Goal: Task Accomplishment & Management: Complete application form

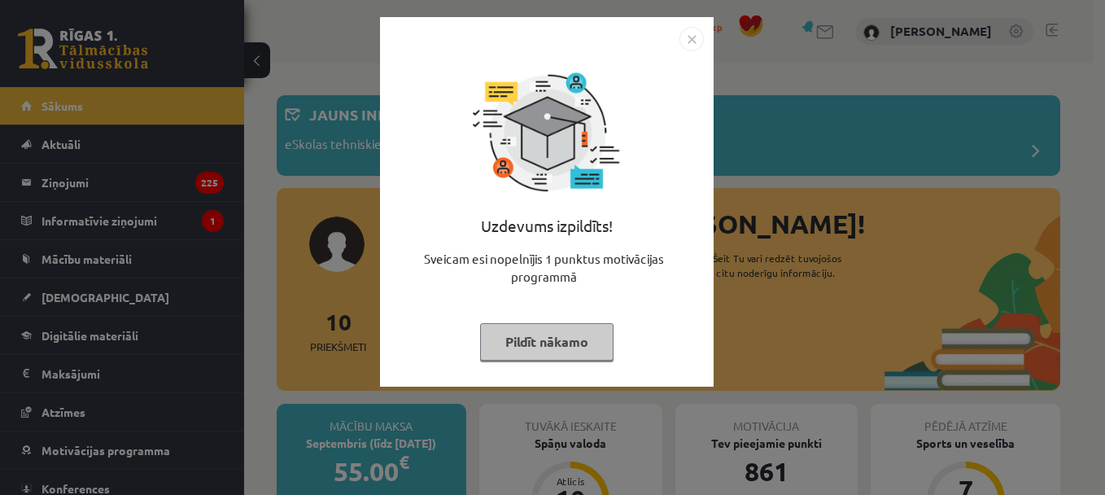
click at [541, 349] on button "Pildīt nākamo" at bounding box center [546, 341] width 133 height 37
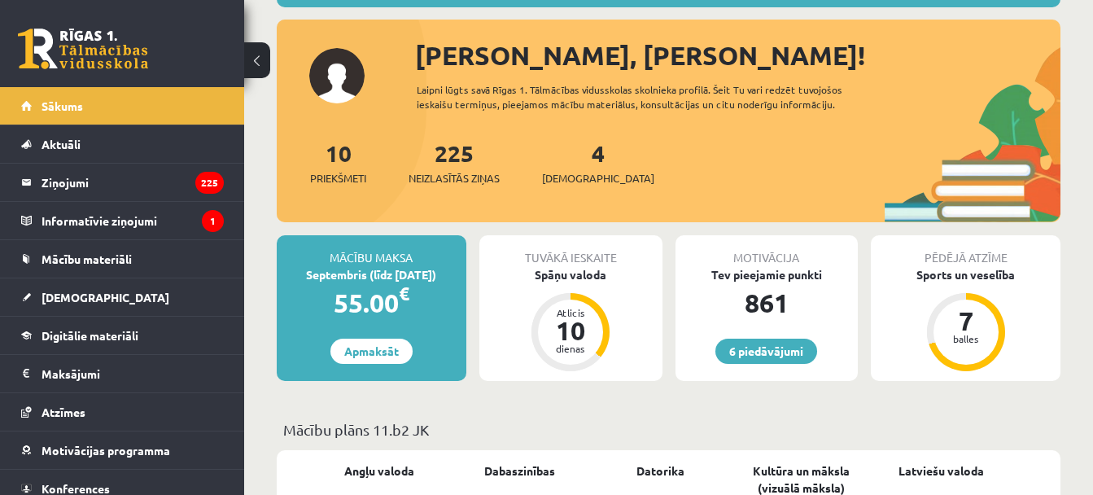
scroll to position [169, 0]
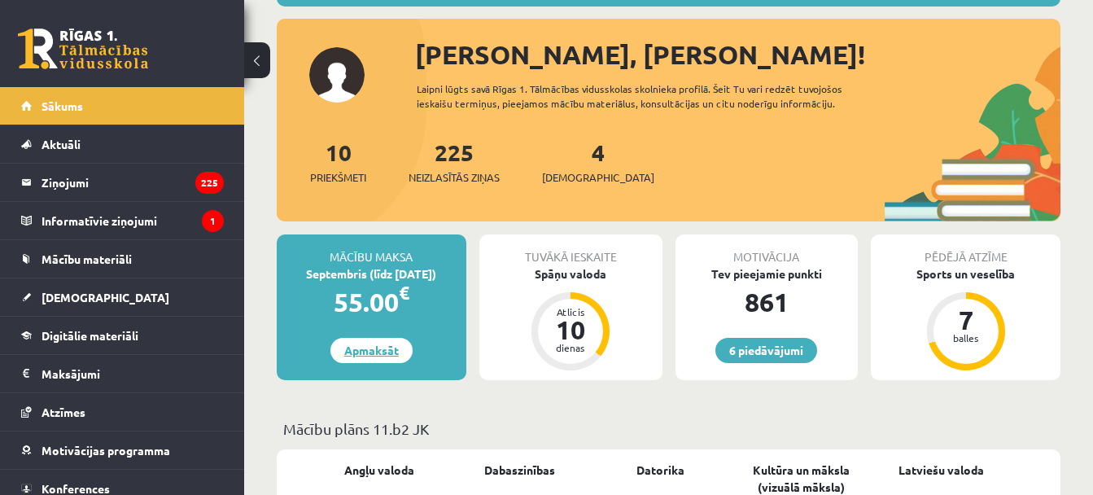
click at [360, 357] on link "Apmaksāt" at bounding box center [371, 350] width 82 height 25
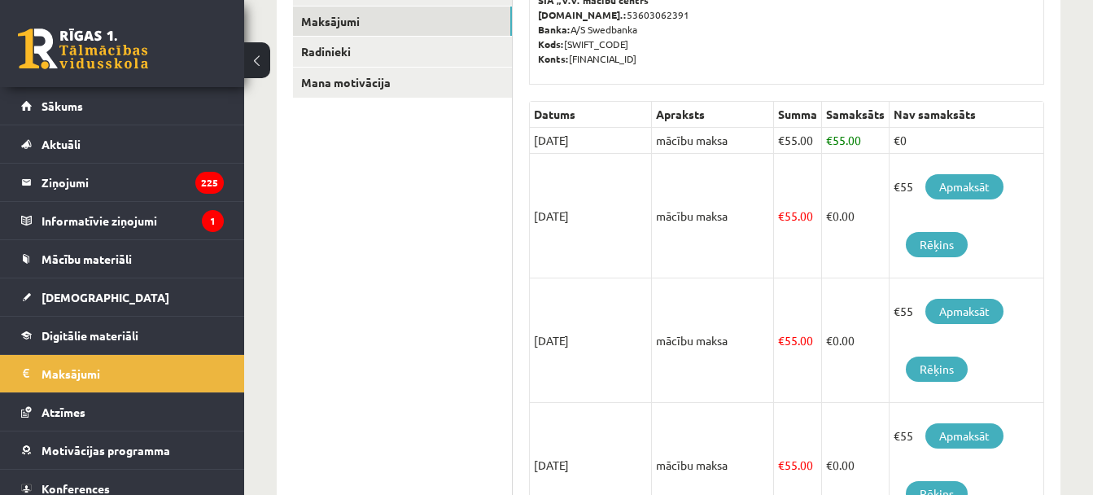
scroll to position [283, 0]
click at [962, 186] on link "Apmaksāt" at bounding box center [964, 187] width 78 height 25
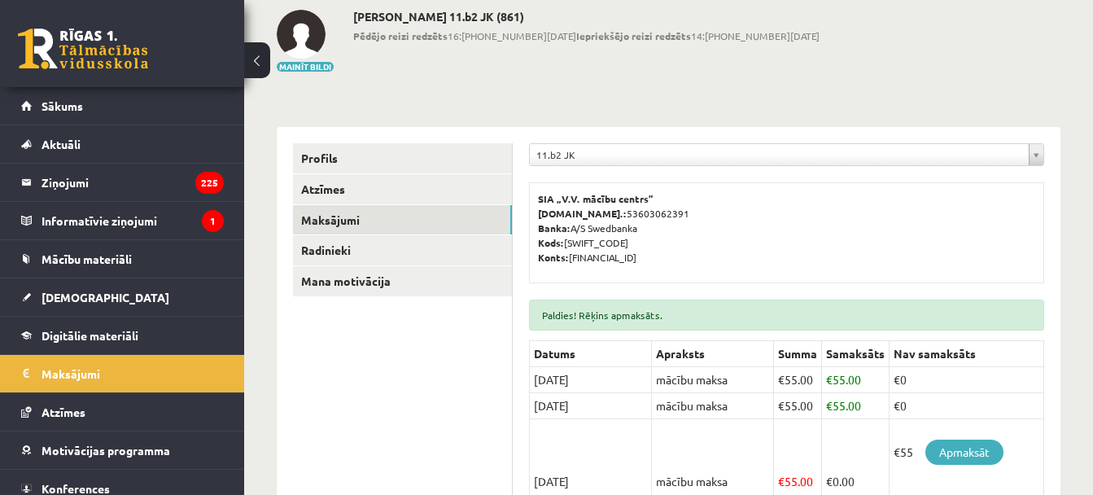
scroll to position [125, 0]
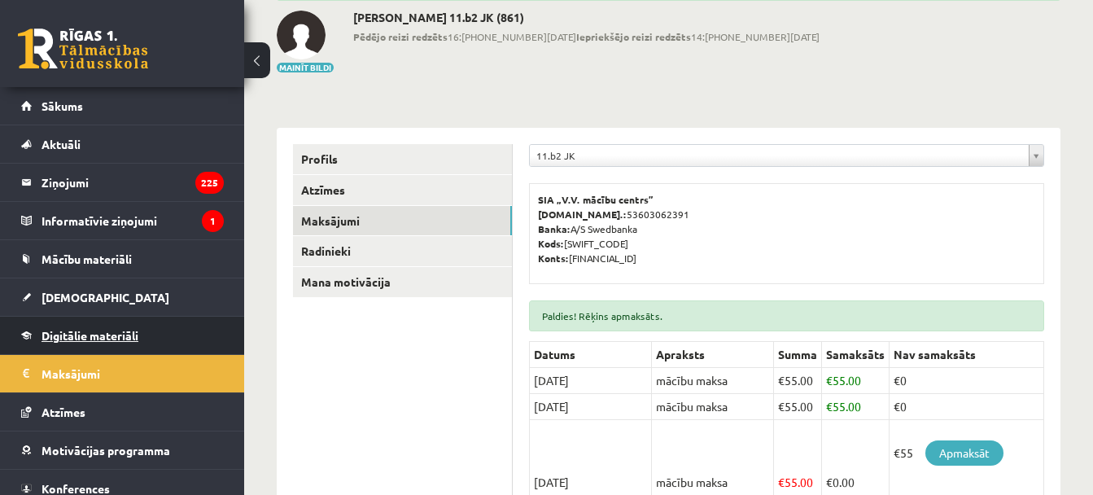
click at [104, 327] on link "Digitālie materiāli" at bounding box center [122, 335] width 203 height 37
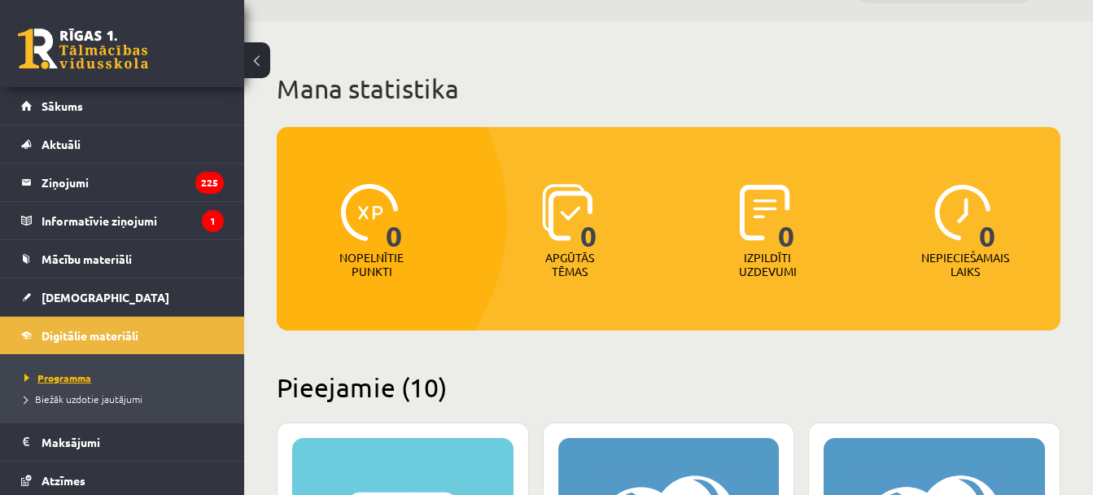
scroll to position [37, 0]
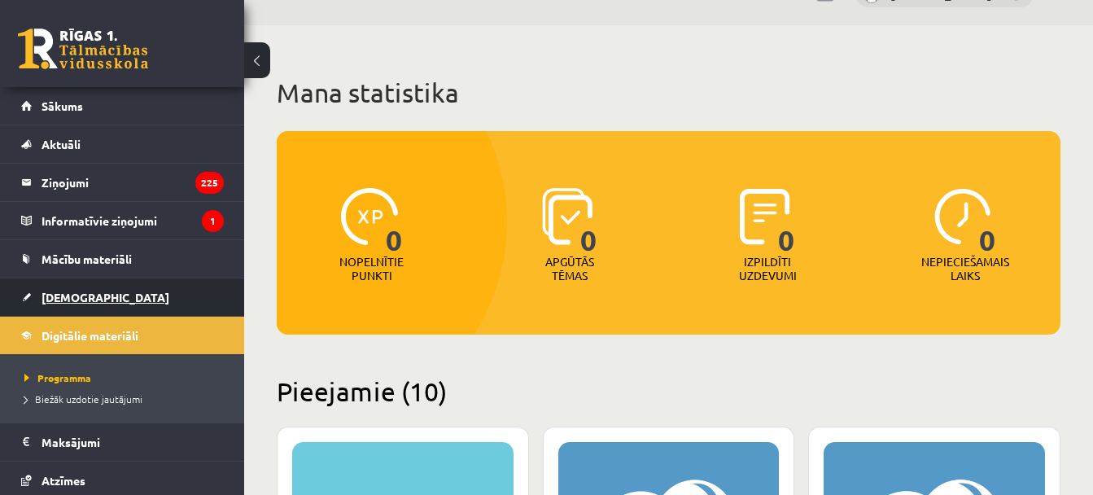
click at [91, 302] on link "[DEMOGRAPHIC_DATA]" at bounding box center [122, 296] width 203 height 37
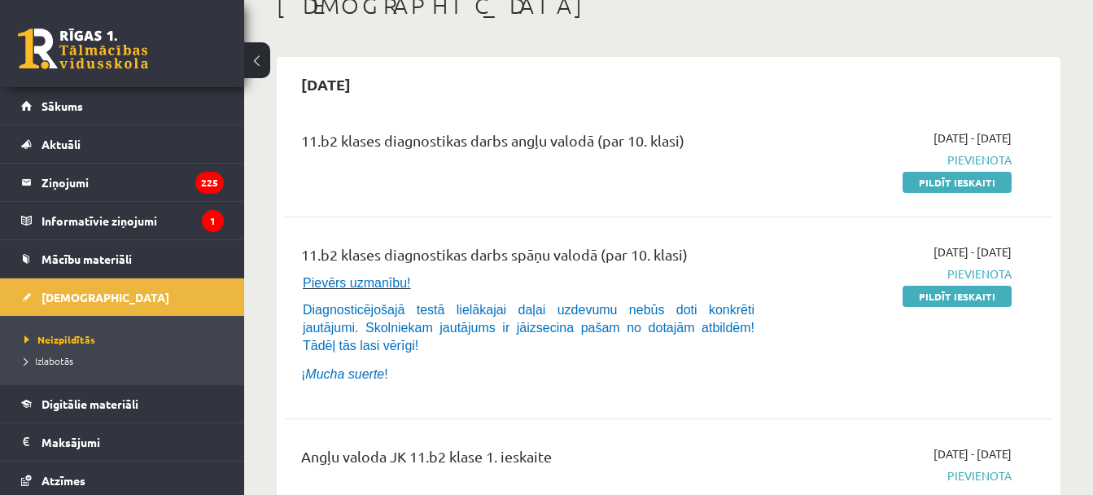
scroll to position [100, 0]
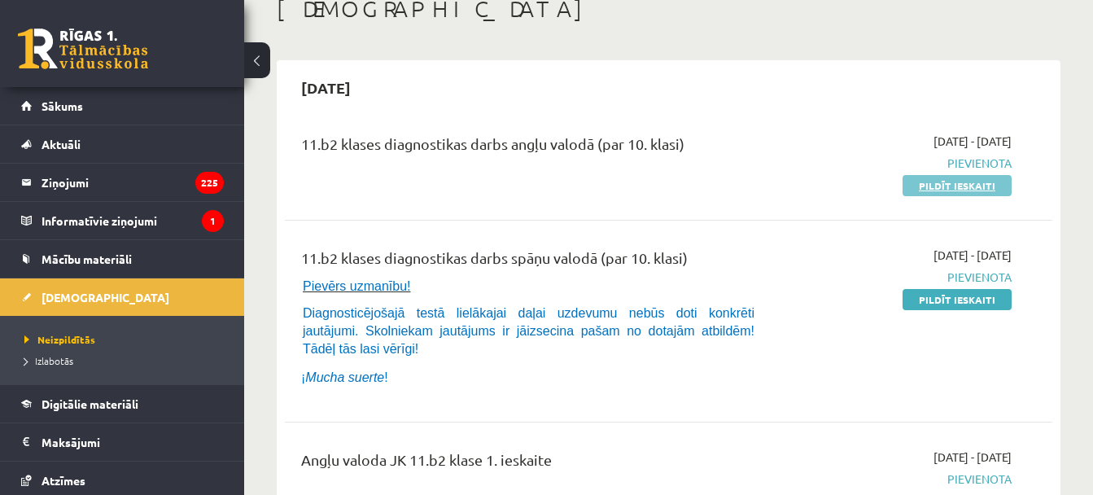
click at [981, 190] on link "Pildīt ieskaiti" at bounding box center [956, 185] width 109 height 21
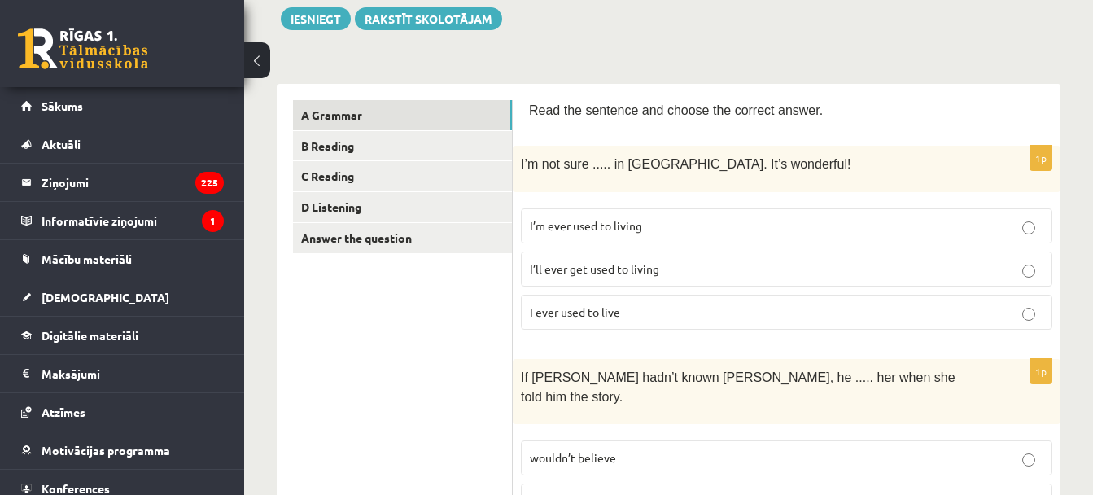
scroll to position [193, 0]
click at [679, 303] on p "I ever used to live" at bounding box center [786, 311] width 513 height 17
click at [688, 227] on p "I’m ever used to living" at bounding box center [786, 224] width 513 height 17
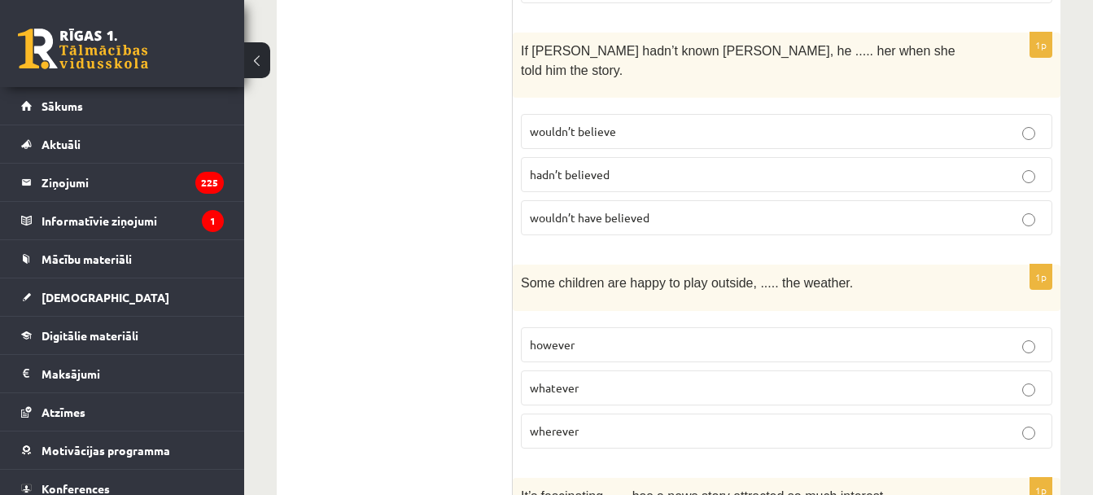
scroll to position [522, 0]
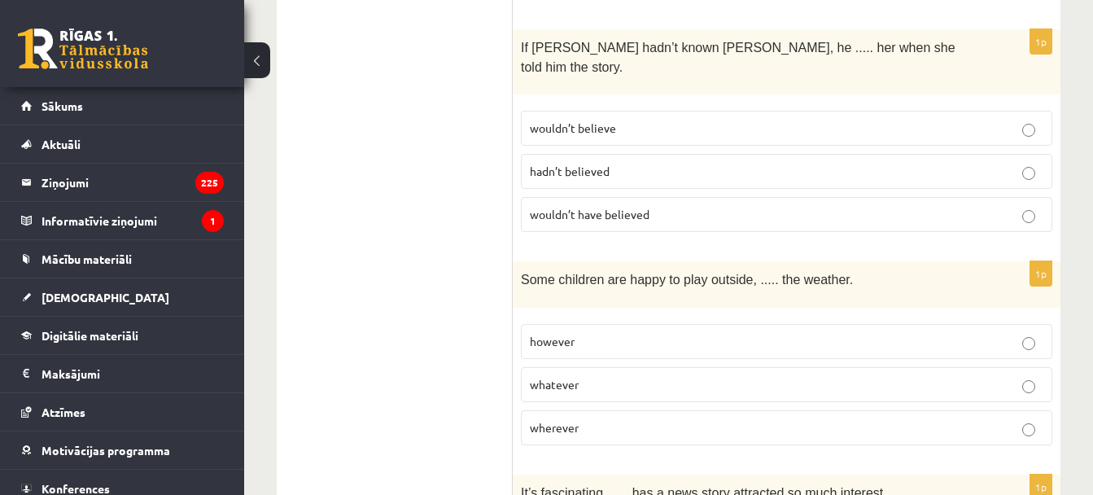
click at [684, 111] on label "wouldn’t believe" at bounding box center [786, 128] width 531 height 35
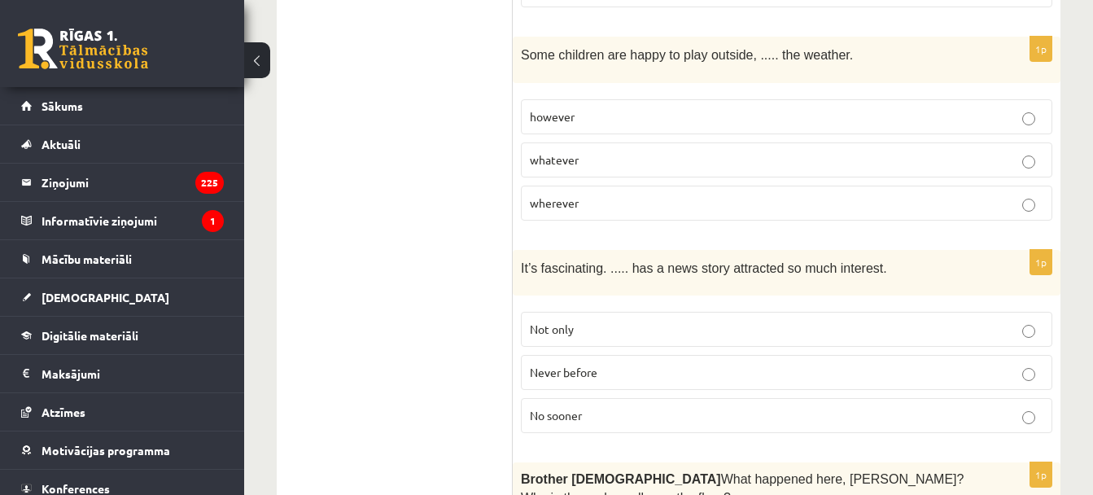
scroll to position [748, 0]
click at [666, 150] on p "whatever" at bounding box center [786, 158] width 513 height 17
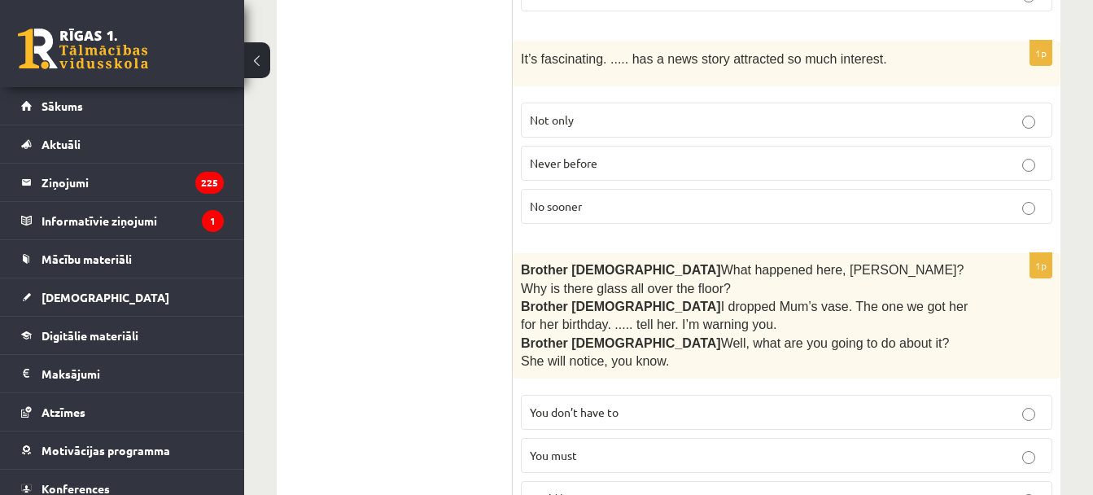
scroll to position [956, 0]
click at [685, 154] on p "Never before" at bounding box center [786, 162] width 513 height 17
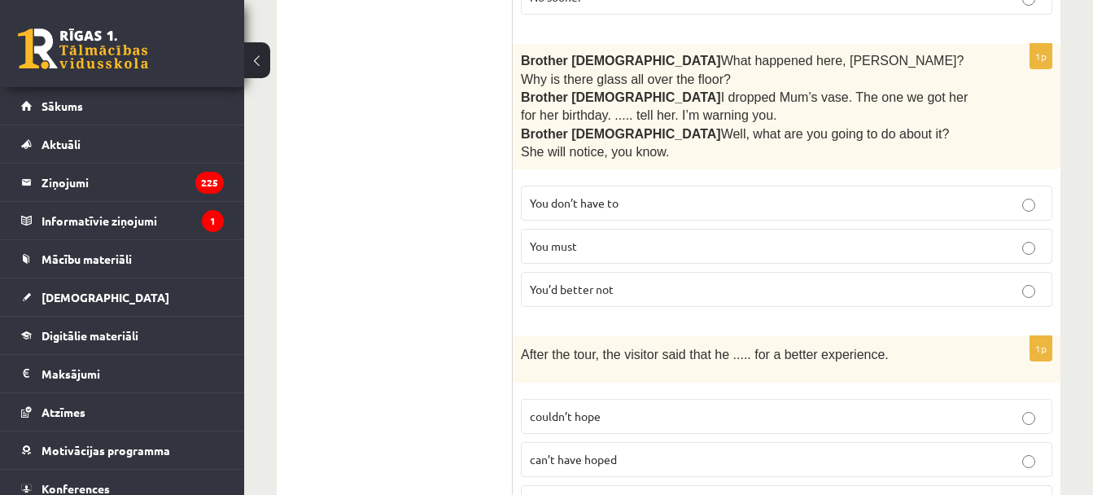
scroll to position [1165, 0]
click at [662, 280] on p "You’d better not" at bounding box center [786, 288] width 513 height 17
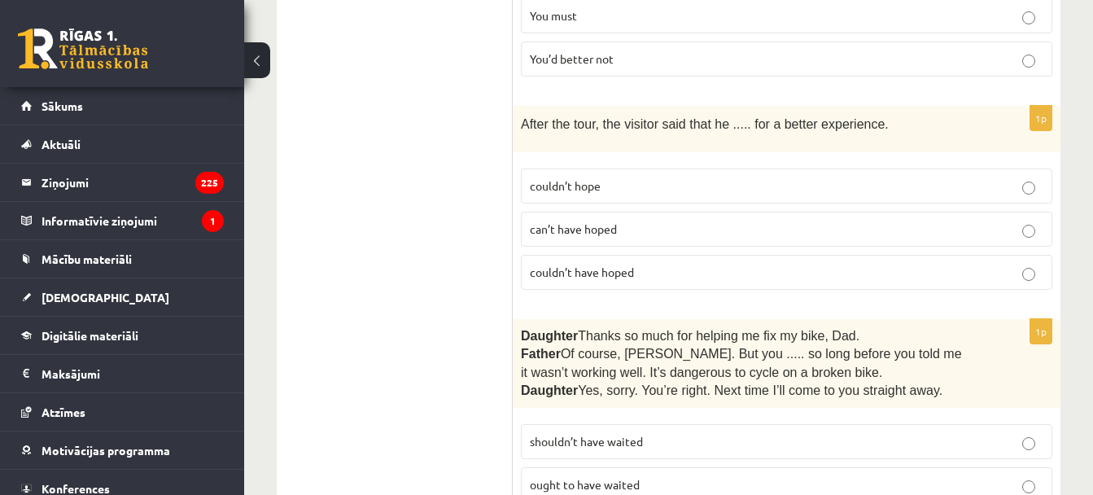
scroll to position [1398, 0]
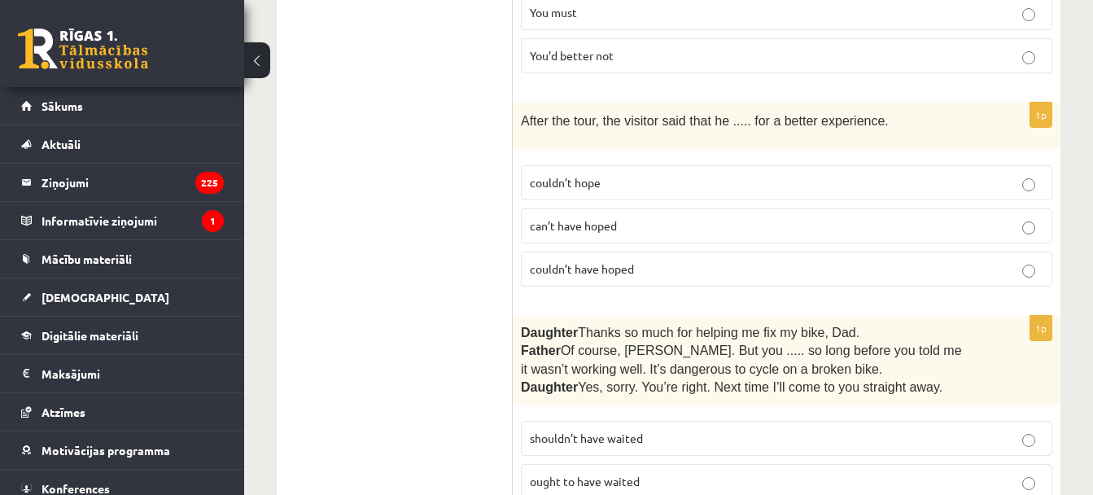
click at [640, 260] on p "couldn’t have hoped" at bounding box center [786, 268] width 513 height 17
click at [645, 165] on label "couldn’t hope" at bounding box center [786, 182] width 531 height 35
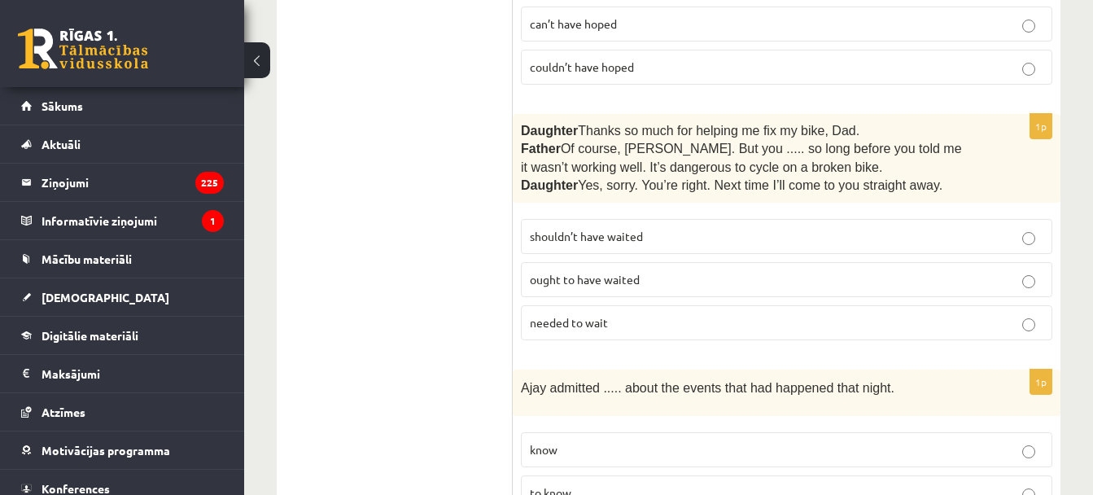
scroll to position [1601, 0]
click at [673, 227] on p "shouldn’t have waited" at bounding box center [786, 235] width 513 height 17
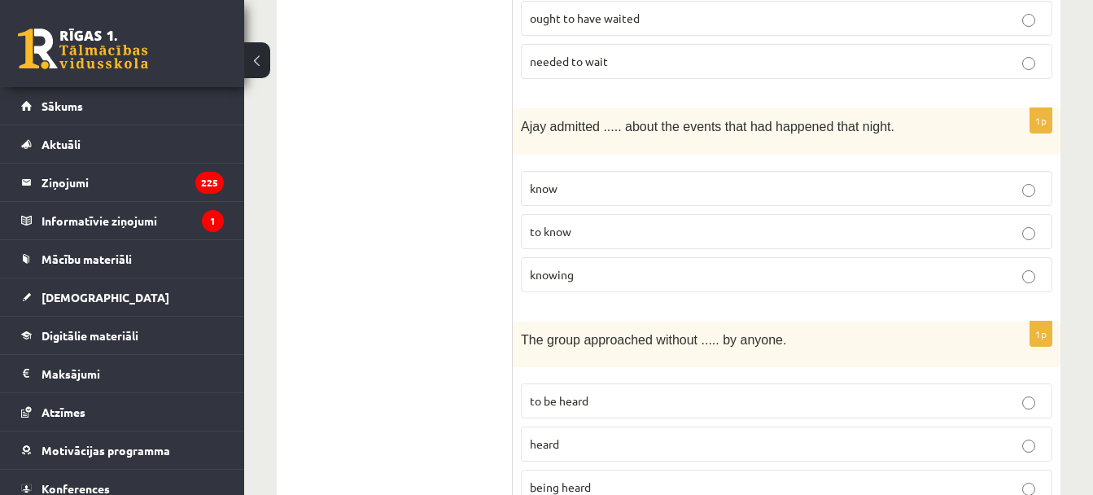
scroll to position [1863, 0]
click at [615, 212] on label "to know" at bounding box center [786, 229] width 531 height 35
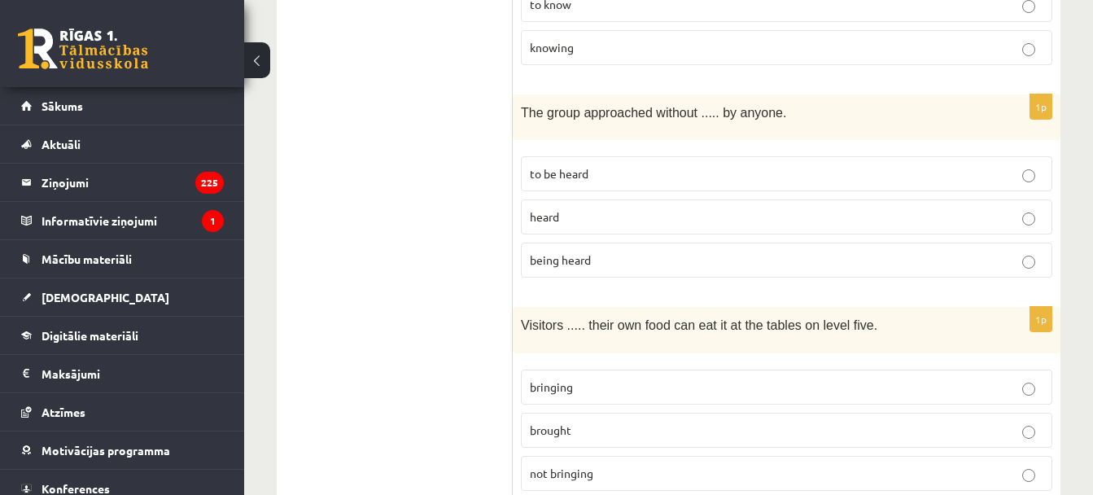
scroll to position [2089, 0]
click at [584, 251] on span "being heard" at bounding box center [560, 258] width 61 height 15
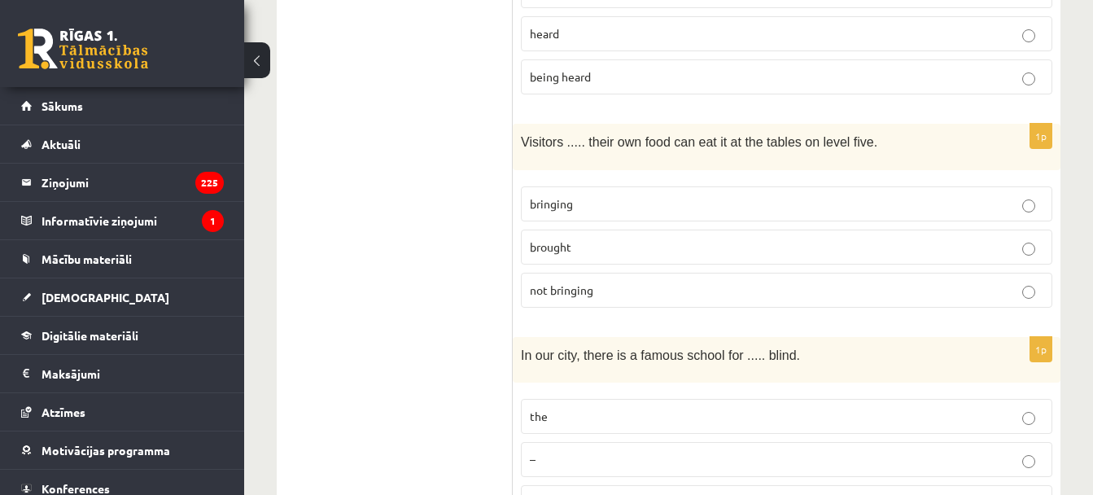
scroll to position [2272, 0]
click at [610, 186] on label "bringing" at bounding box center [786, 203] width 531 height 35
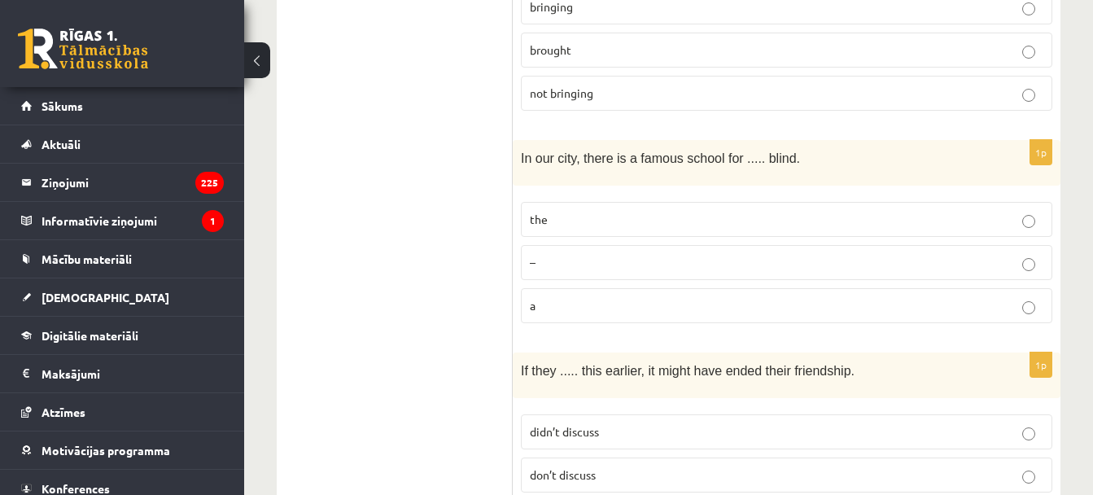
scroll to position [2477, 0]
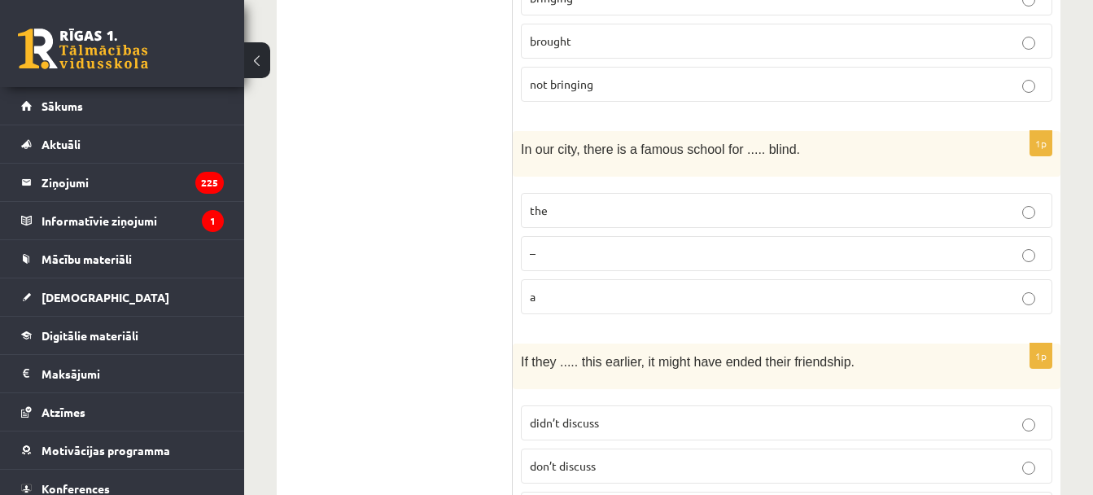
click at [610, 202] on p "the" at bounding box center [786, 210] width 513 height 17
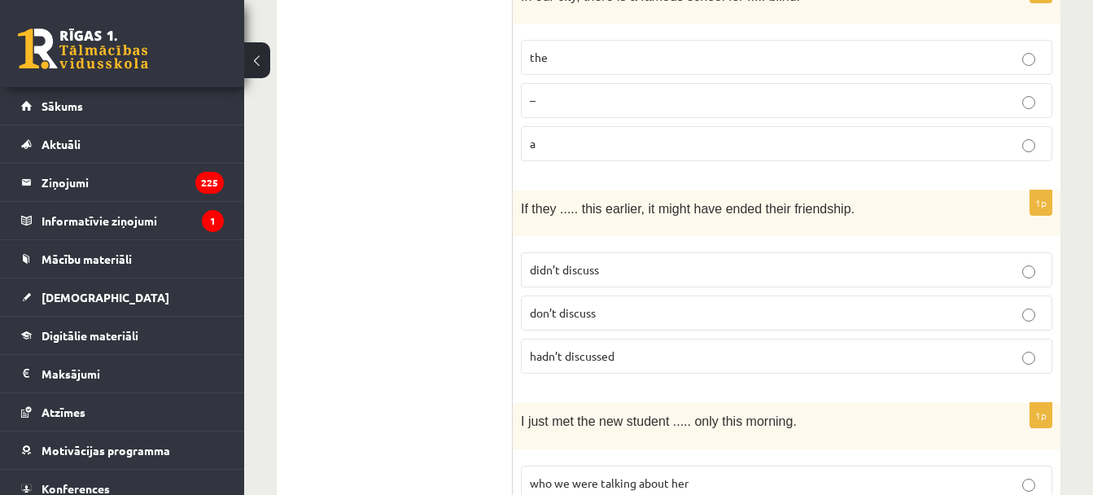
scroll to position [2631, 0]
click at [605, 260] on p "didn’t discuss" at bounding box center [786, 268] width 513 height 17
click at [579, 347] on p "hadn’t discussed" at bounding box center [786, 355] width 513 height 17
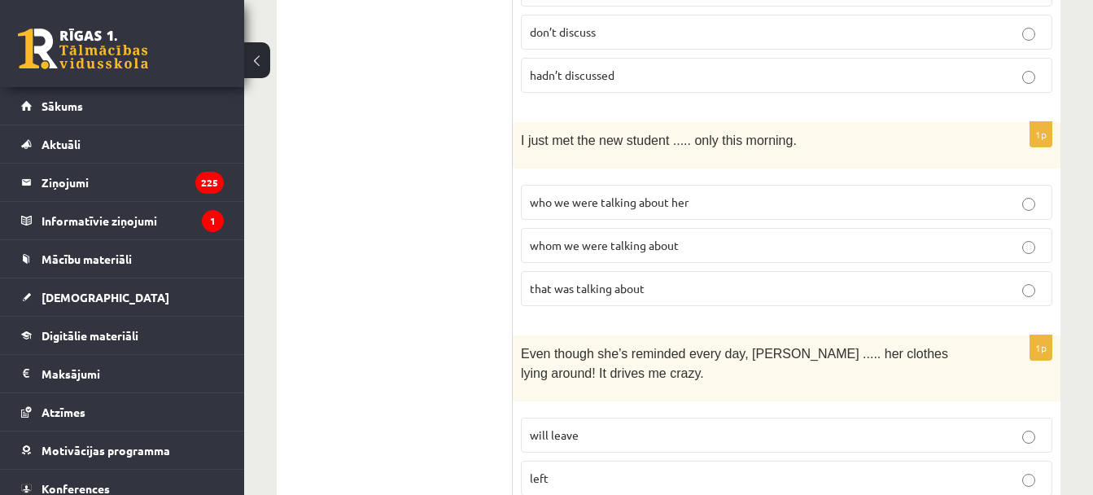
scroll to position [2927, 0]
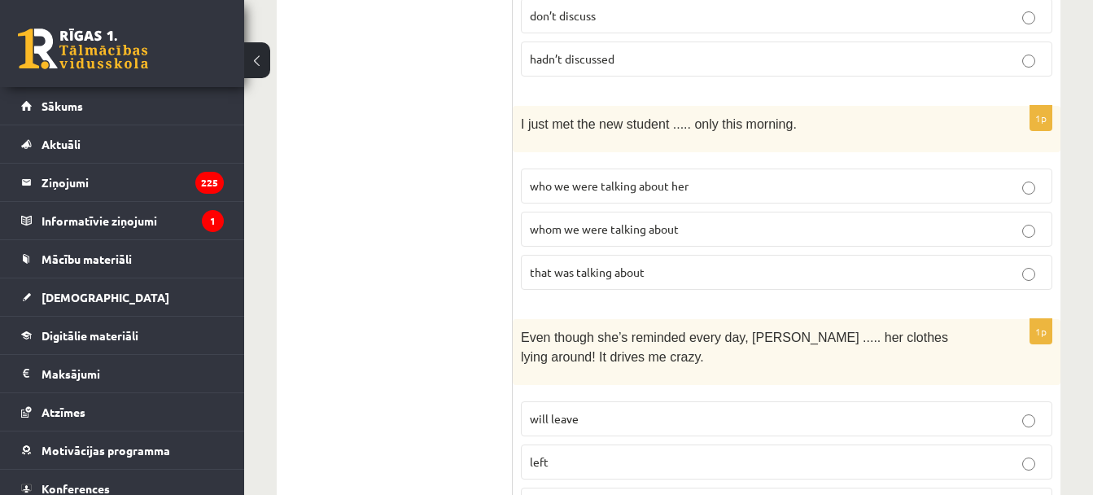
click at [658, 168] on label "who we were talking about her" at bounding box center [786, 185] width 531 height 35
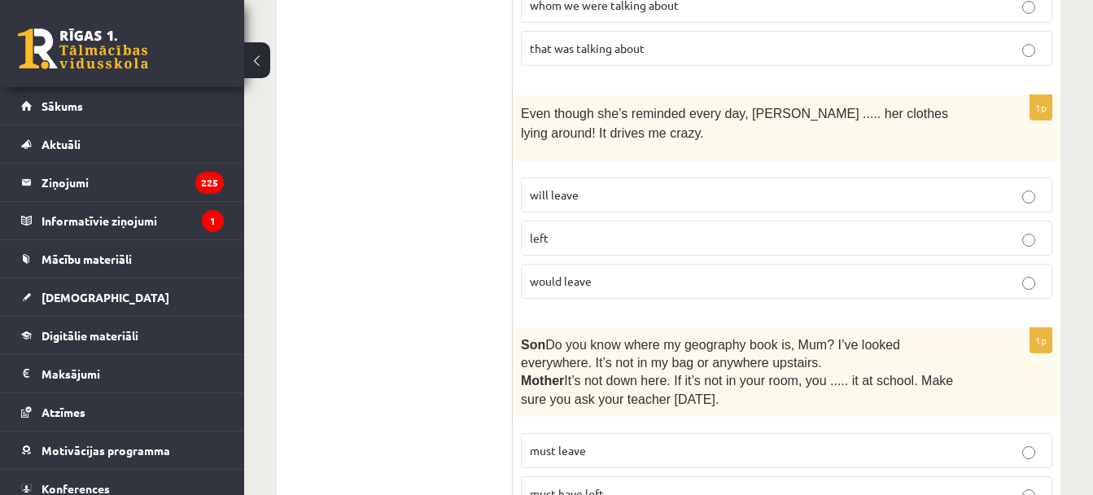
scroll to position [3150, 0]
click at [674, 230] on p "left" at bounding box center [786, 238] width 513 height 17
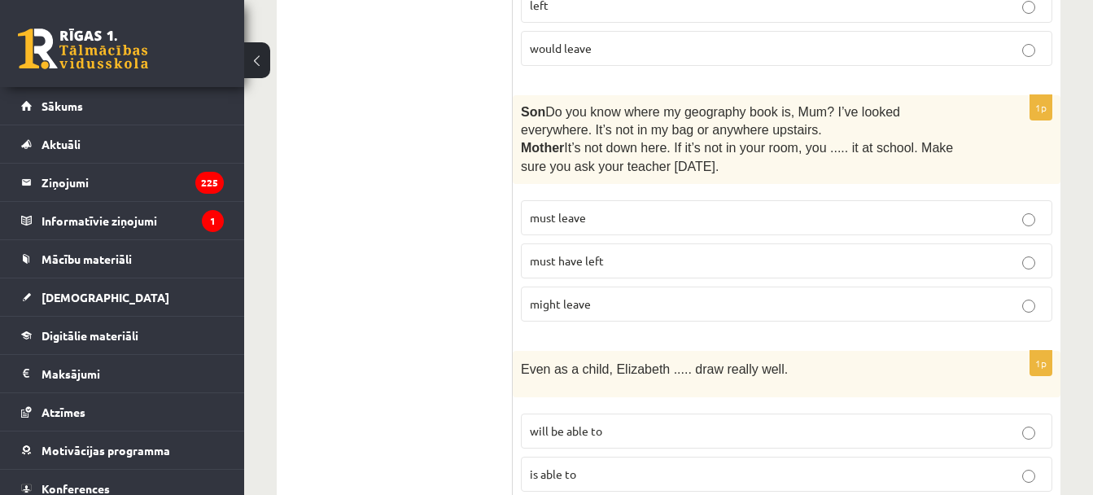
scroll to position [3384, 0]
click at [647, 413] on label "will be able to" at bounding box center [786, 430] width 531 height 35
click at [648, 358] on p "Even as a child, Elizabeth ..... draw really well." at bounding box center [746, 368] width 450 height 20
click at [607, 465] on p "is able to" at bounding box center [786, 473] width 513 height 17
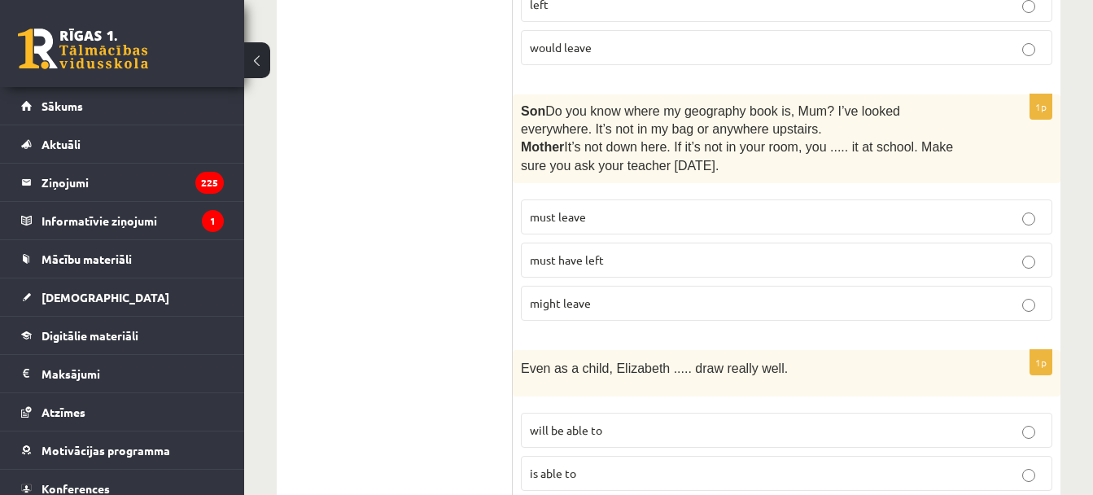
click at [640, 295] on p "might leave" at bounding box center [786, 303] width 513 height 17
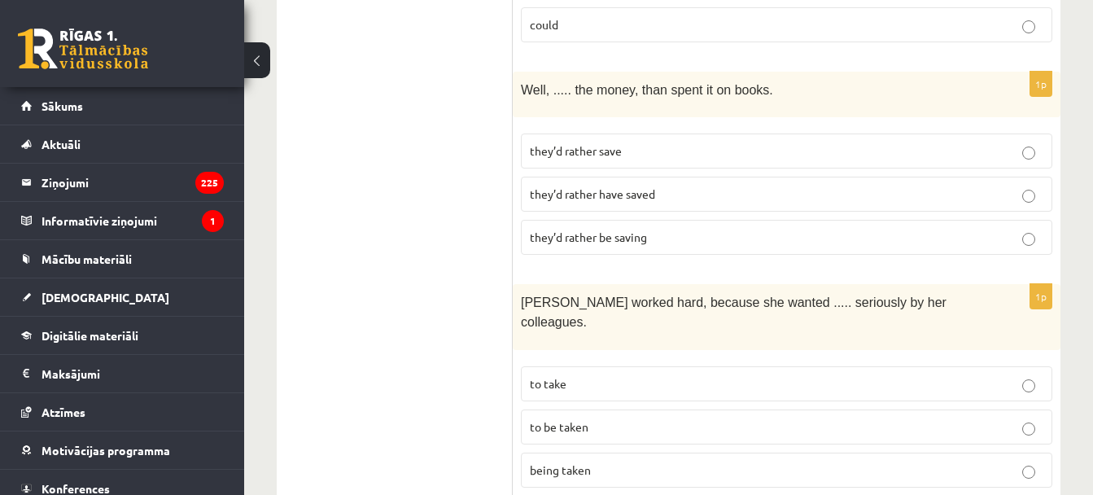
scroll to position [3877, 0]
click at [632, 186] on span "they’d rather have saved" at bounding box center [592, 193] width 125 height 15
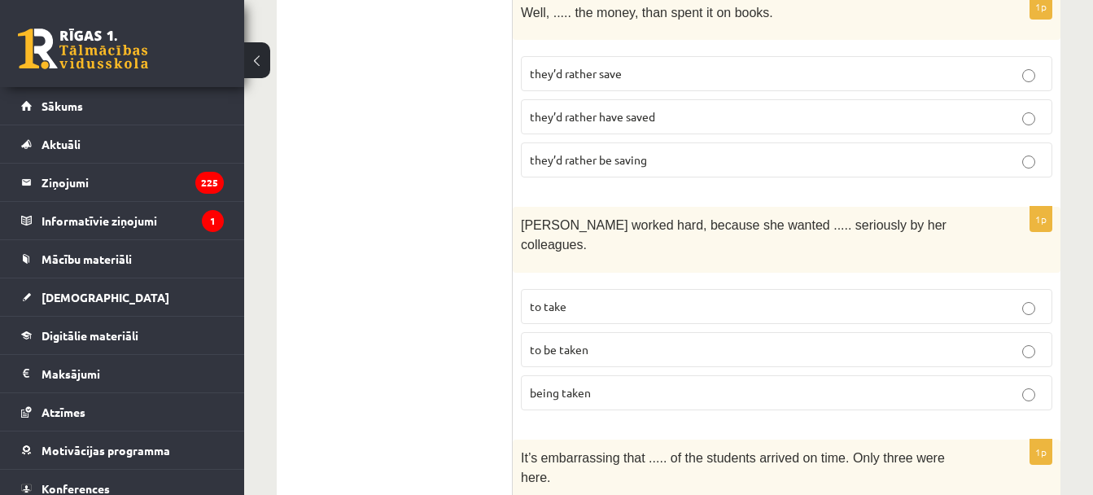
click at [680, 151] on p "they’d rather be saving" at bounding box center [786, 159] width 513 height 17
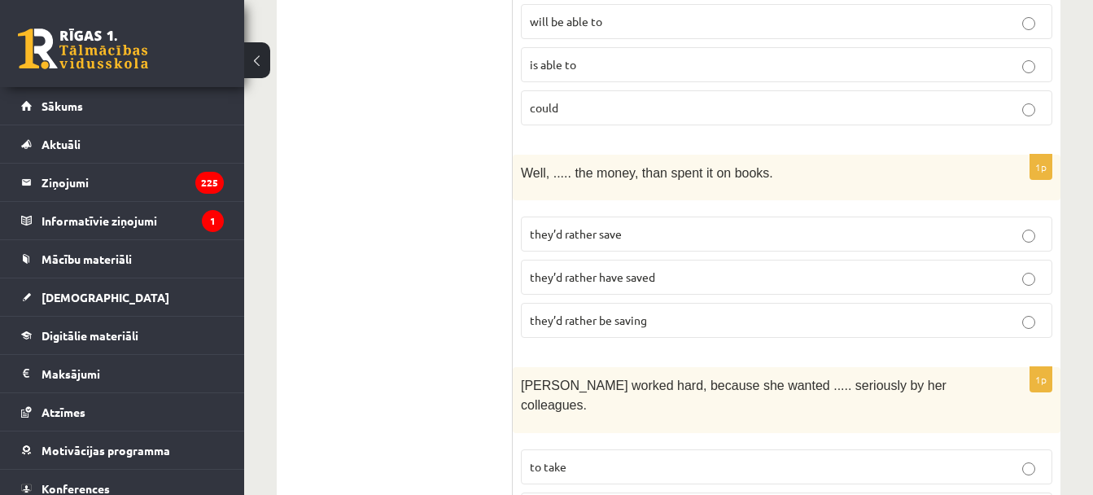
scroll to position [3703, 0]
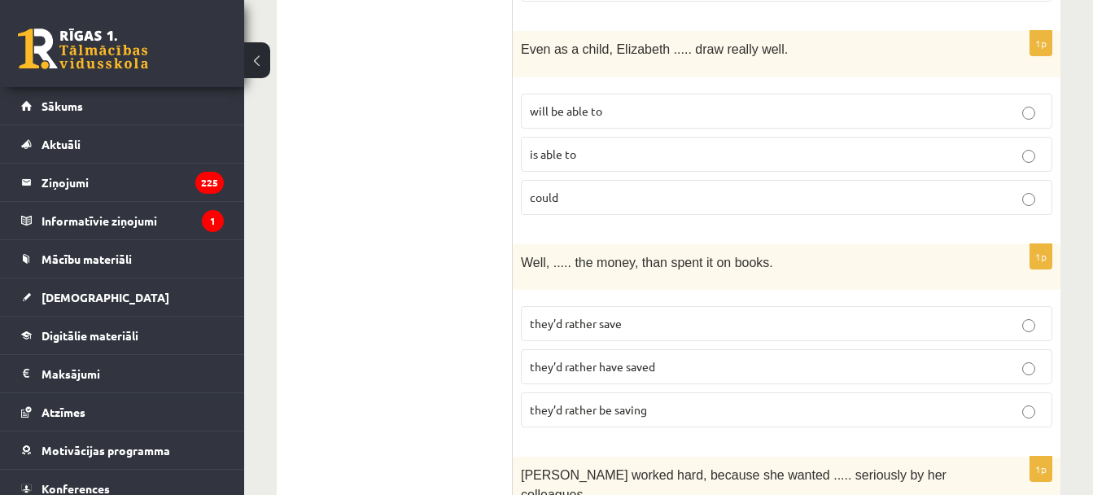
click at [645, 359] on span "they’d rather have saved" at bounding box center [592, 366] width 125 height 15
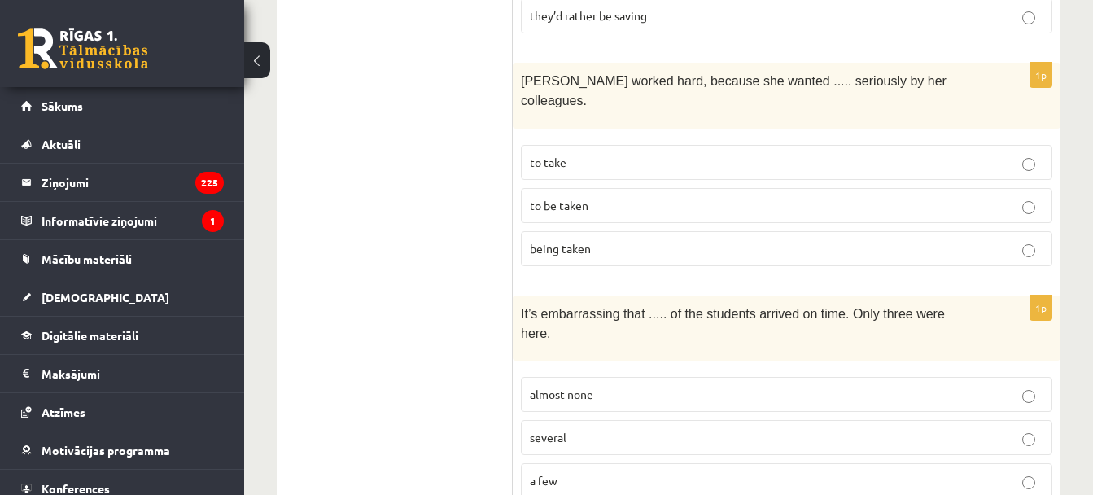
scroll to position [4098, 0]
click at [639, 187] on label "to be taken" at bounding box center [786, 204] width 531 height 35
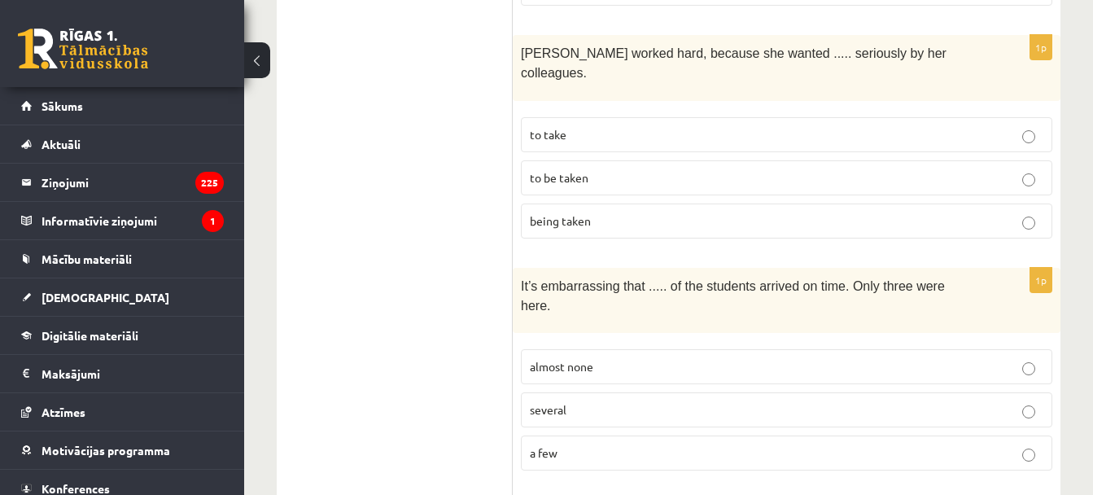
scroll to position [4265, 0]
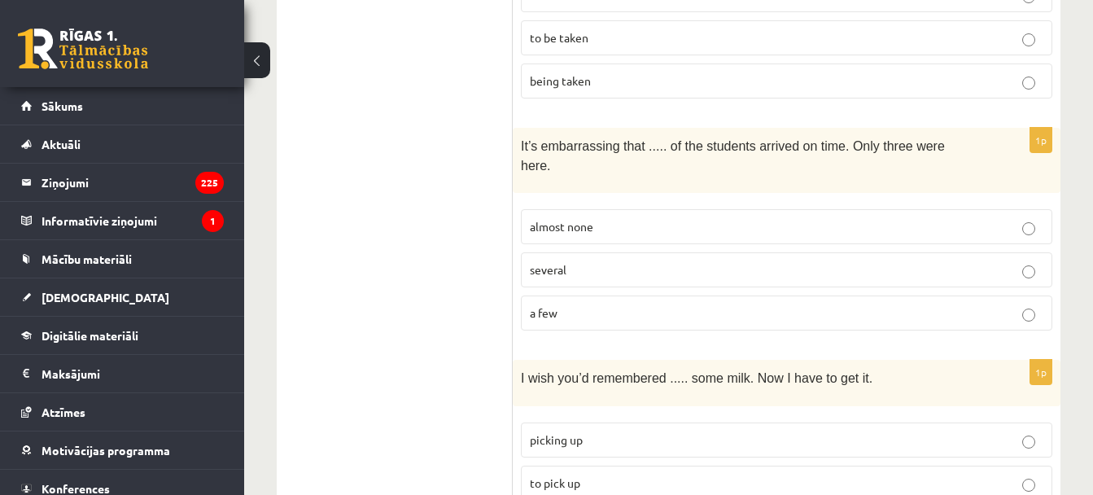
click at [609, 304] on p "a few" at bounding box center [786, 312] width 513 height 17
click at [631, 218] on p "almost none" at bounding box center [786, 226] width 513 height 17
click at [651, 431] on p "picking up" at bounding box center [786, 439] width 513 height 17
click at [652, 465] on label "to pick up" at bounding box center [786, 482] width 531 height 35
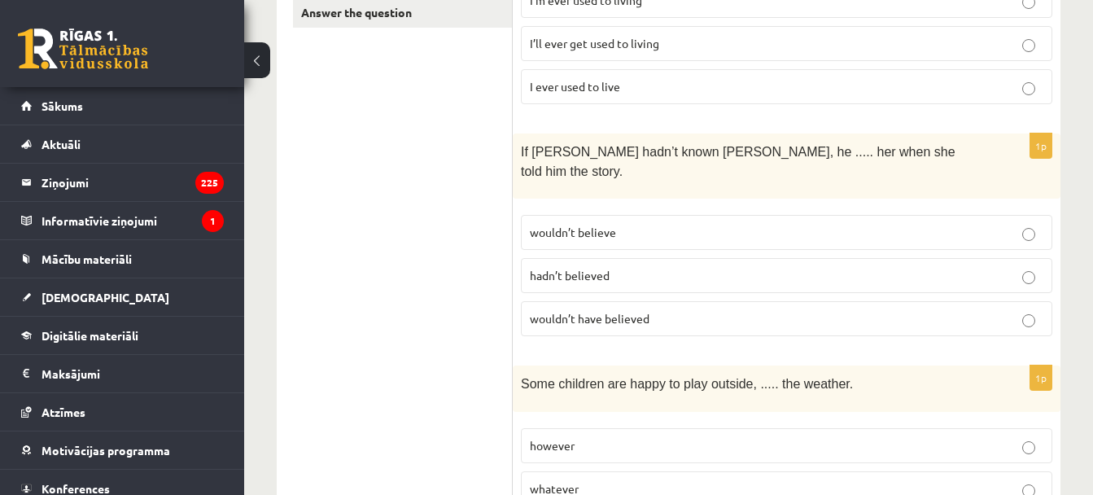
scroll to position [0, 0]
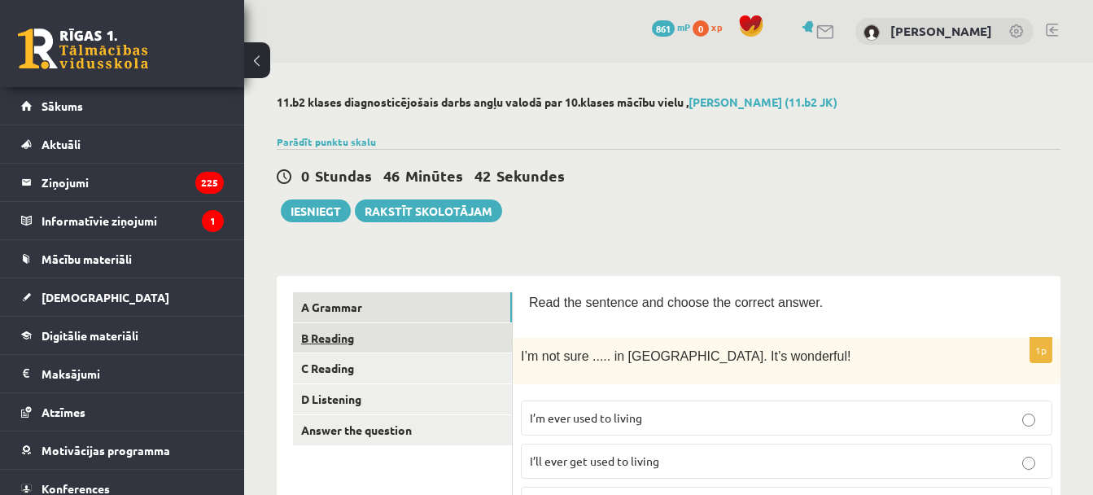
click at [401, 334] on link "B Reading" at bounding box center [402, 338] width 219 height 30
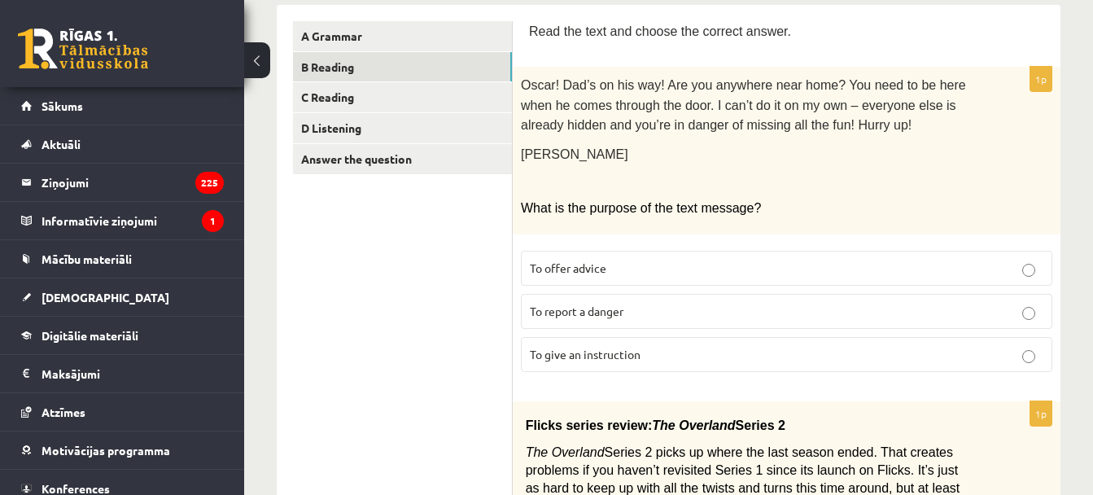
scroll to position [269, 0]
click at [570, 325] on label "To report a danger" at bounding box center [786, 312] width 531 height 35
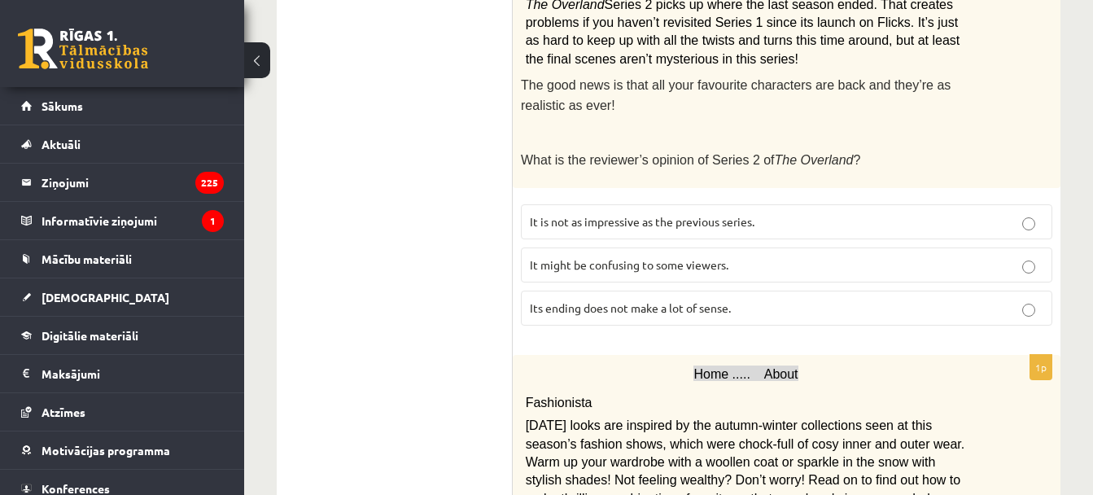
scroll to position [719, 0]
click at [667, 221] on p "It is not as impressive as the previous series." at bounding box center [786, 220] width 513 height 17
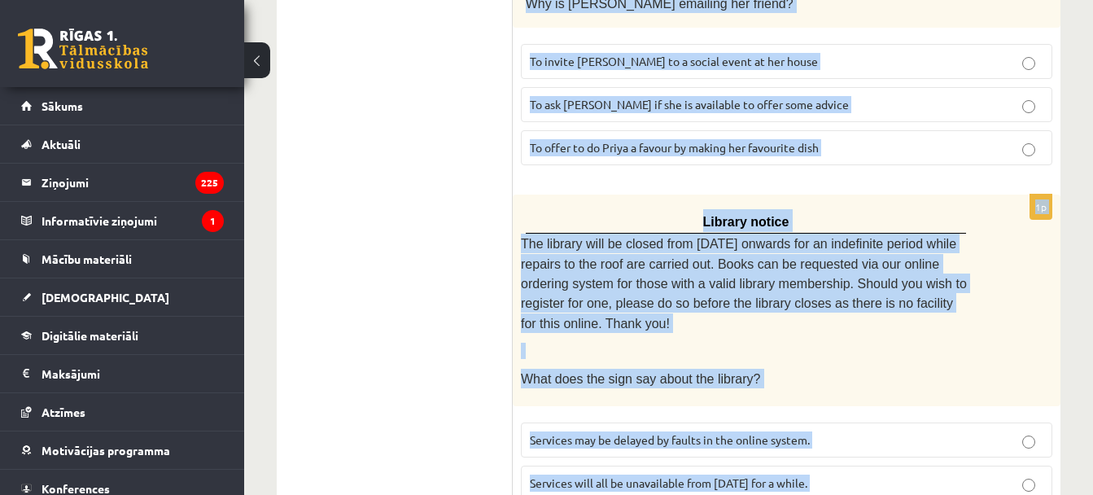
scroll to position [2142, 0]
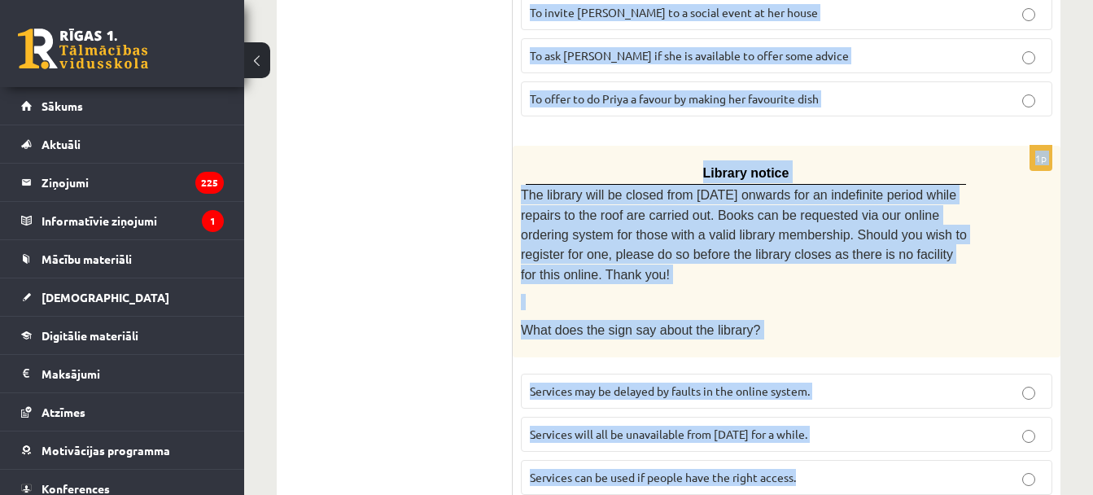
drag, startPoint x: 526, startPoint y: 98, endPoint x: 872, endPoint y: 453, distance: 496.6
copy form "Fashionista Today’s looks are inspired by the autumn-winter collections seen at…"
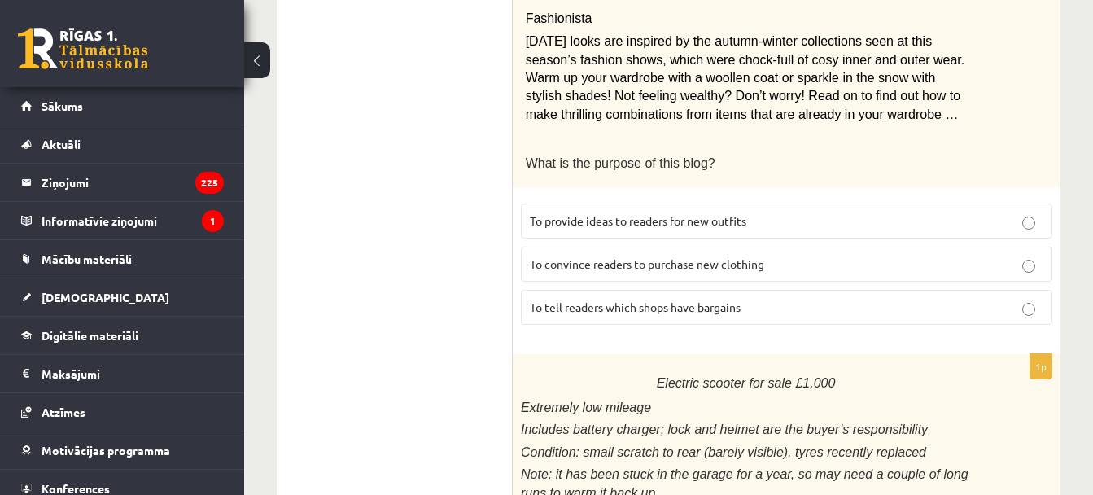
scroll to position [1103, 0]
click at [606, 214] on span "To provide ideas to readers for new outfits" at bounding box center [638, 219] width 216 height 15
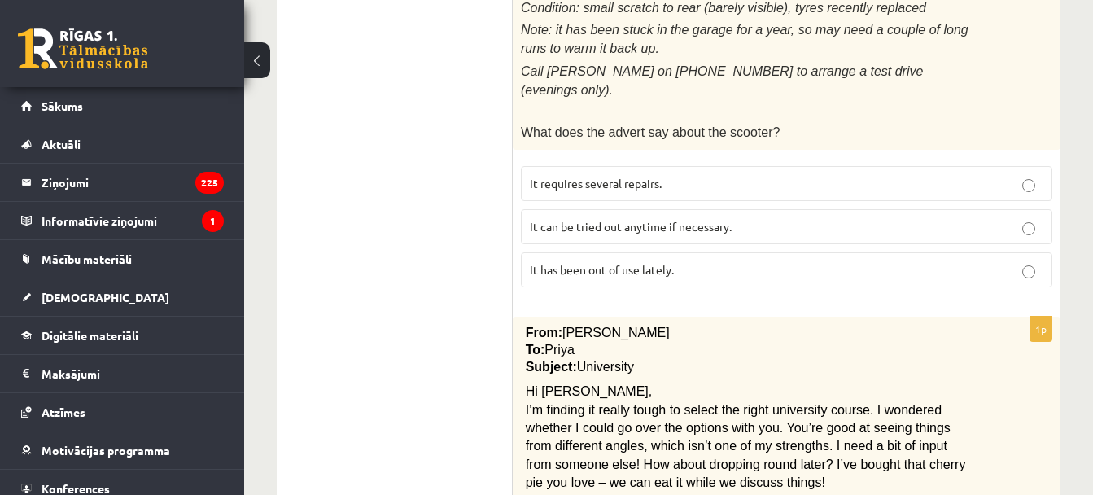
scroll to position [1558, 0]
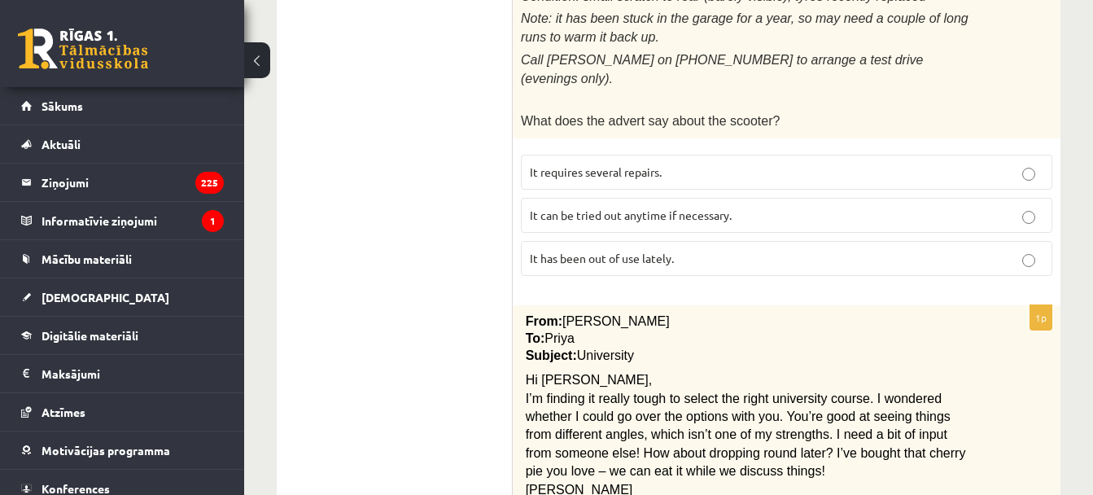
click at [556, 251] on span "It has been out of use lately." at bounding box center [602, 258] width 144 height 15
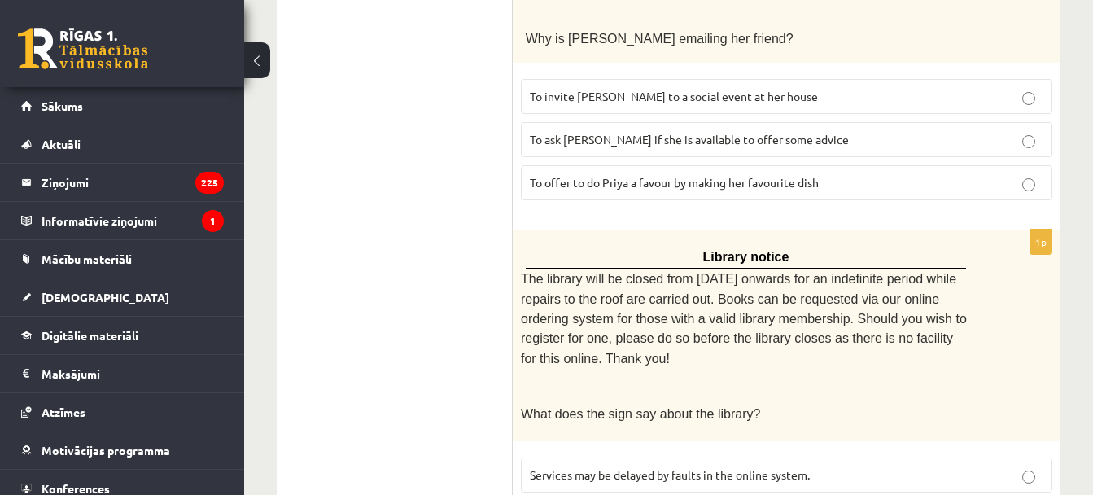
scroll to position [2142, 0]
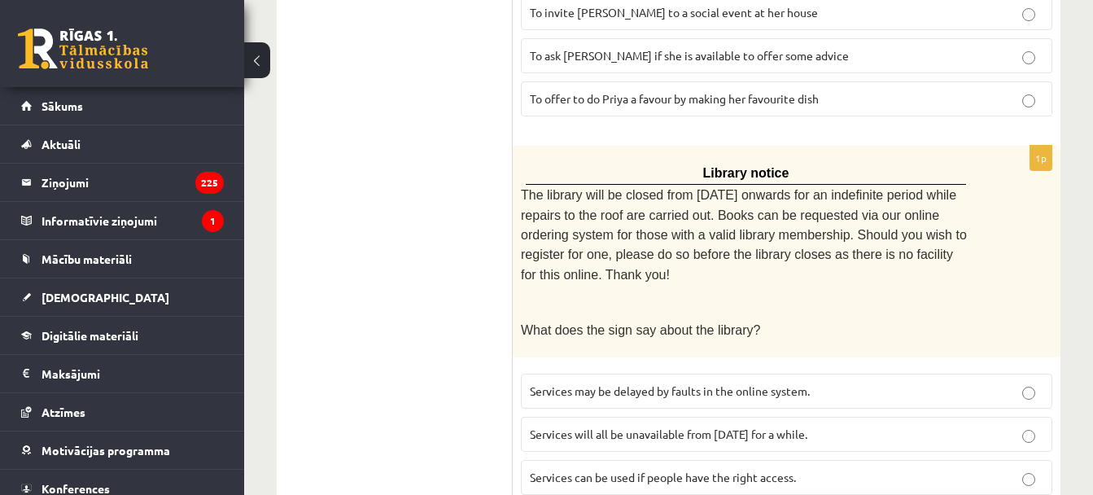
click at [593, 470] on span "Services can be used if people have the right access." at bounding box center [663, 477] width 266 height 15
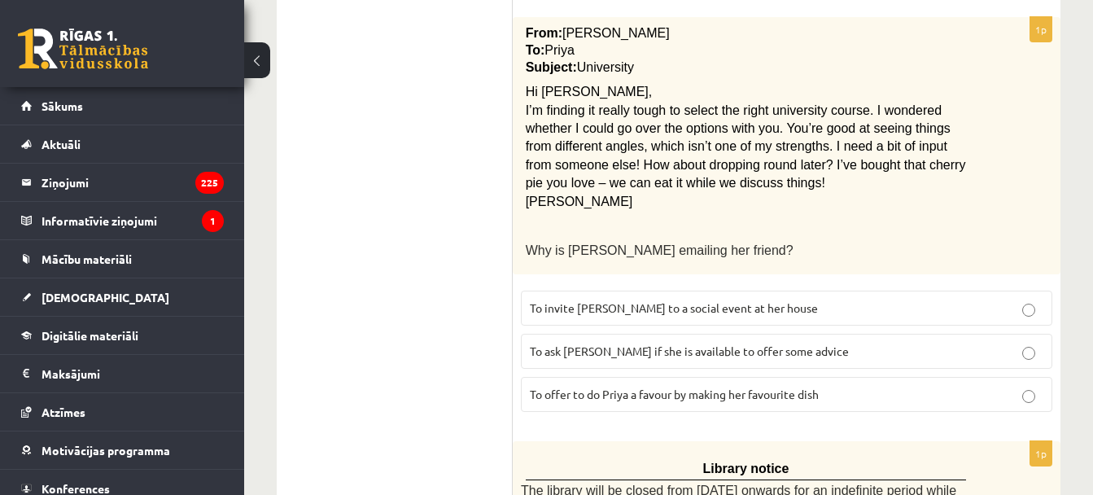
scroll to position [1846, 0]
click at [590, 334] on label "To ask Priya if she is available to offer some advice" at bounding box center [786, 351] width 531 height 35
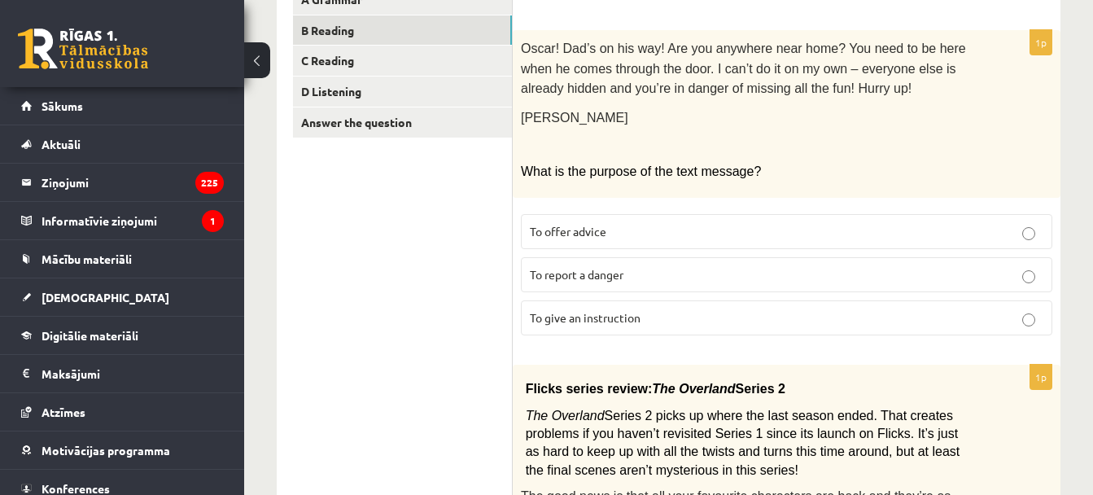
scroll to position [0, 0]
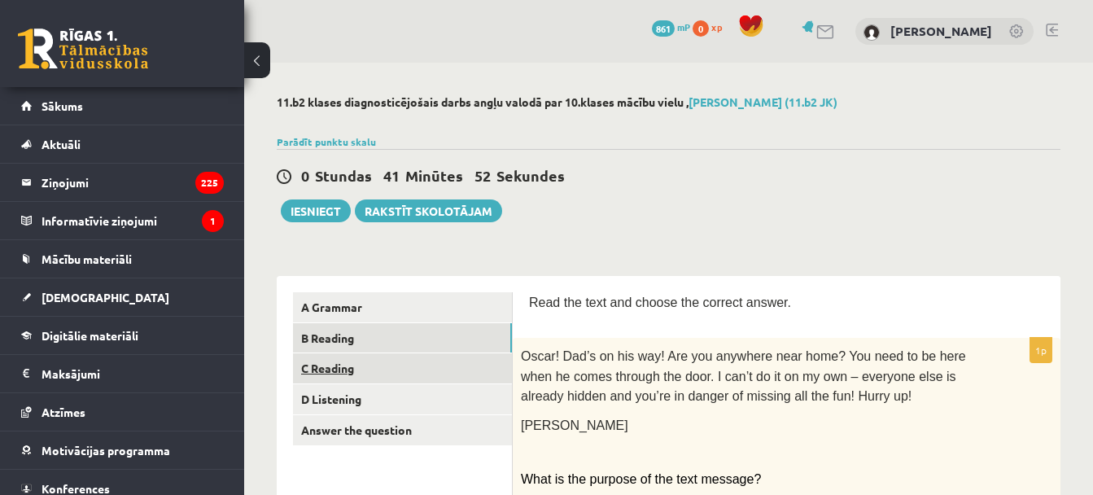
click at [375, 357] on link "C Reading" at bounding box center [402, 368] width 219 height 30
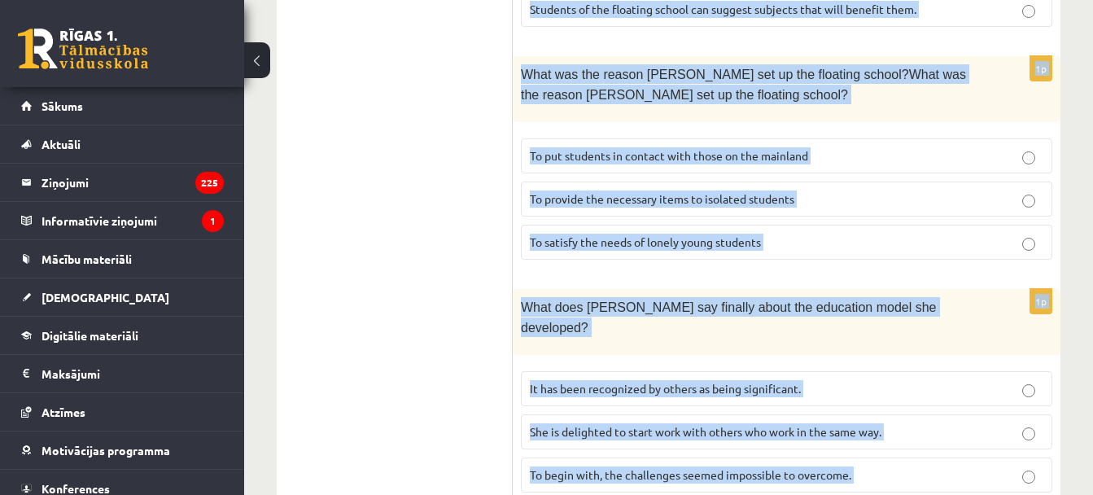
scroll to position [1834, 0]
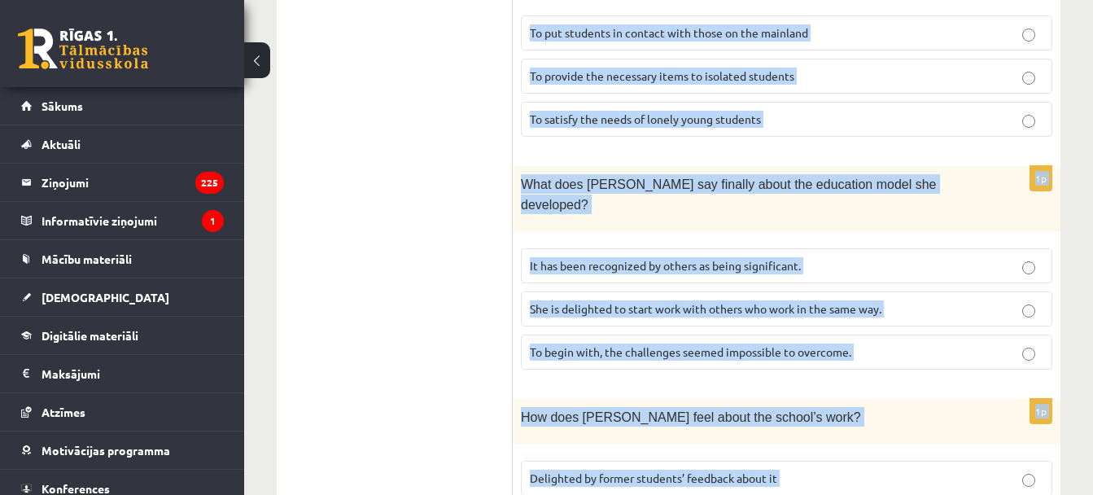
drag, startPoint x: 535, startPoint y: 343, endPoint x: 864, endPoint y: 433, distance: 340.9
copy form "A floating school By founder, Anna Domingo I coordinate a floating school which…"
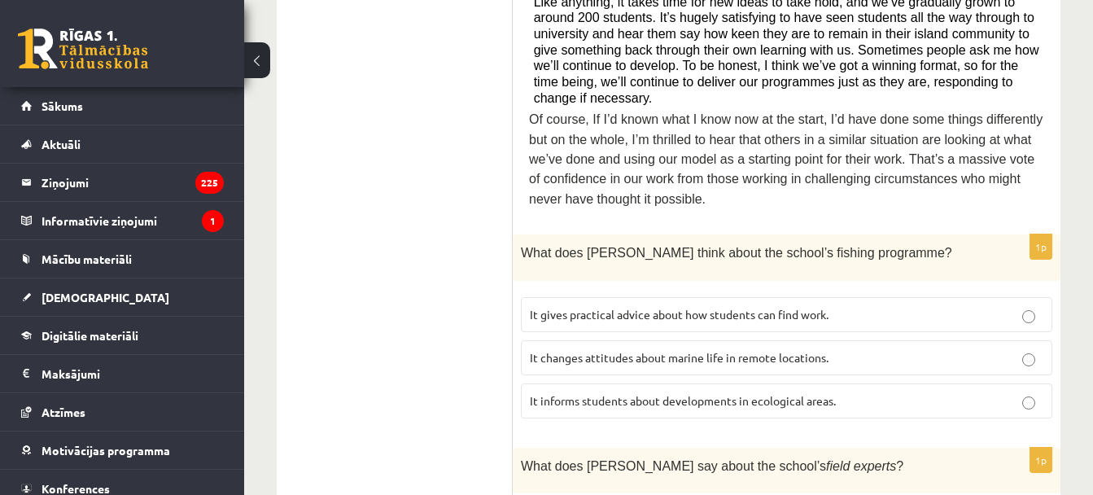
scroll to position [896, 0]
click at [571, 382] on label "It informs students about developments in ecological areas." at bounding box center [786, 399] width 531 height 35
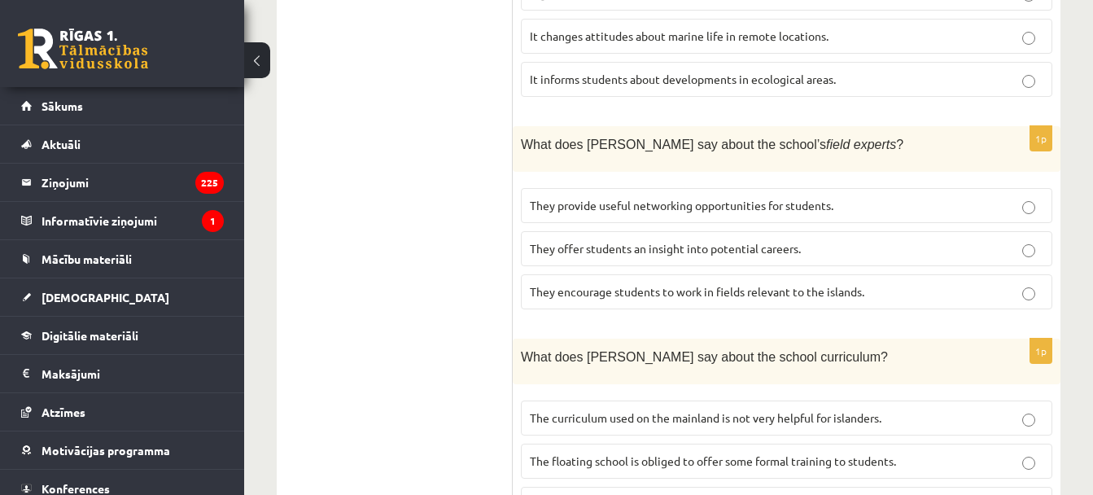
scroll to position [1217, 0]
click at [653, 240] on span "They offer students an insight into potential careers." at bounding box center [665, 247] width 271 height 15
click at [605, 409] on span "The curriculum used on the mainland is not very helpful for islanders." at bounding box center [706, 416] width 352 height 15
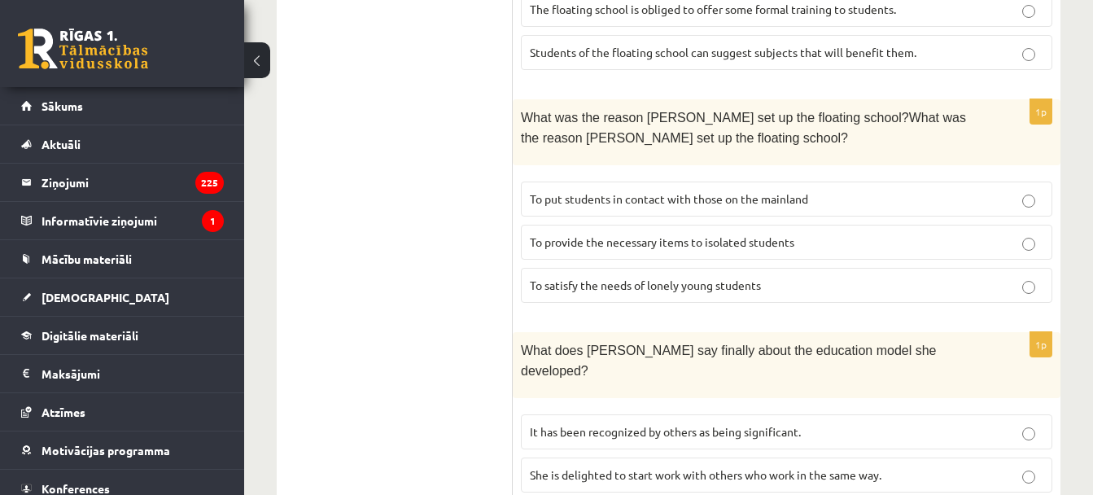
scroll to position [1669, 0]
click at [672, 233] on p "To provide the necessary items to isolated students" at bounding box center [786, 241] width 513 height 17
click at [605, 423] on span "It has been recognized by others as being significant." at bounding box center [665, 430] width 271 height 15
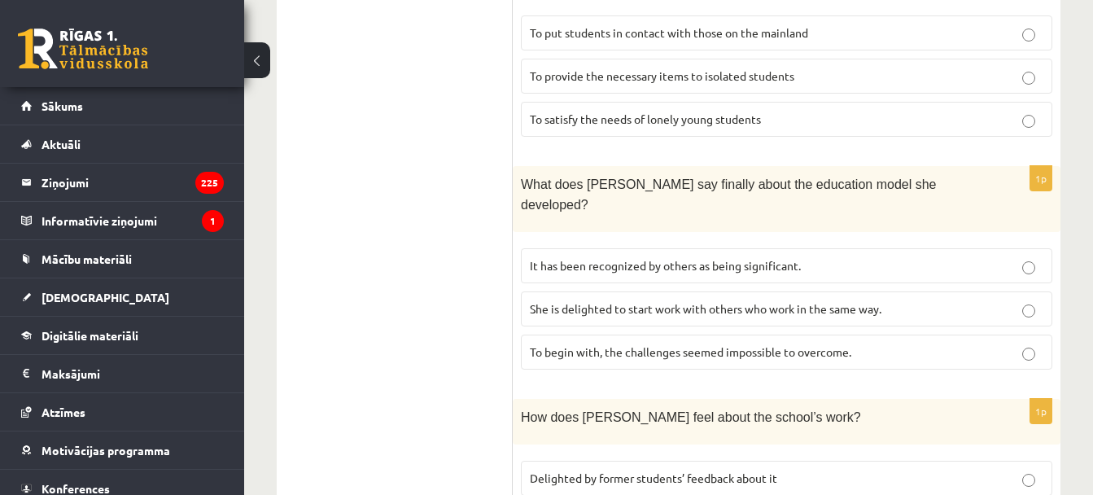
click at [570, 461] on label "Delighted by former students’ feedback about it" at bounding box center [786, 478] width 531 height 35
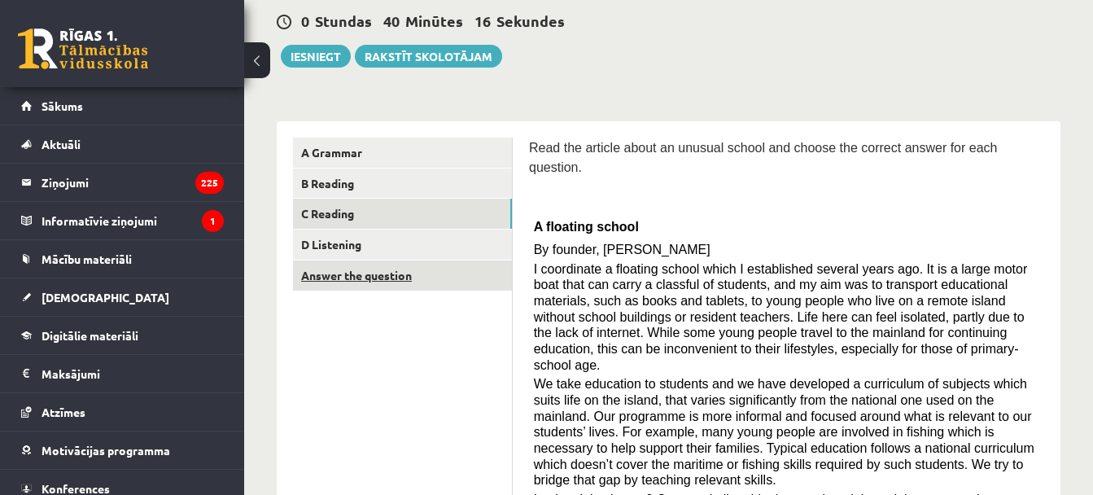
scroll to position [179, 0]
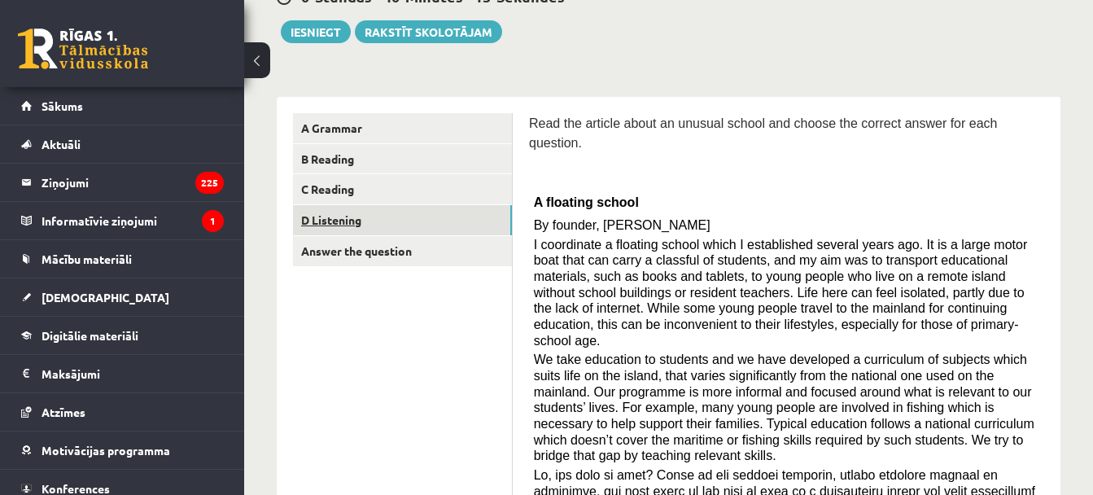
click at [387, 225] on link "D Listening" at bounding box center [402, 220] width 219 height 30
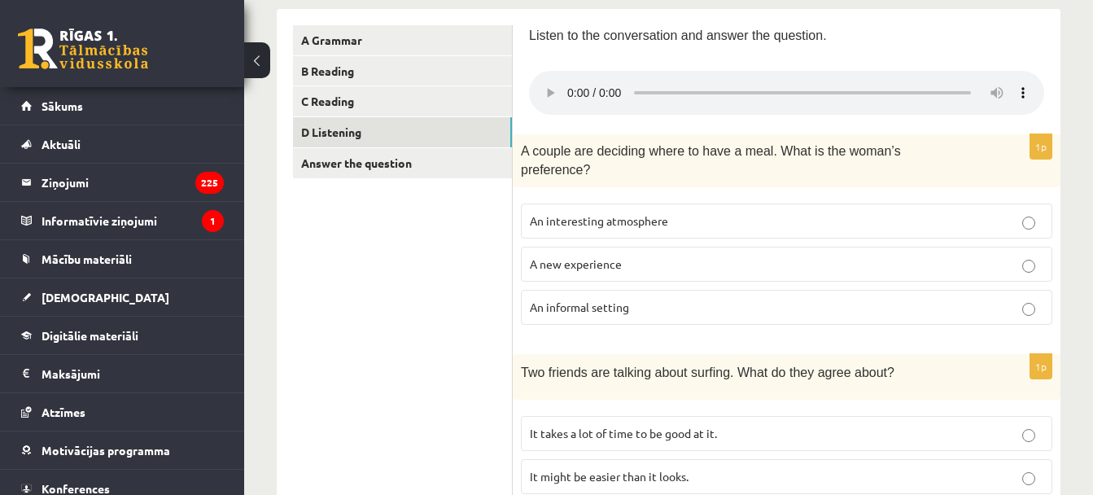
scroll to position [269, 0]
click at [575, 217] on label "An interesting atmosphere" at bounding box center [786, 219] width 531 height 35
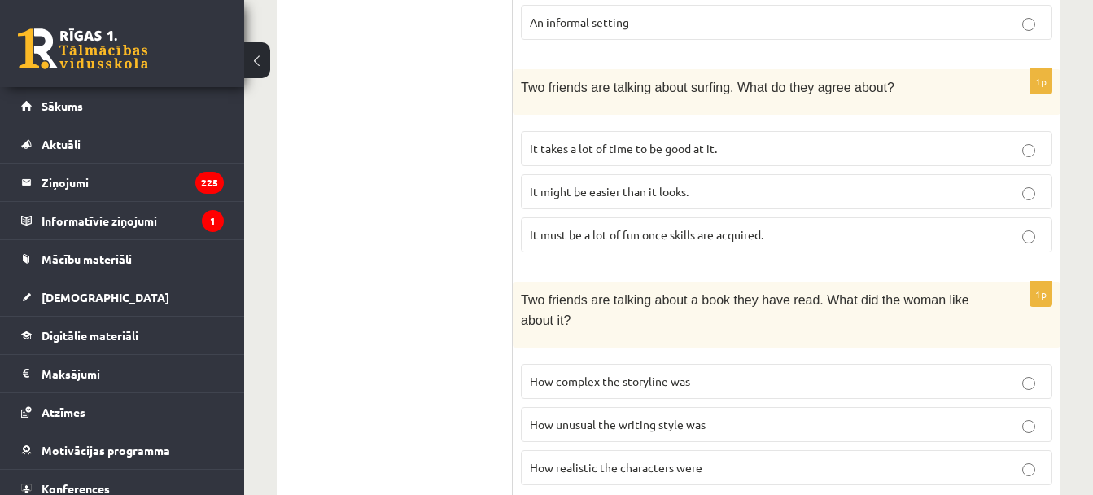
scroll to position [557, 0]
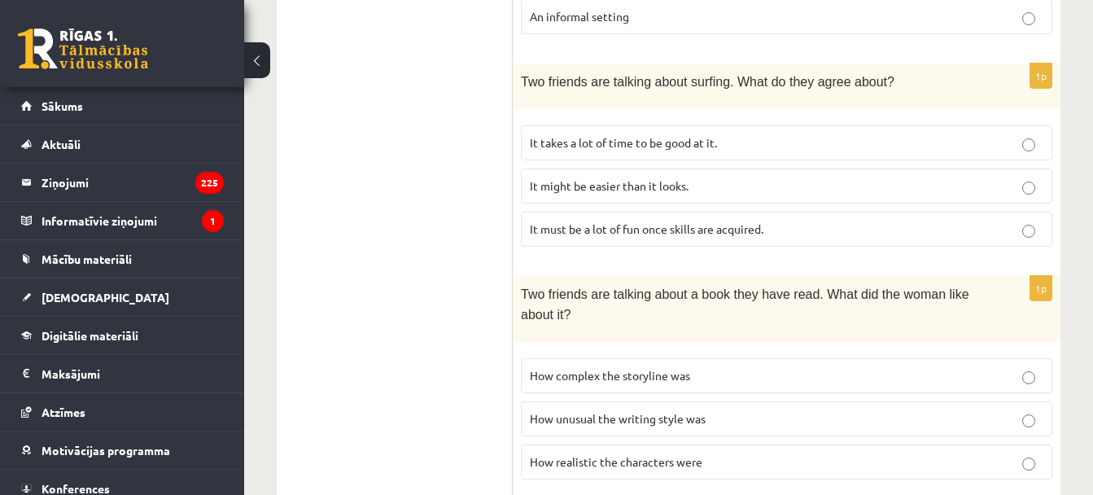
click at [649, 133] on label "It takes a lot of time to be good at it." at bounding box center [786, 142] width 531 height 35
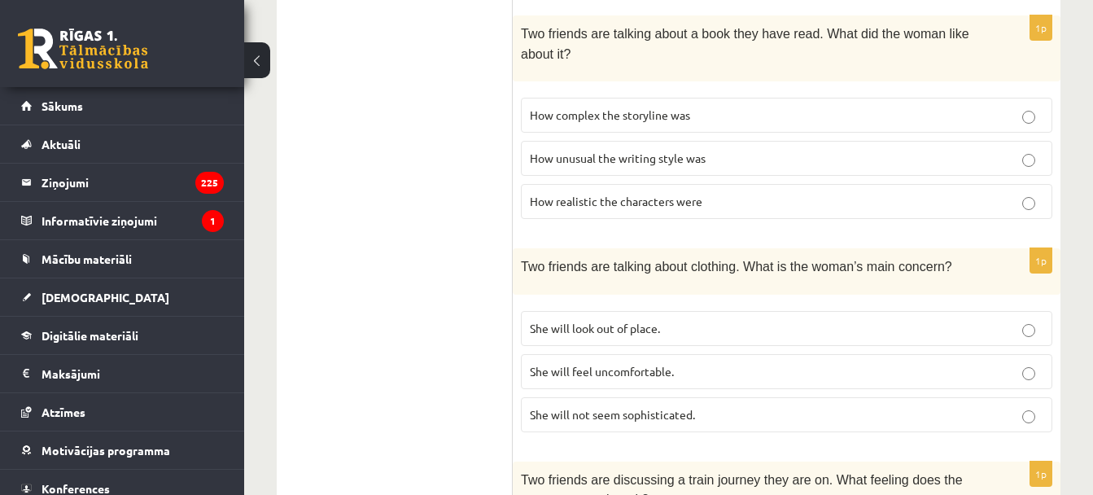
scroll to position [819, 0]
click at [601, 192] on span "How realistic the characters were" at bounding box center [616, 199] width 173 height 15
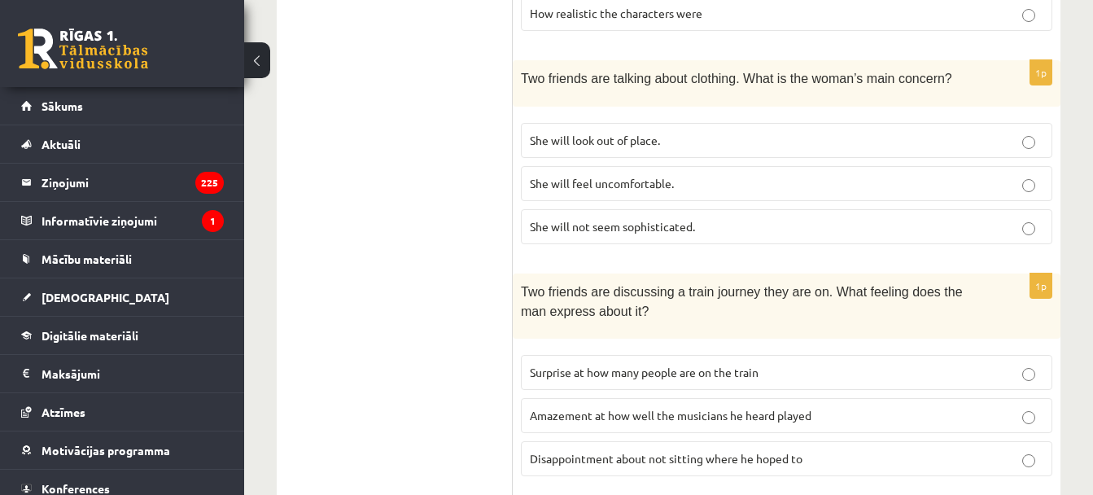
scroll to position [1007, 0]
click at [631, 175] on span "She will feel uncomfortable." at bounding box center [602, 182] width 144 height 15
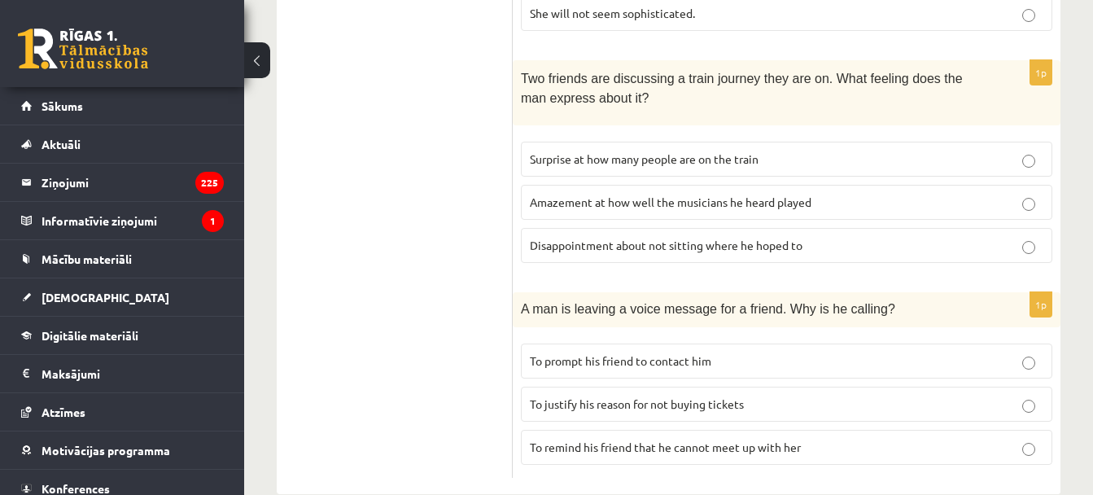
scroll to position [1228, 0]
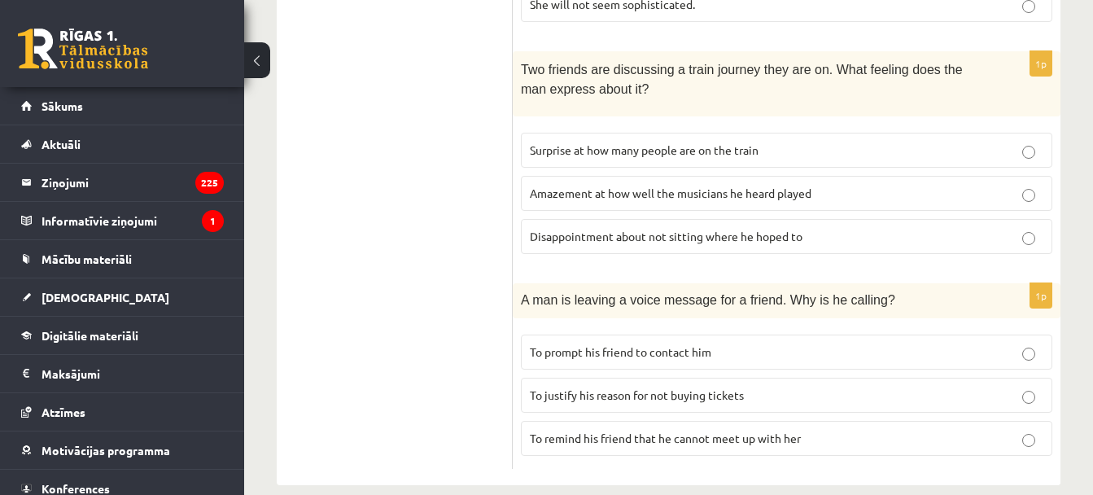
click at [710, 228] on p "Disappointment about not sitting where he hoped to" at bounding box center [786, 236] width 513 height 17
click at [623, 387] on span "To justify his reason for not buying tickets" at bounding box center [637, 394] width 214 height 15
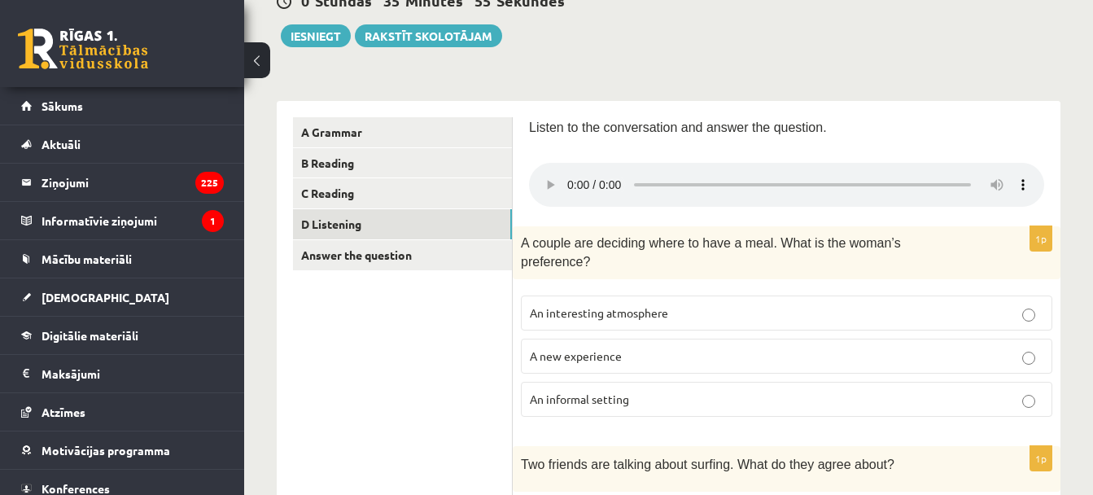
scroll to position [174, 0]
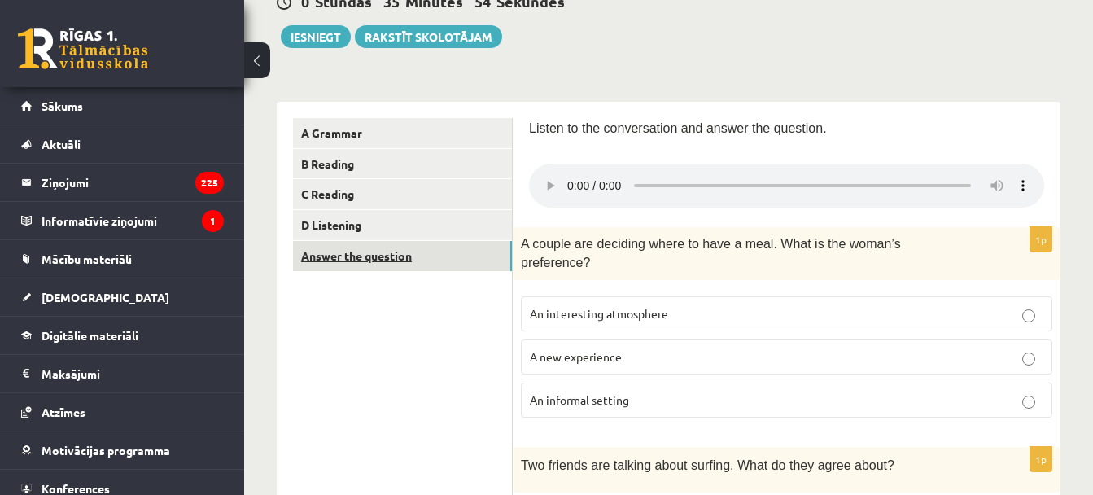
click at [459, 258] on link "Answer the question" at bounding box center [402, 256] width 219 height 30
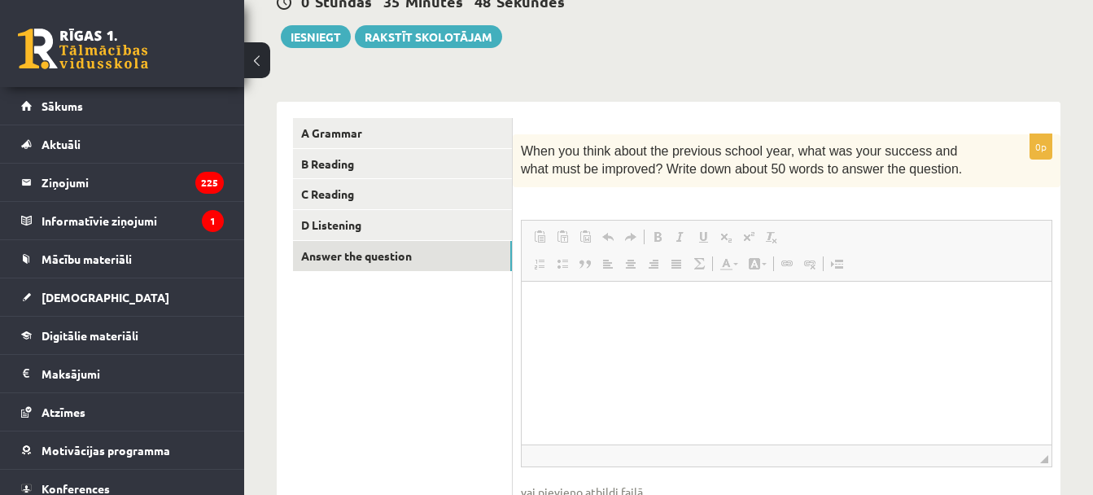
scroll to position [0, 0]
click at [315, 50] on div "11.b2 klases diagnosticējošais darbs angļu valodā par 10.klases mācību vielu , …" at bounding box center [668, 248] width 849 height 719
click at [318, 35] on button "Iesniegt" at bounding box center [316, 36] width 70 height 23
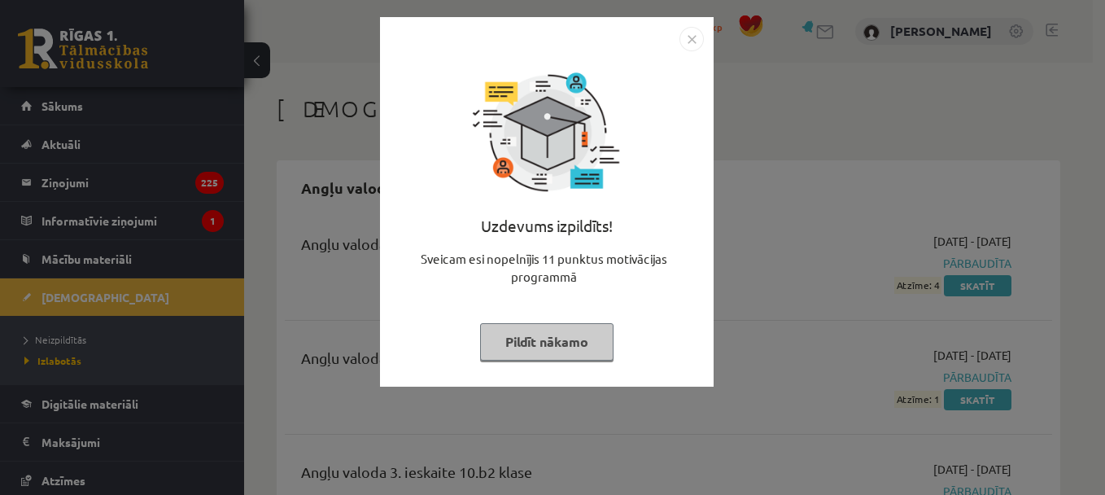
click at [695, 36] on img "Close" at bounding box center [691, 39] width 24 height 24
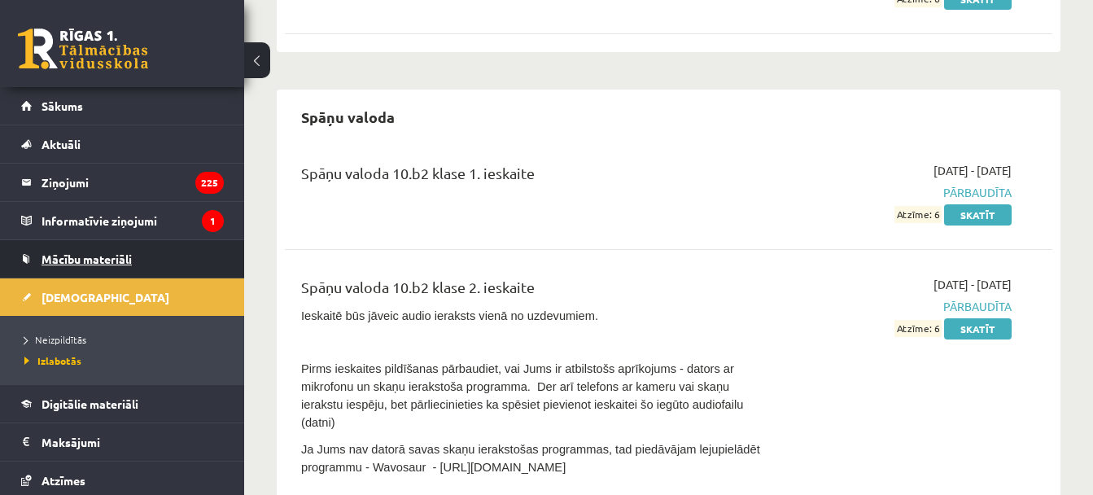
scroll to position [8476, 0]
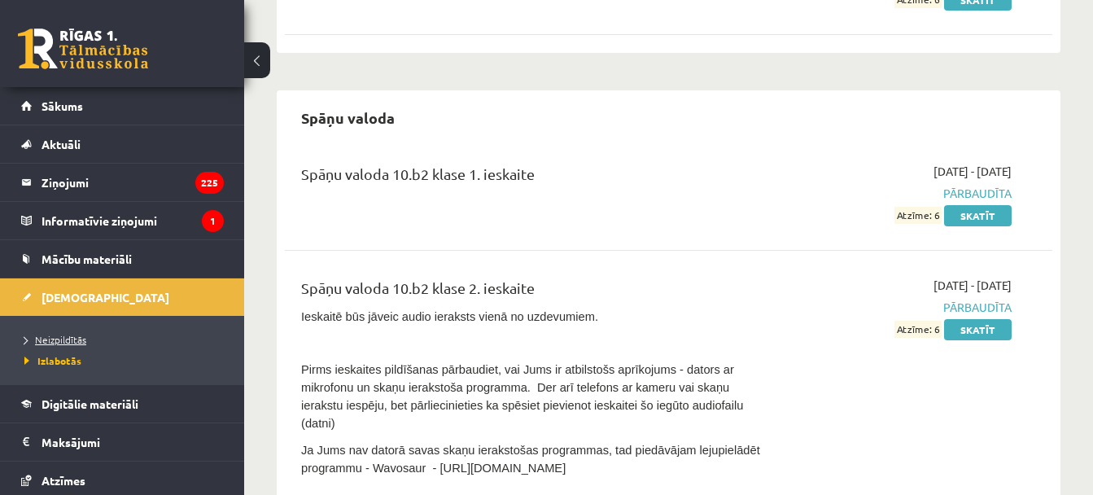
click at [62, 336] on span "Neizpildītās" at bounding box center [55, 339] width 62 height 13
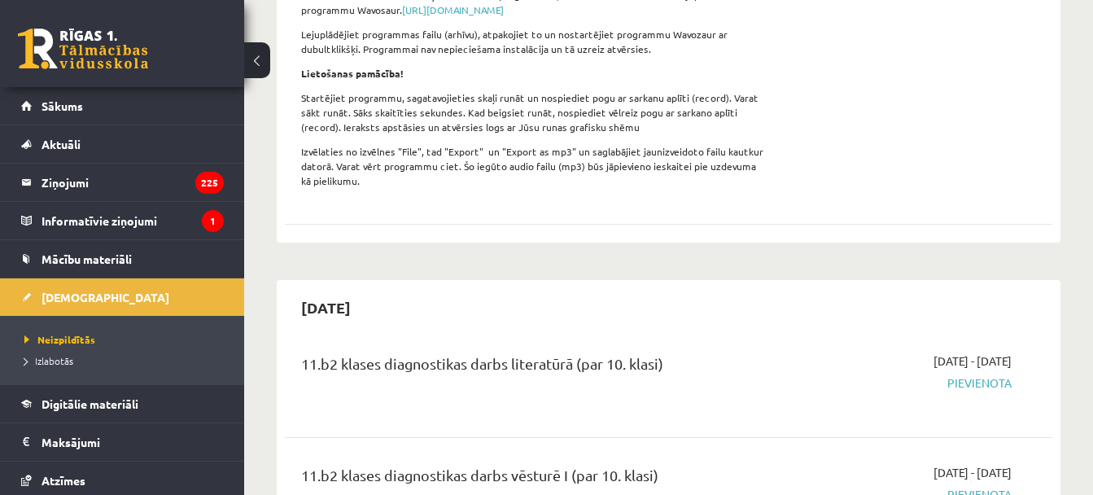
scroll to position [784, 0]
click at [645, 361] on div "11.b2 klases diagnostikas darbs literatūrā (par 10. klasi)" at bounding box center [533, 368] width 465 height 30
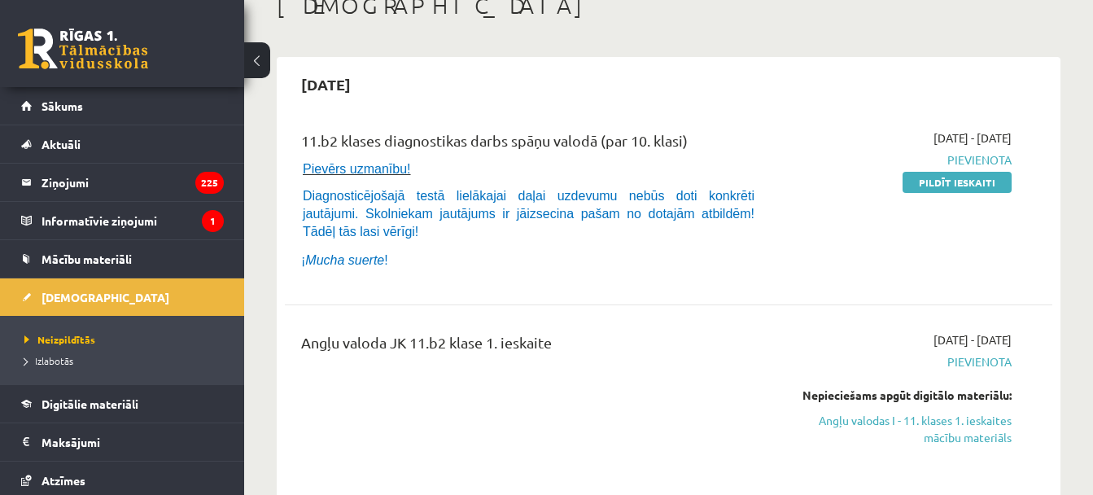
scroll to position [145, 0]
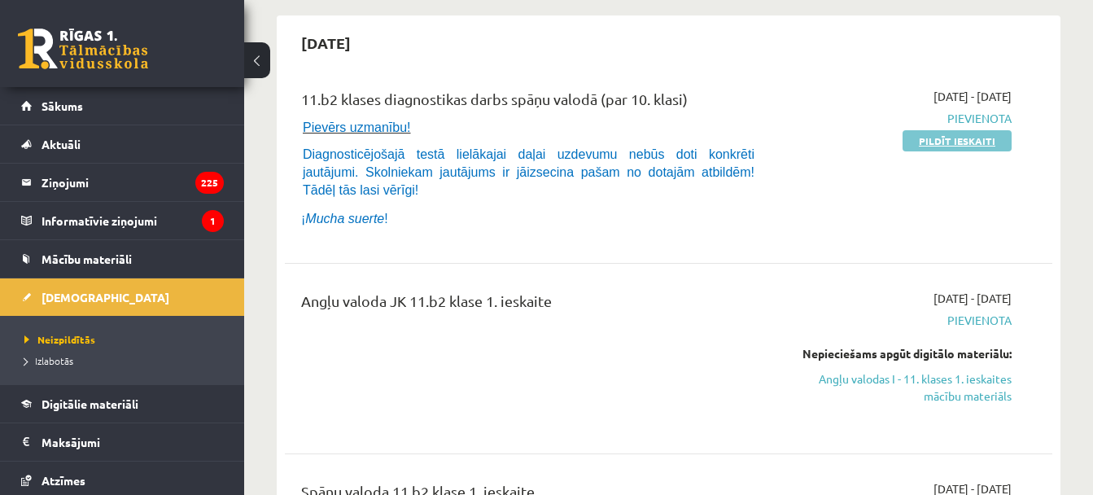
click at [936, 138] on link "Pildīt ieskaiti" at bounding box center [956, 140] width 109 height 21
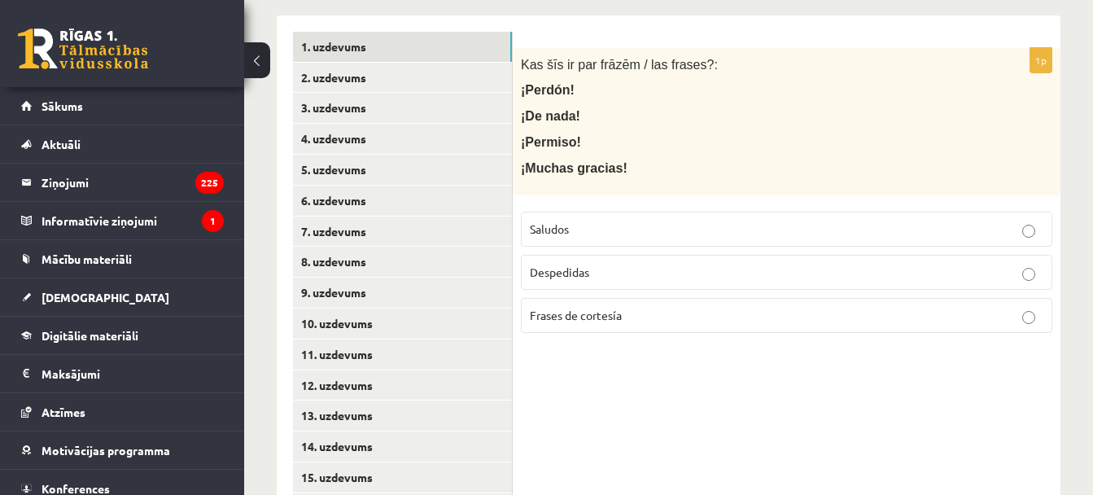
scroll to position [362, 0]
click at [596, 306] on p "Frases de cortesía" at bounding box center [786, 314] width 513 height 17
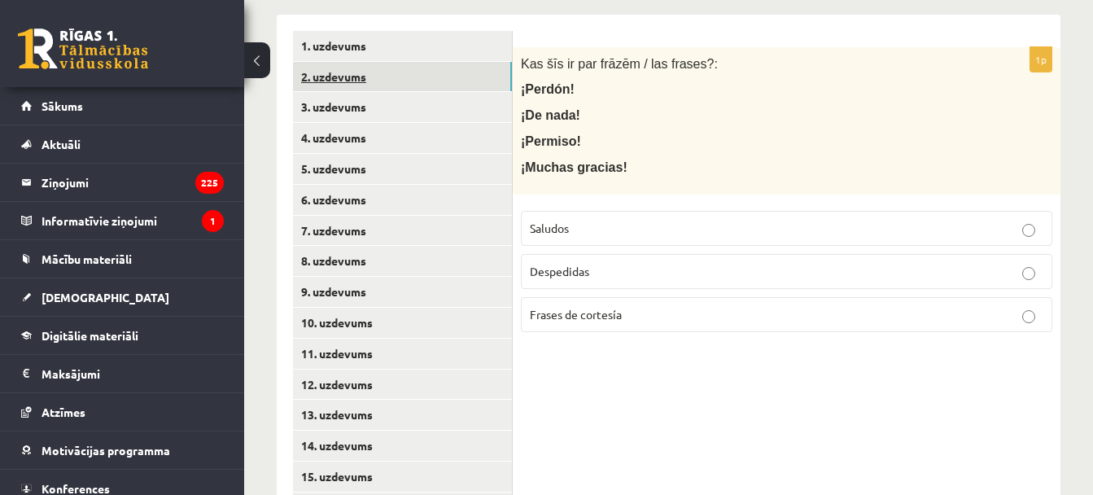
click at [338, 83] on link "2. uzdevums" at bounding box center [402, 77] width 219 height 30
click at [569, 321] on p "Frases de cortesía" at bounding box center [786, 314] width 513 height 17
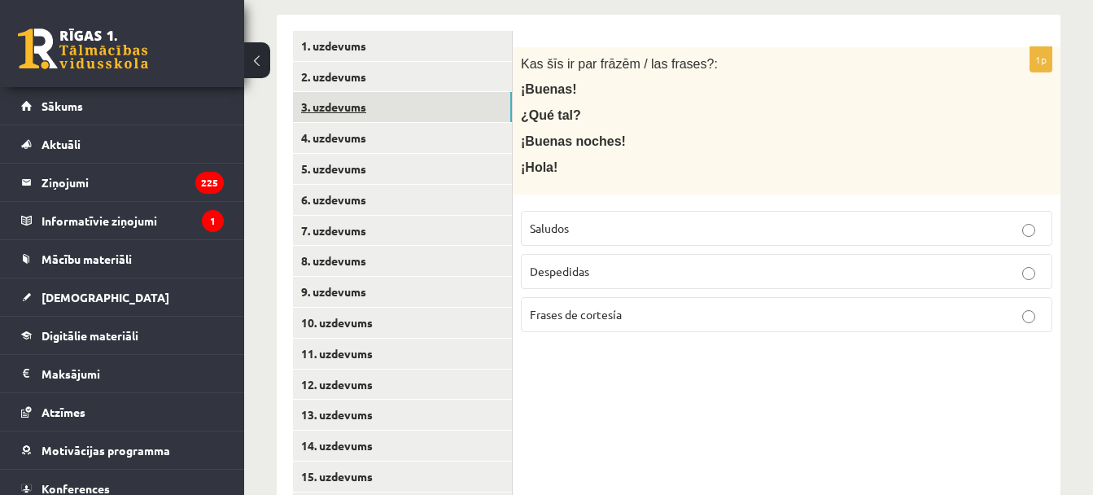
click at [408, 120] on link "3. uzdevums" at bounding box center [402, 107] width 219 height 30
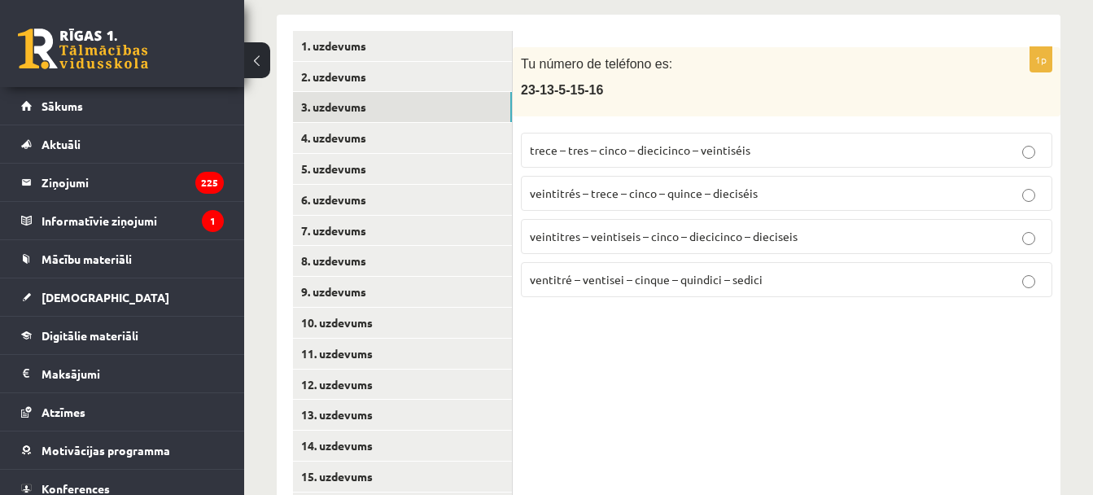
click at [612, 187] on span "veintitrés – trece – cinco – quince – dieciséis" at bounding box center [644, 193] width 228 height 15
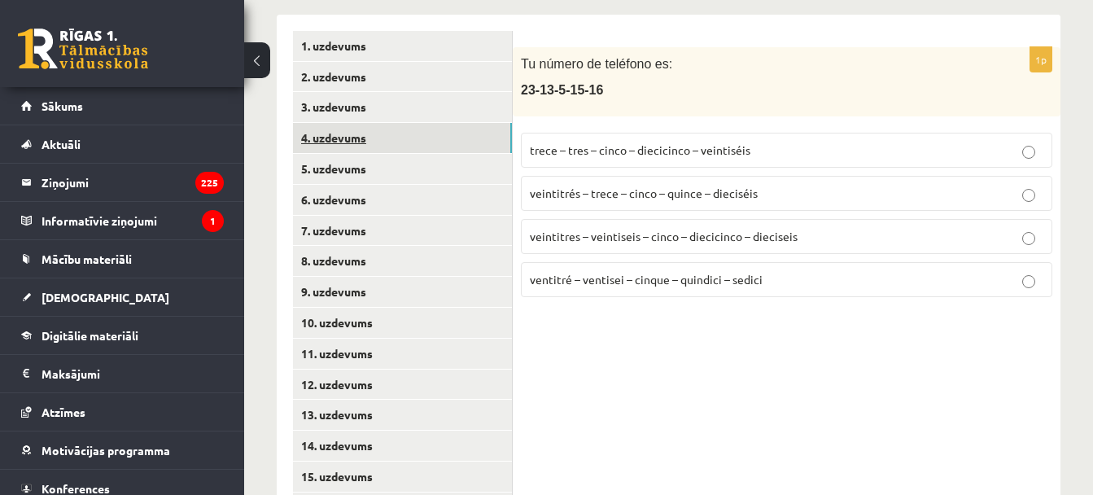
click at [404, 138] on link "4. uzdevums" at bounding box center [402, 138] width 219 height 30
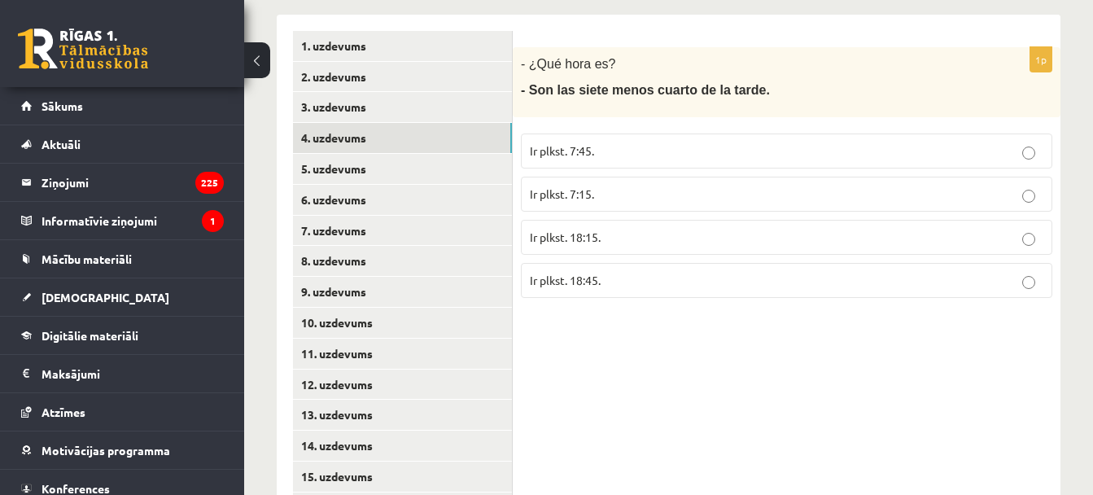
click at [605, 280] on p "Ir plkst. 18:45." at bounding box center [786, 280] width 513 height 17
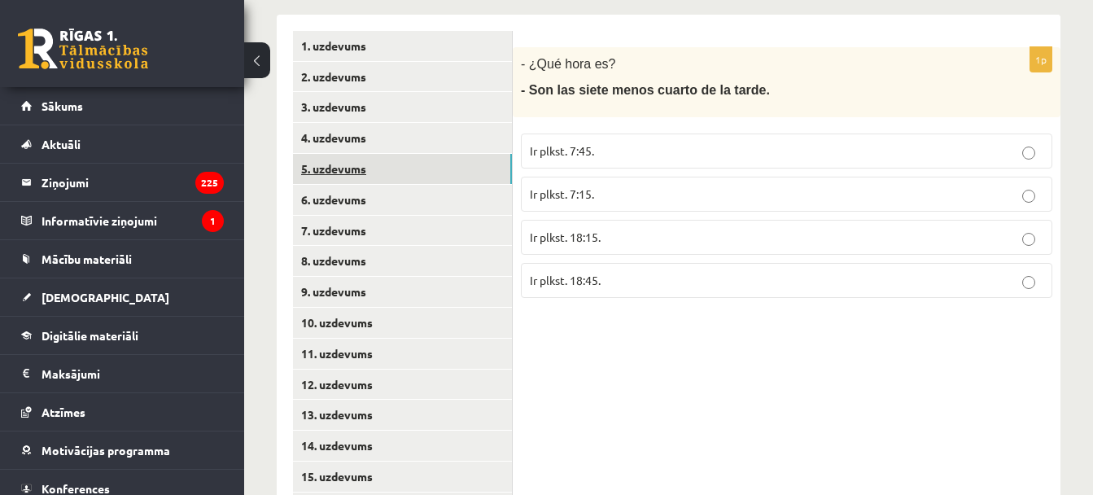
click at [382, 167] on link "5. uzdevums" at bounding box center [402, 169] width 219 height 30
click at [617, 203] on p "Tieši plkst. 9:00." at bounding box center [786, 194] width 513 height 17
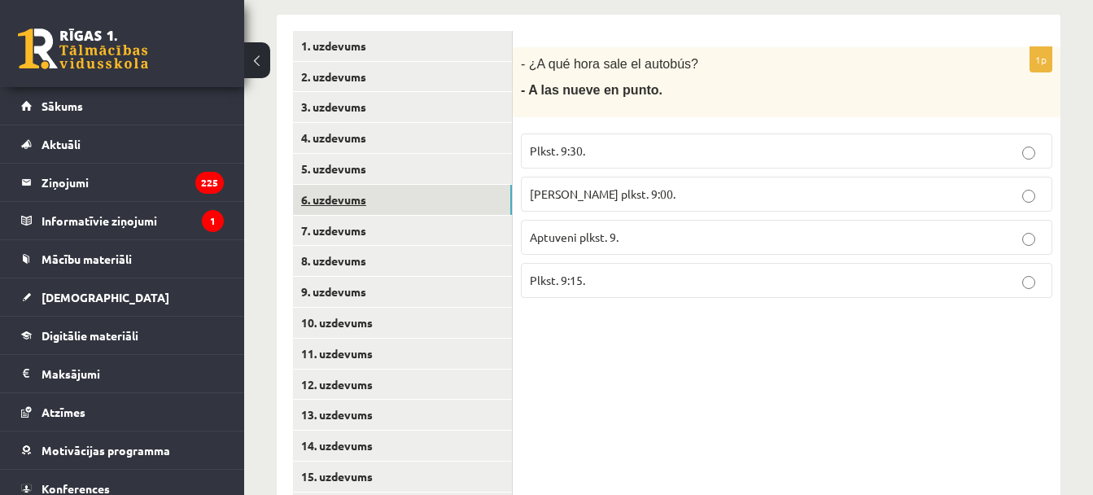
click at [373, 199] on link "6. uzdevums" at bounding box center [402, 200] width 219 height 30
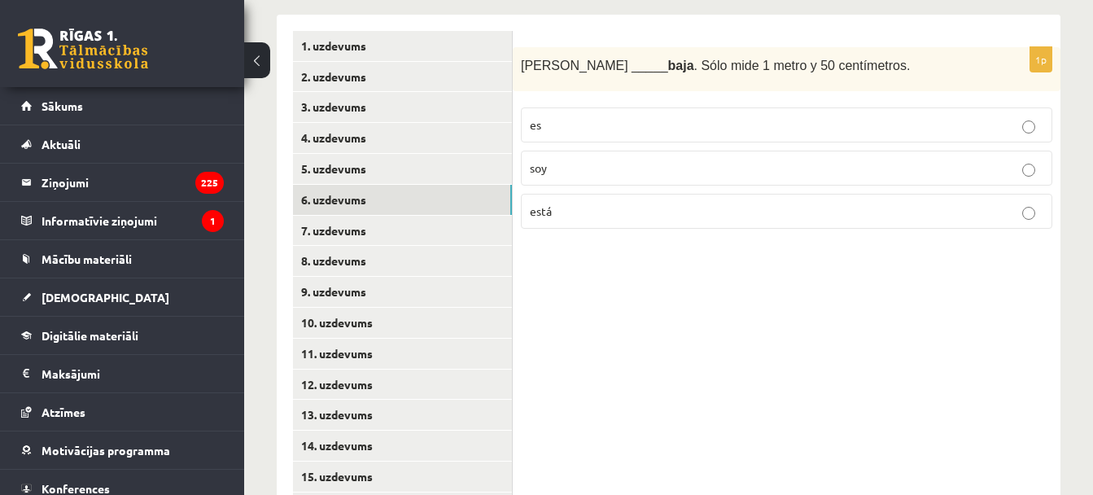
click at [579, 120] on p "es" at bounding box center [786, 124] width 513 height 17
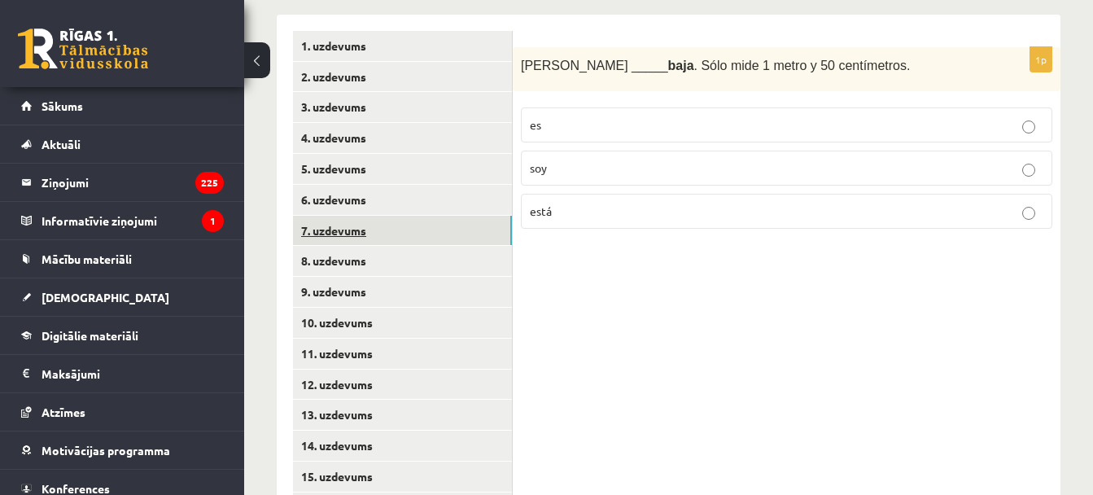
click at [395, 229] on link "7. uzdevums" at bounding box center [402, 231] width 219 height 30
click at [588, 170] on p "estoy" at bounding box center [786, 167] width 513 height 17
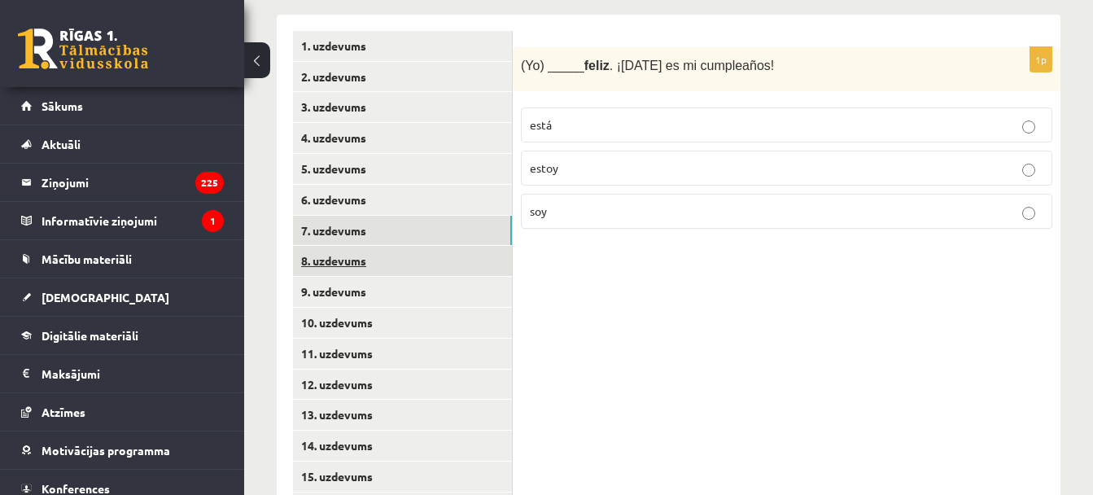
click at [395, 261] on link "8. uzdevums" at bounding box center [402, 261] width 219 height 30
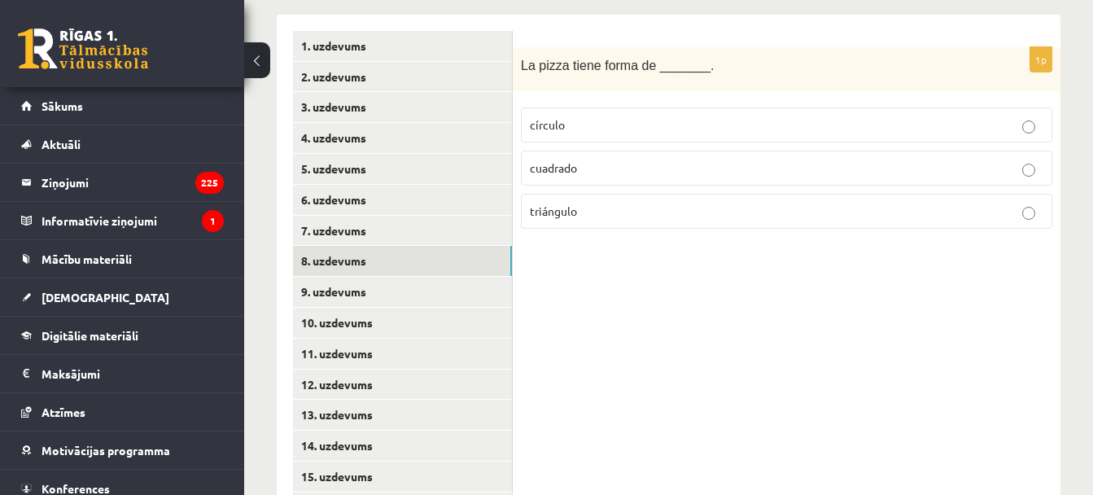
click at [544, 138] on label "círculo" at bounding box center [786, 124] width 531 height 35
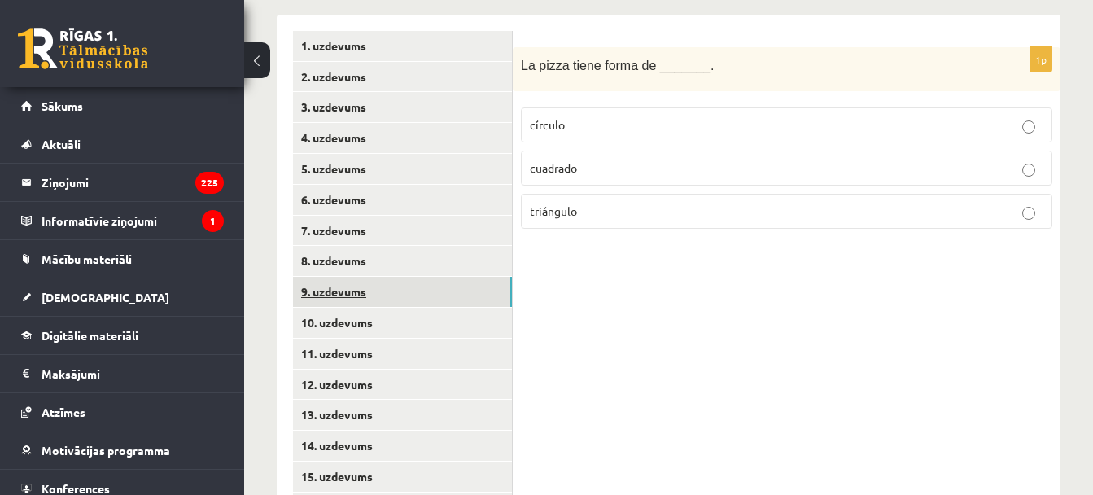
click at [451, 288] on link "9. uzdevums" at bounding box center [402, 292] width 219 height 30
click at [568, 128] on p "azul" at bounding box center [786, 124] width 513 height 17
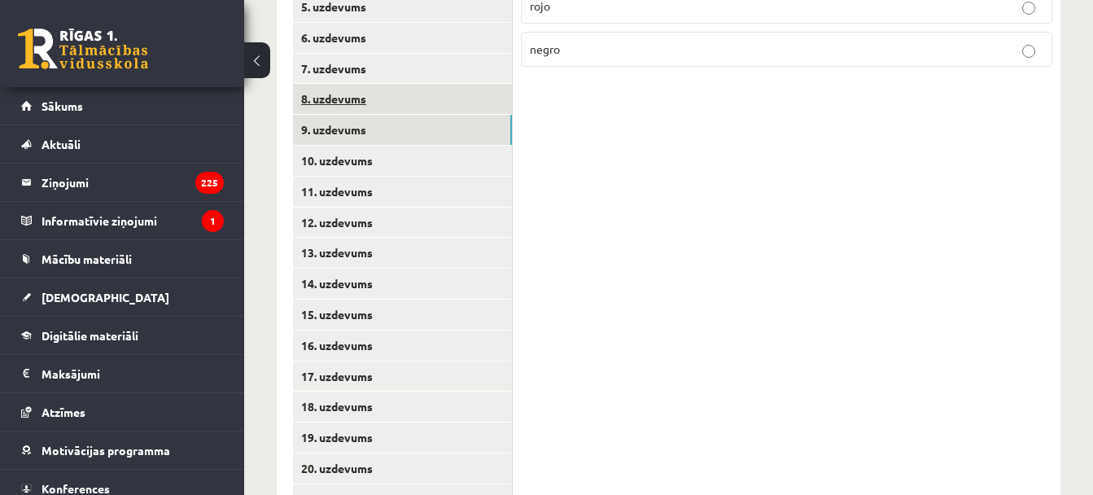
scroll to position [548, 0]
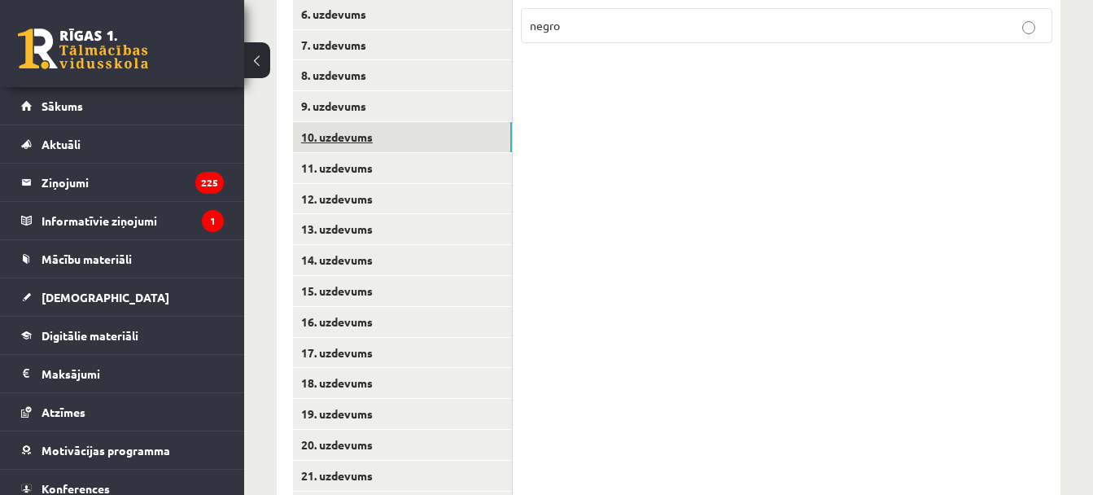
click at [431, 146] on link "10. uzdevums" at bounding box center [402, 137] width 219 height 30
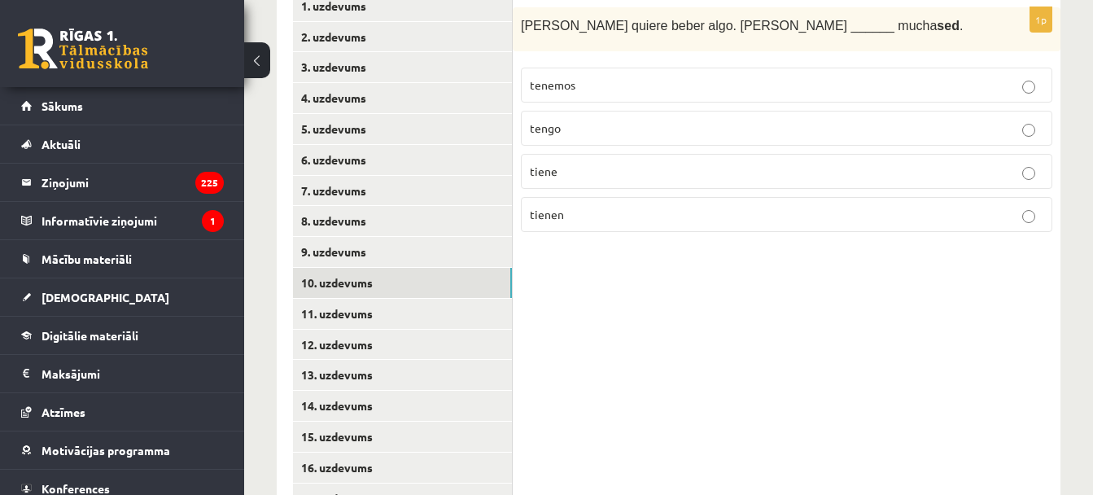
scroll to position [401, 0]
click at [610, 85] on p "tenemos" at bounding box center [786, 85] width 513 height 17
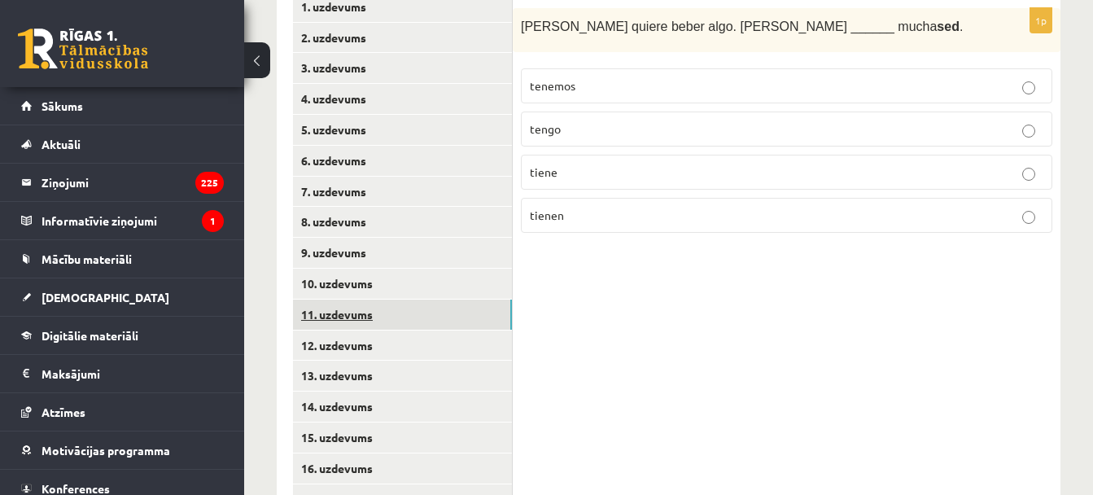
click at [364, 317] on link "11. uzdevums" at bounding box center [402, 314] width 219 height 30
click at [595, 133] on p "estoy" at bounding box center [786, 128] width 513 height 17
click at [568, 182] on label "tengo" at bounding box center [786, 172] width 531 height 35
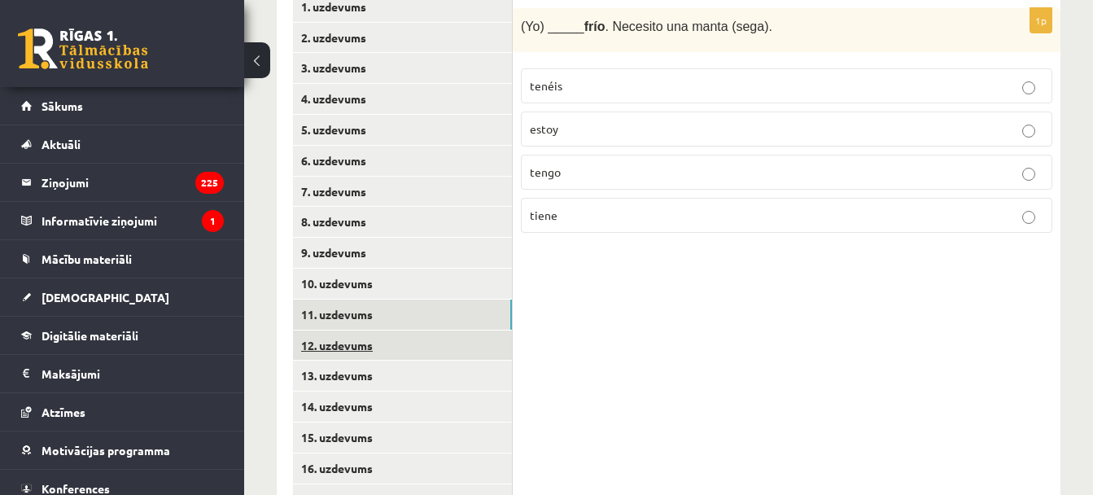
click at [366, 355] on link "12. uzdevums" at bounding box center [402, 345] width 219 height 30
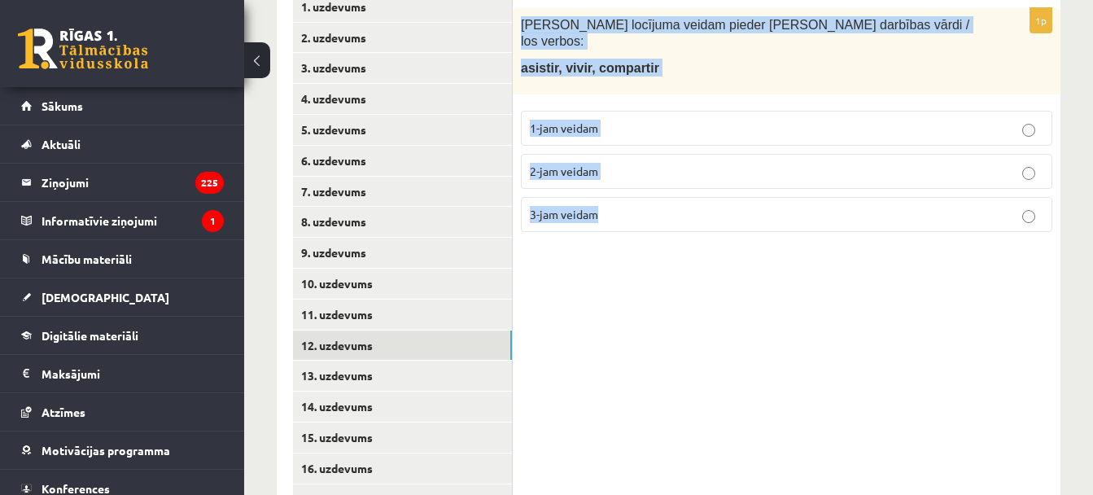
drag, startPoint x: 522, startPoint y: 24, endPoint x: 618, endPoint y: 206, distance: 205.3
click at [618, 206] on div "1p Kādam locījuma veidam pieder dotie darbības vārdi / los verbos: asistir, viv…" at bounding box center [787, 127] width 548 height 238
copy div "Kādam locījuma veidam pieder dotie darbības vārdi / los verbos: asistir, vivir,…"
click at [558, 207] on span "3-jam veidam" at bounding box center [564, 214] width 68 height 15
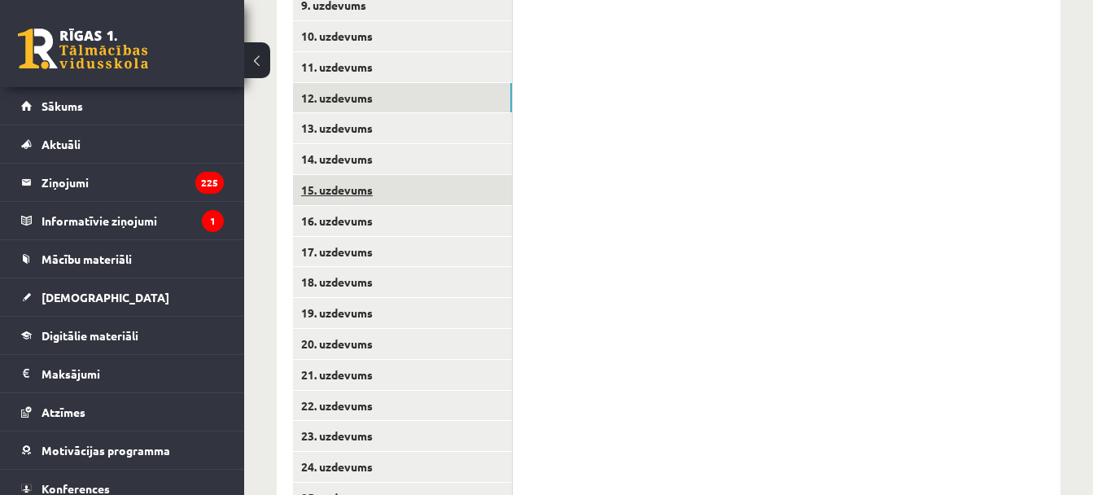
scroll to position [648, 0]
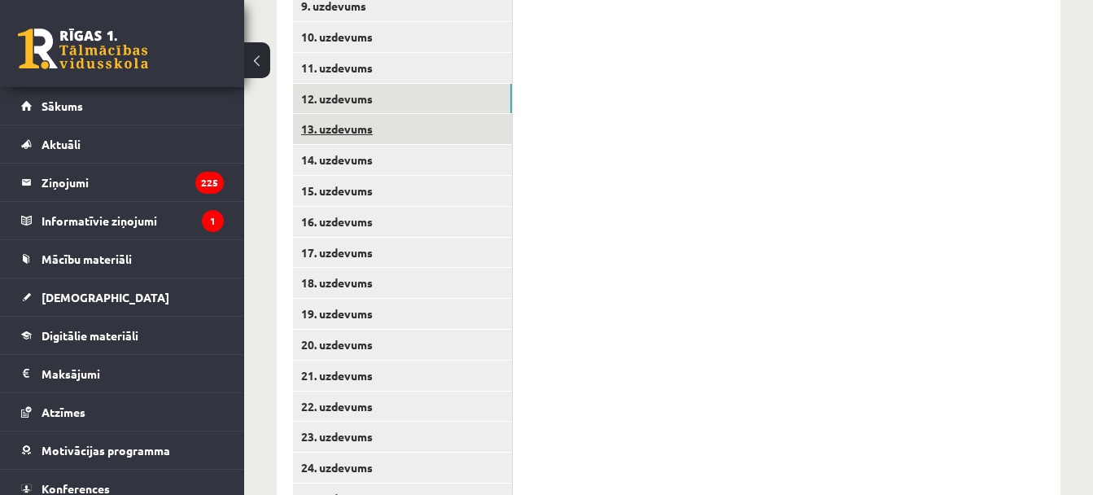
click at [451, 128] on link "13. uzdevums" at bounding box center [402, 129] width 219 height 30
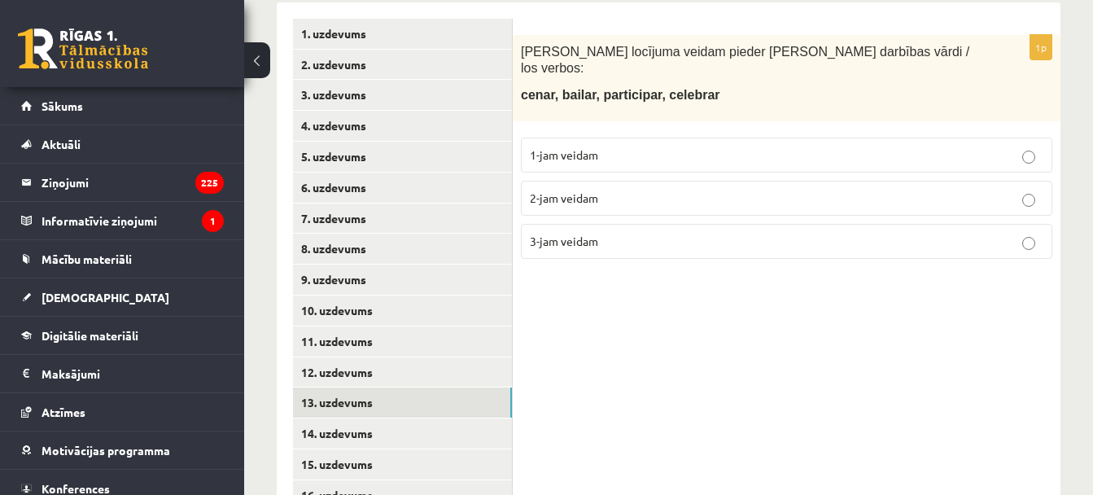
scroll to position [364, 0]
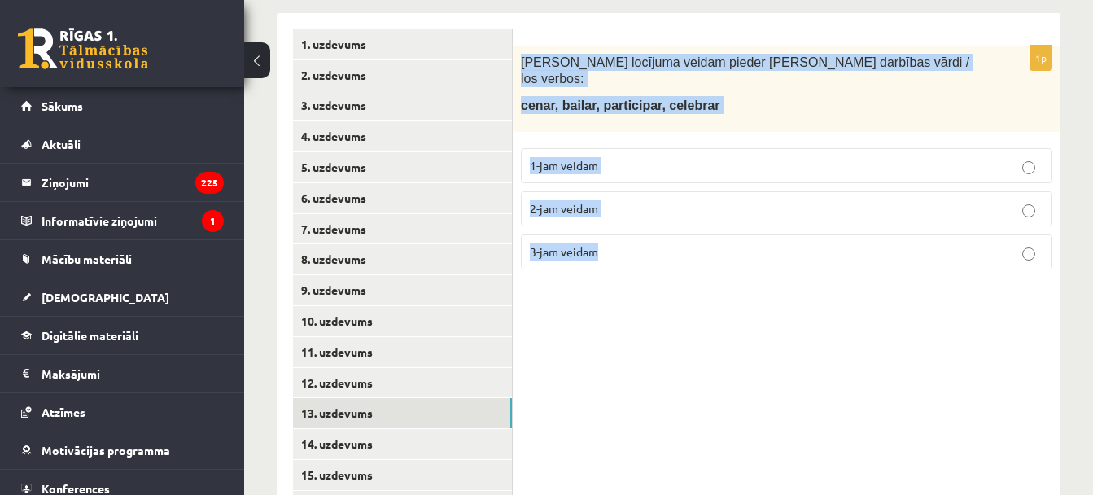
drag, startPoint x: 521, startPoint y: 61, endPoint x: 640, endPoint y: 251, distance: 224.4
click at [640, 251] on div "1p Kādam locījuma veidam pieder dotie darbības vārdi / los verbos: cenar, baila…" at bounding box center [787, 165] width 548 height 238
copy div "Kādam locījuma veidam pieder dotie darbības vārdi / los verbos: cenar, bailar, …"
click at [600, 157] on p "1-jam veidam" at bounding box center [786, 165] width 513 height 17
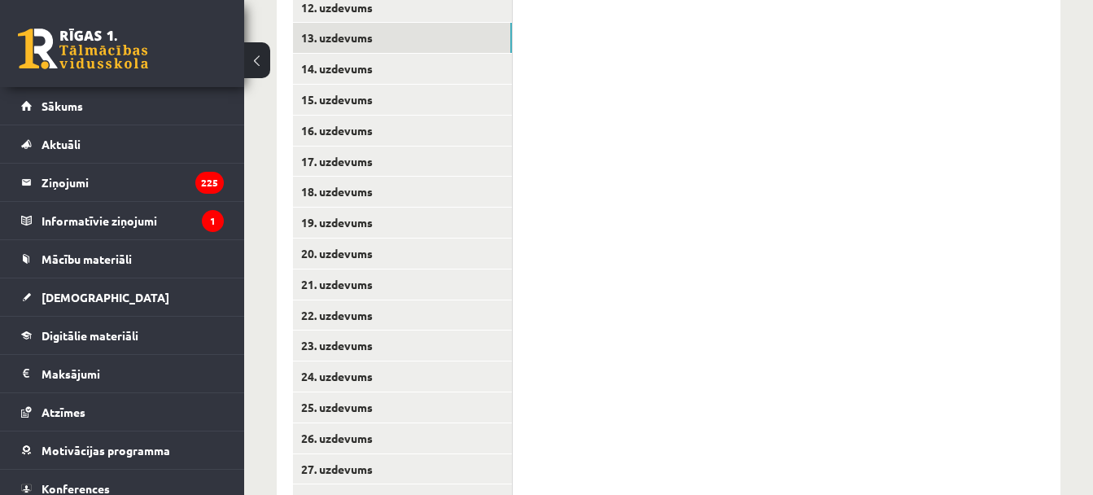
scroll to position [741, 0]
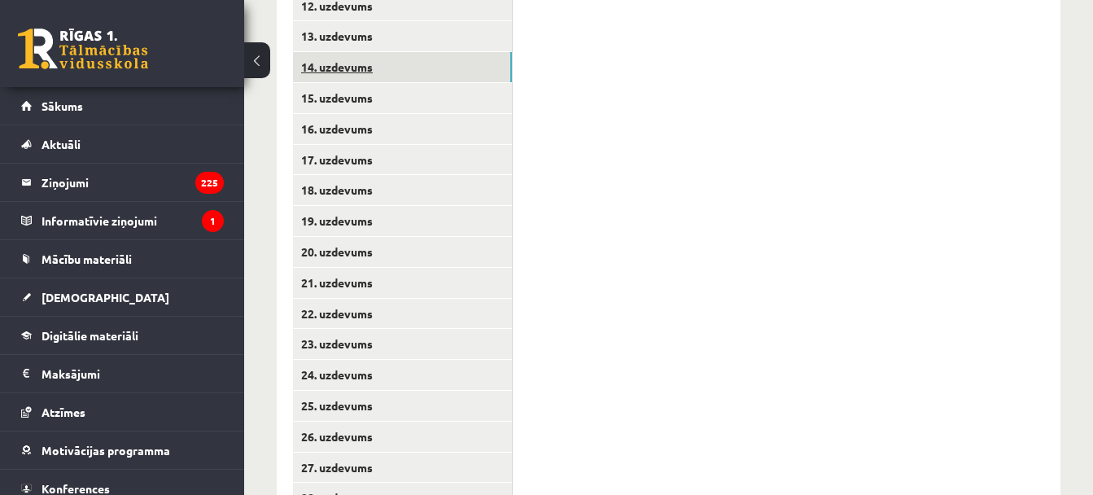
click at [401, 66] on link "14. uzdevums" at bounding box center [402, 67] width 219 height 30
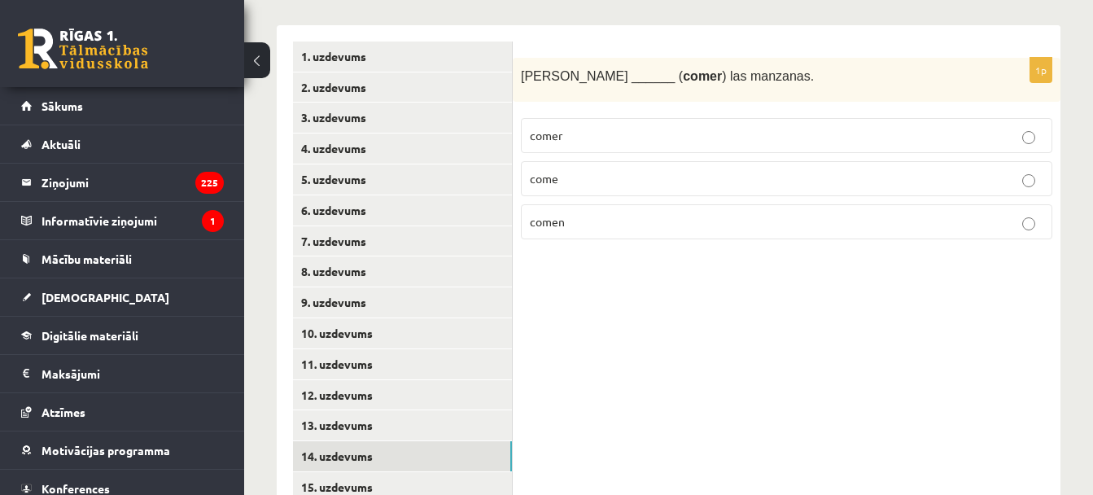
scroll to position [349, 0]
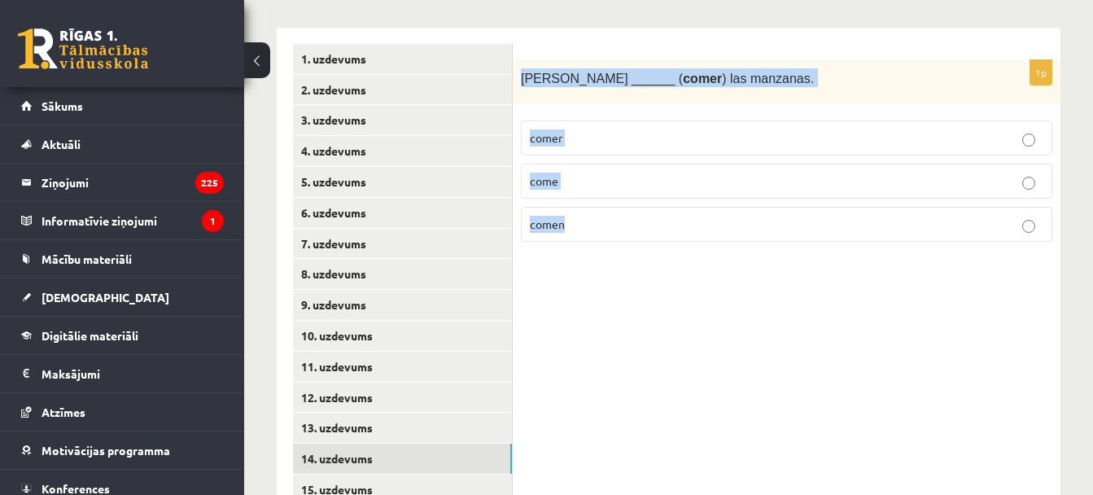
drag, startPoint x: 521, startPoint y: 76, endPoint x: 730, endPoint y: 293, distance: 301.0
copy div "Susana ______ ( comer ) las manzanas. comer come comen"
click at [616, 197] on label "come" at bounding box center [786, 181] width 531 height 35
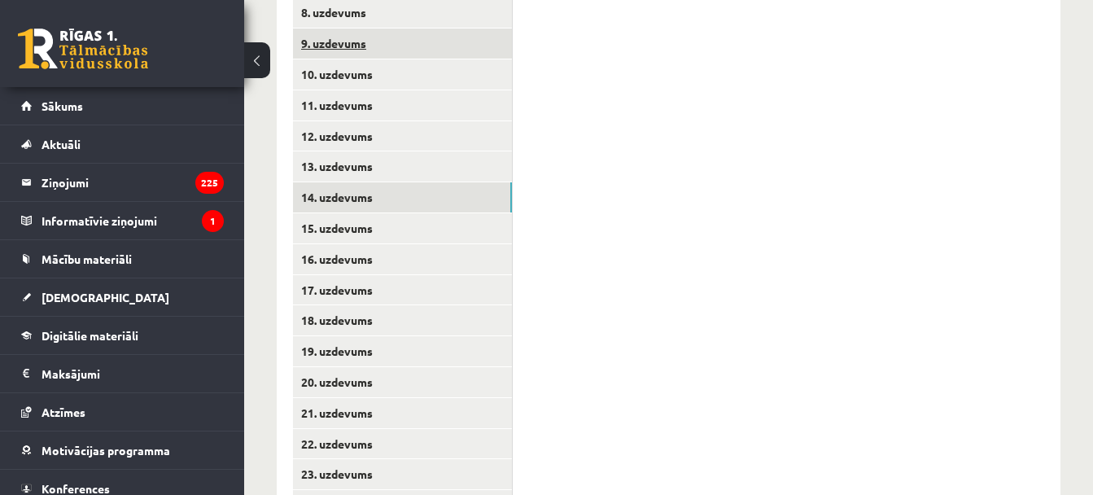
scroll to position [611, 0]
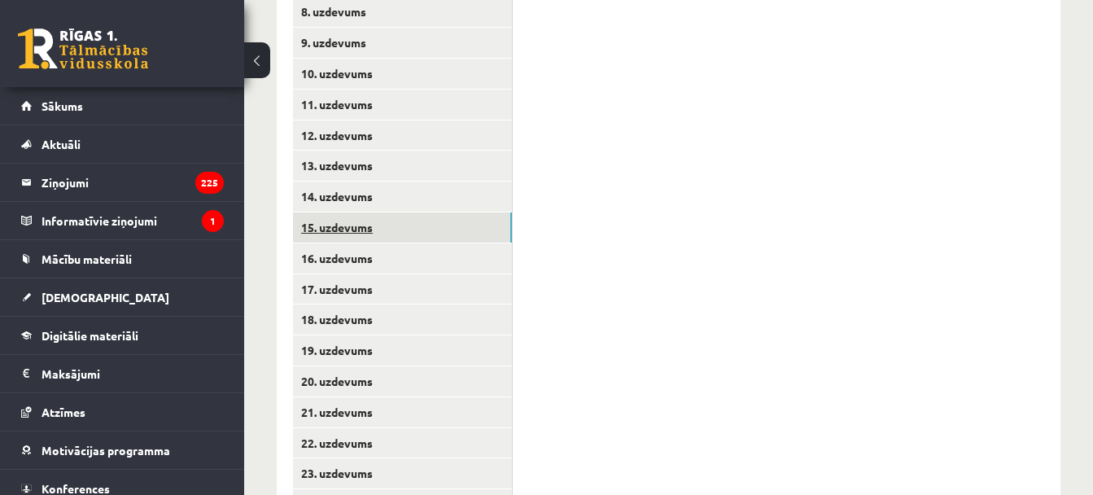
click at [361, 231] on link "15. uzdevums" at bounding box center [402, 227] width 219 height 30
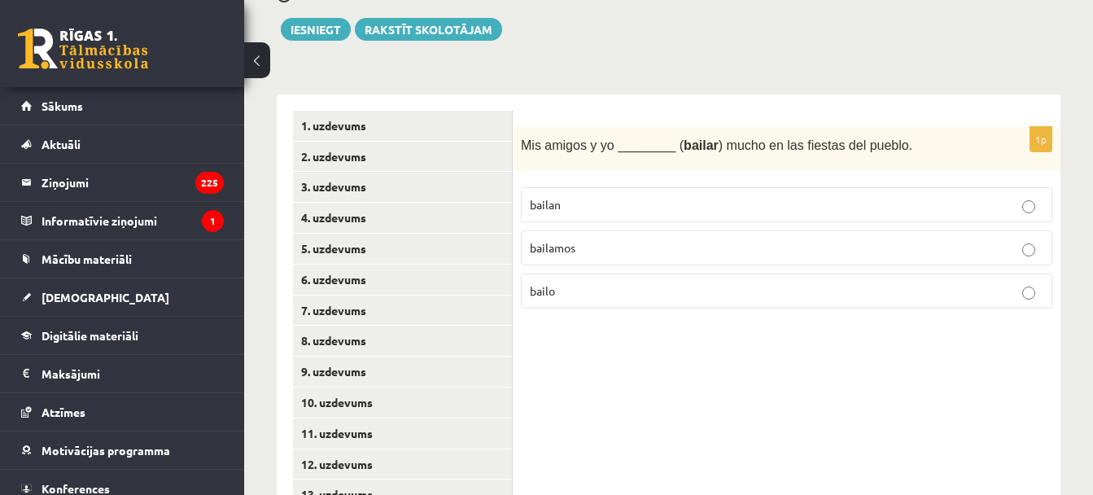
scroll to position [282, 0]
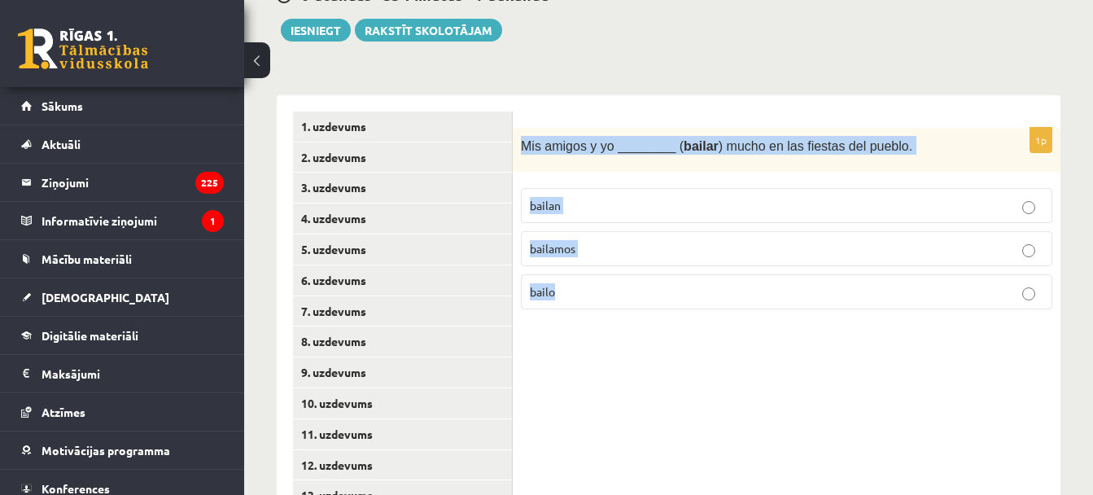
drag, startPoint x: 522, startPoint y: 147, endPoint x: 658, endPoint y: 340, distance: 235.5
copy div "Mis amigos y yo ________ ( bailar ) mucho en las fiestas del pueblo. bailan bai…"
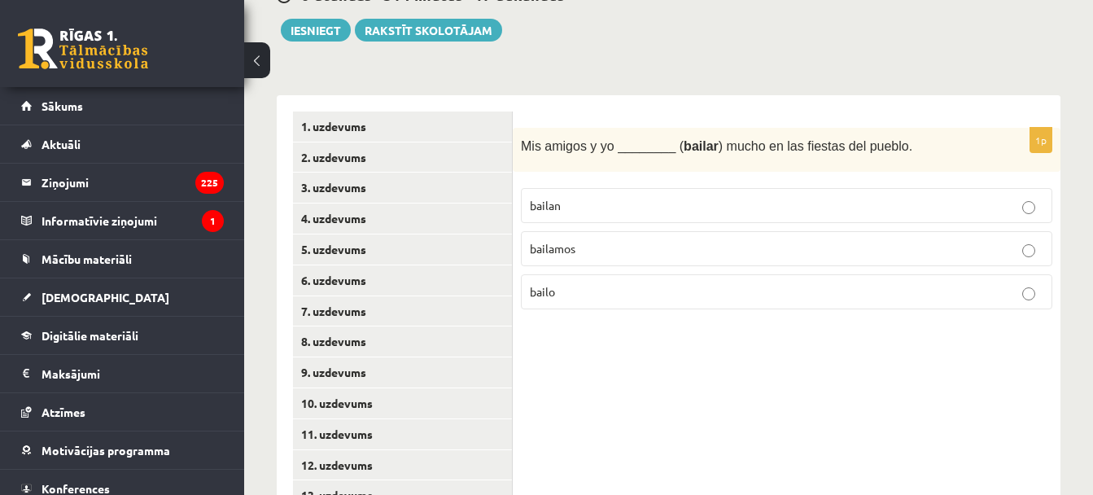
click at [563, 240] on label "bailamos" at bounding box center [786, 248] width 531 height 35
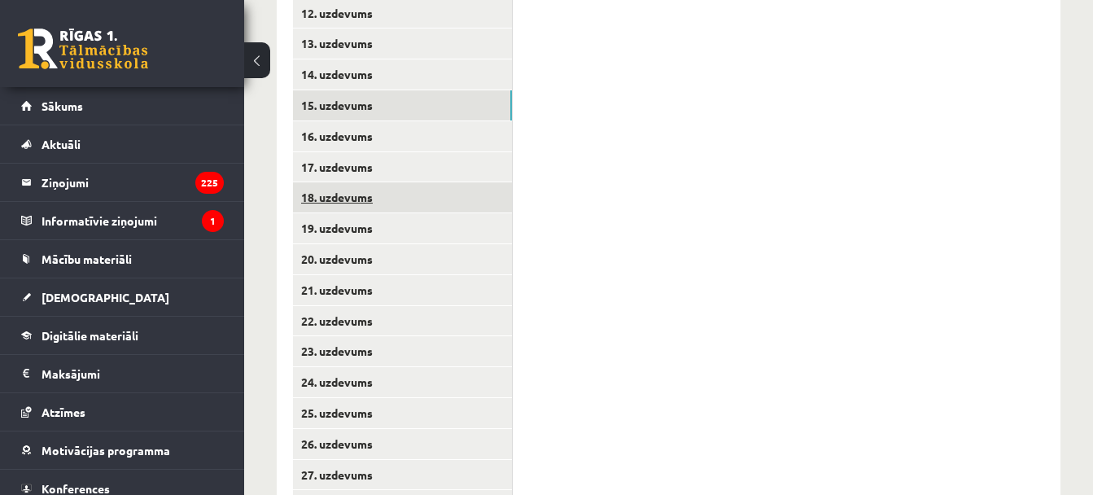
scroll to position [732, 0]
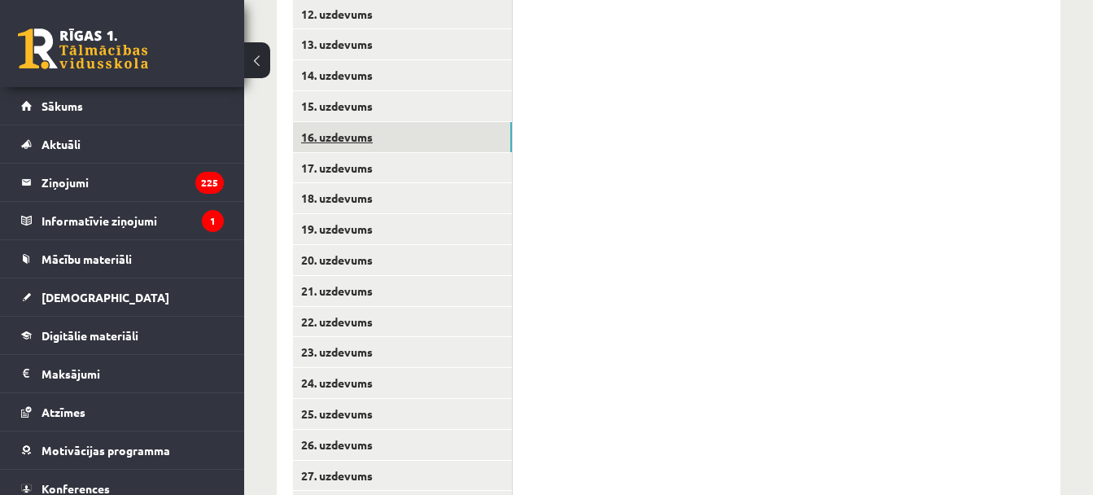
click at [372, 136] on link "16. uzdevums" at bounding box center [402, 137] width 219 height 30
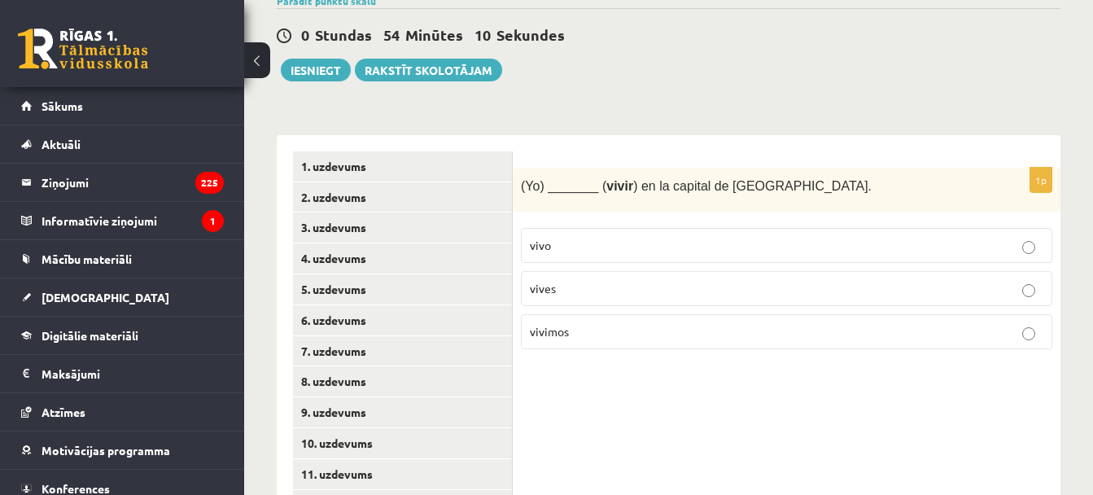
scroll to position [225, 0]
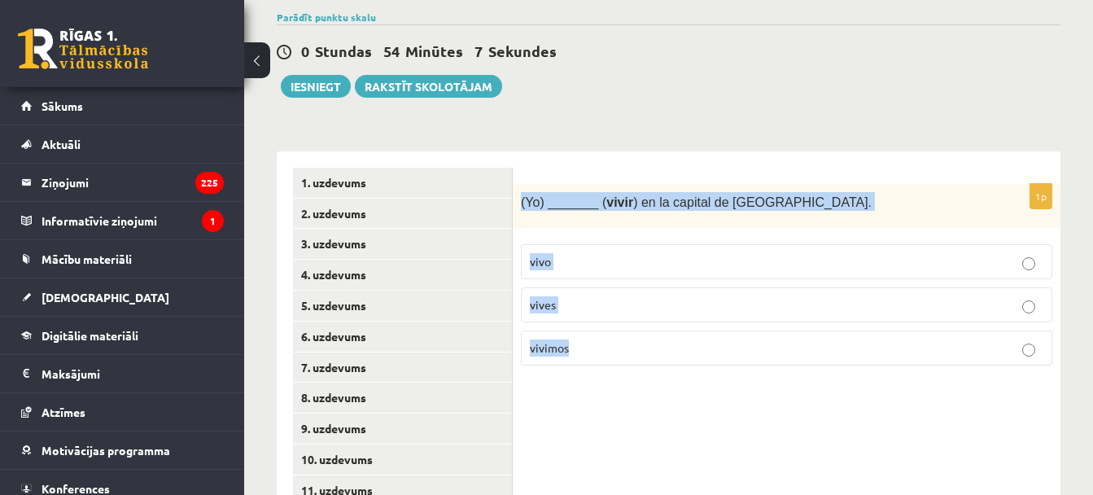
drag, startPoint x: 522, startPoint y: 200, endPoint x: 728, endPoint y: 432, distance: 309.6
copy div "(Yo) _______ ( vivir ) en la capital de Letonia. vivo vives vivimos"
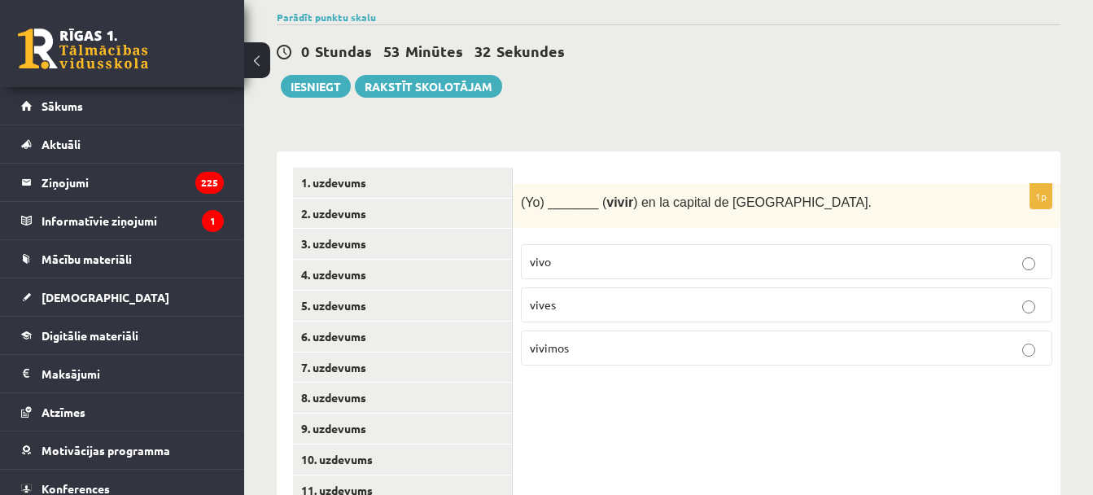
click at [600, 258] on p "vivo" at bounding box center [786, 261] width 513 height 17
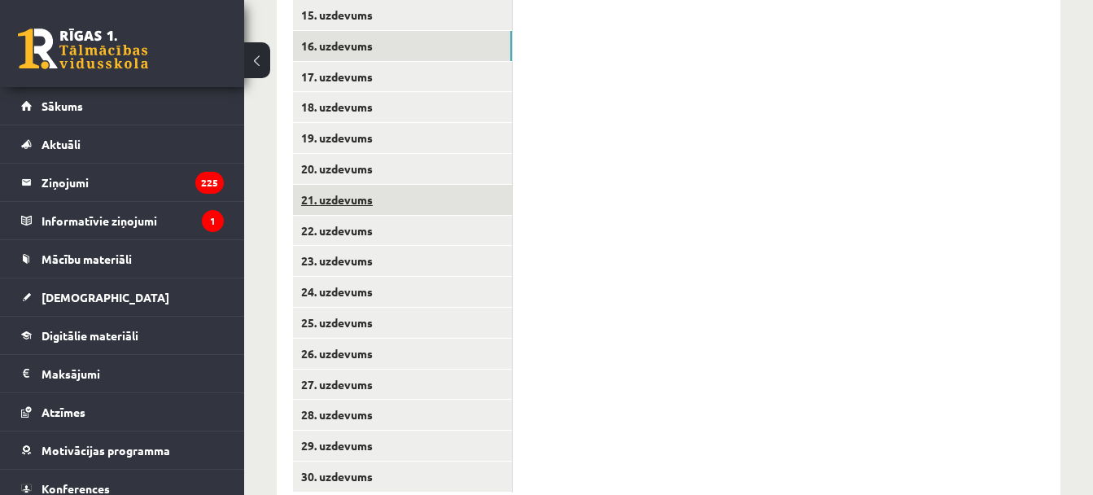
scroll to position [830, 0]
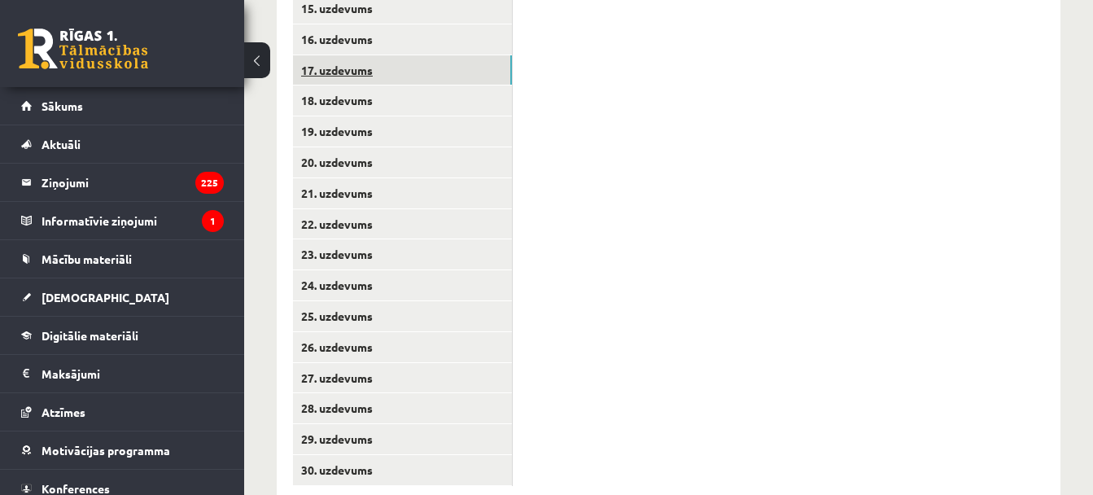
click at [400, 75] on link "17. uzdevums" at bounding box center [402, 70] width 219 height 30
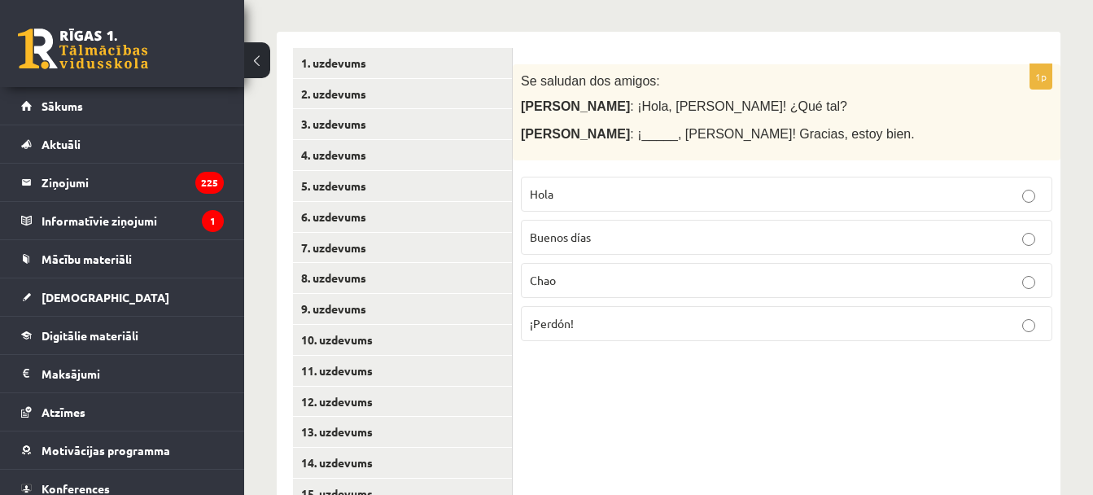
scroll to position [344, 0]
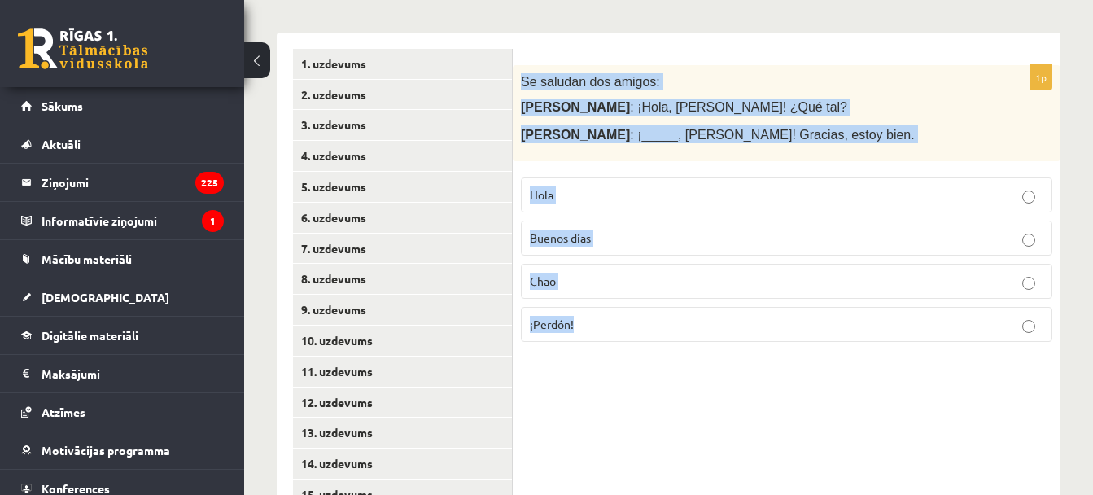
drag, startPoint x: 522, startPoint y: 81, endPoint x: 850, endPoint y: 347, distance: 421.2
click at [850, 347] on div "1p Se saludan dos amigos: María : ¡Hola, Juan! ¿Qué tal? Juan : ¡_____, María! …" at bounding box center [787, 210] width 548 height 291
copy div "Se saludan dos amigos: María : ¡Hola, Juan! ¿Qué tal? Juan : ¡_____, María! Gra…"
click at [569, 188] on p "Hola" at bounding box center [786, 194] width 513 height 17
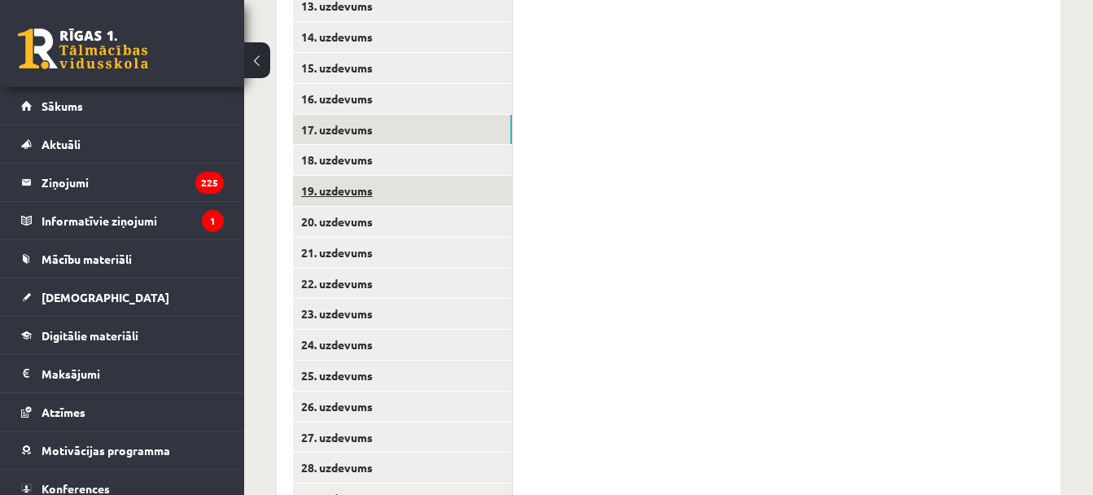
scroll to position [771, 0]
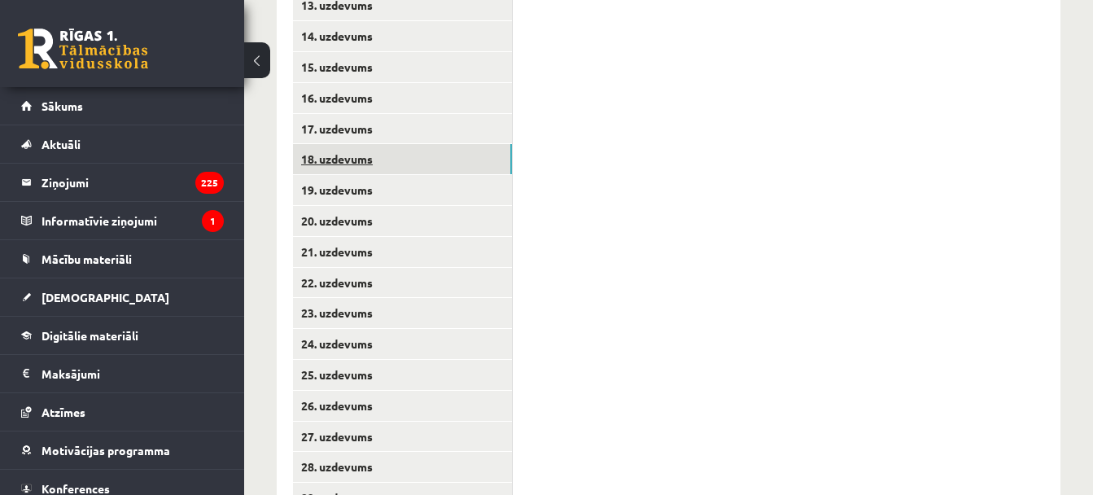
click at [387, 158] on link "18. uzdevums" at bounding box center [402, 159] width 219 height 30
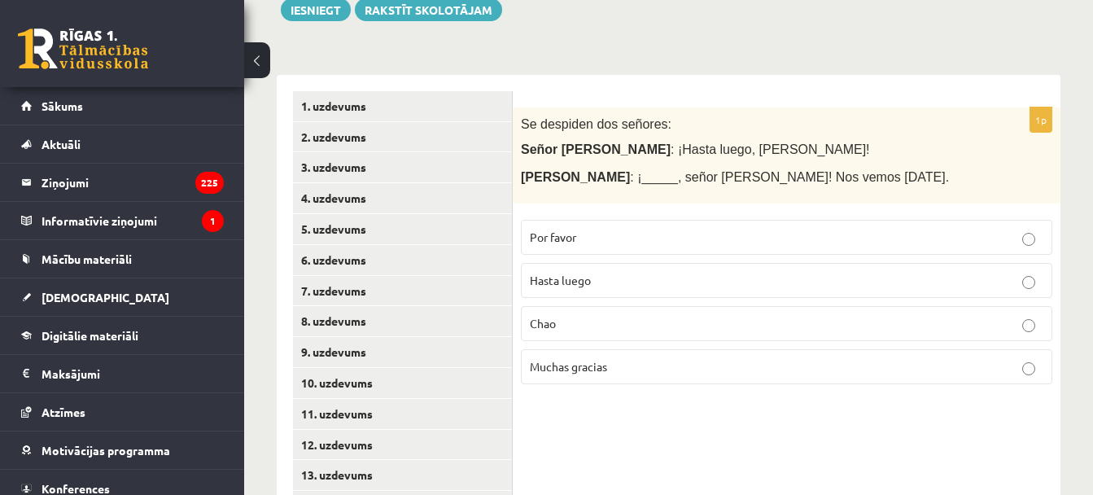
scroll to position [286, 0]
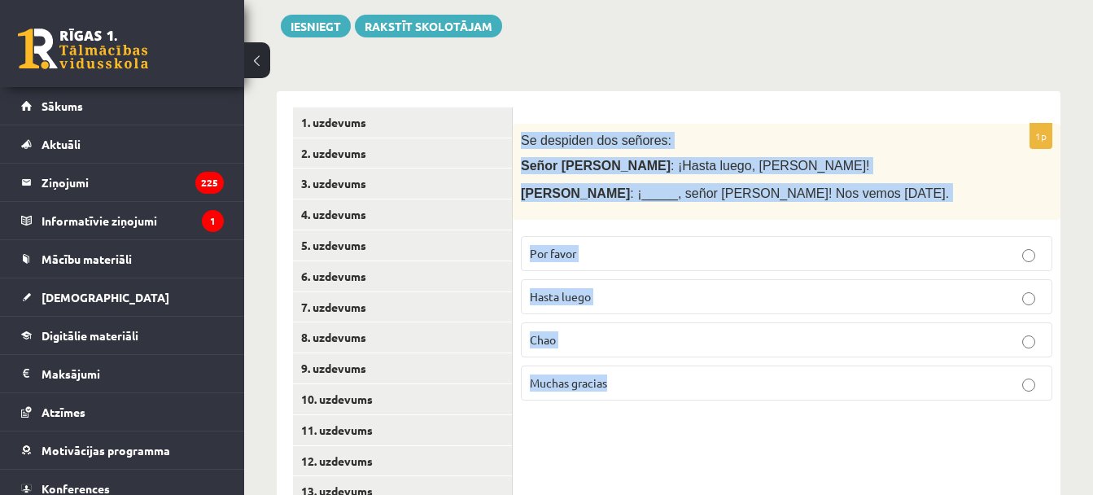
drag, startPoint x: 518, startPoint y: 138, endPoint x: 793, endPoint y: 397, distance: 378.8
click at [793, 397] on div "1p Se despiden dos señores: Señor López : ¡Hasta luego, señora González! Señora…" at bounding box center [787, 269] width 548 height 291
copy div "Se despiden dos señores: Señor López : ¡Hasta luego, señora González! Señora Go…"
click at [552, 292] on span "Hasta luego" at bounding box center [560, 296] width 61 height 15
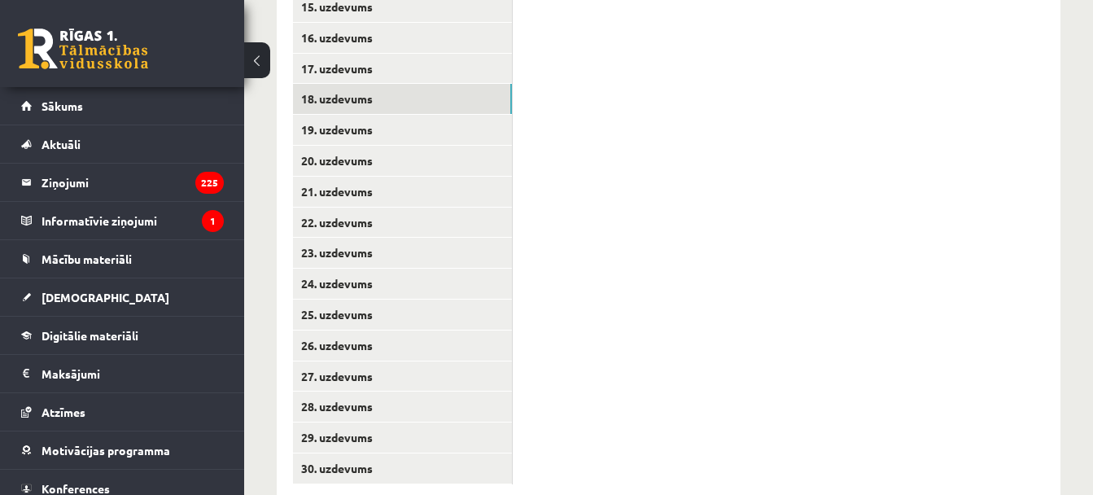
scroll to position [841, 0]
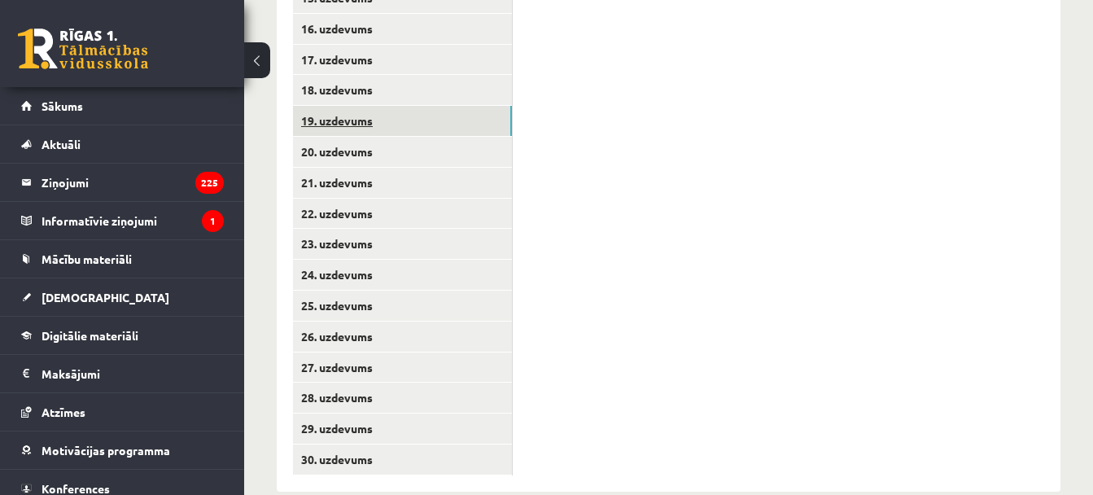
click at [374, 126] on link "19. uzdevums" at bounding box center [402, 121] width 219 height 30
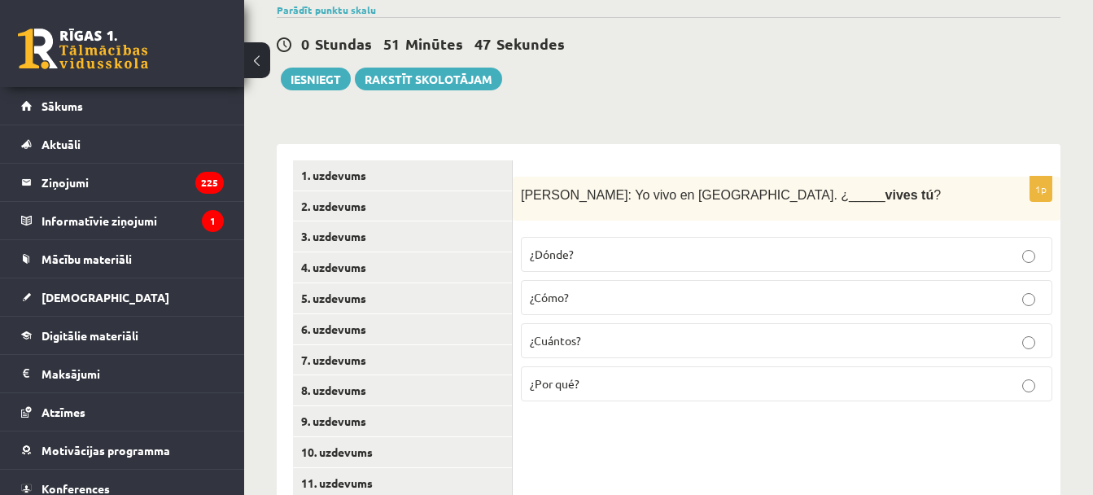
scroll to position [232, 0]
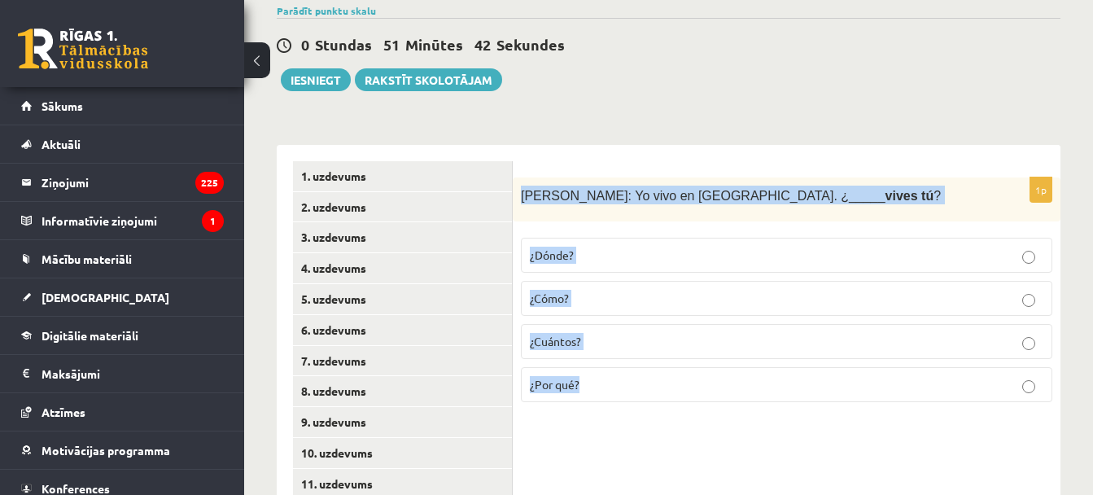
drag, startPoint x: 522, startPoint y: 192, endPoint x: 759, endPoint y: 395, distance: 312.3
click at [759, 395] on div "1p Alberto: Yo vivo en Madrid. ¿_____ vives tú ? ¿Dónde? ¿Cómo? ¿Cuántos? ¿Por …" at bounding box center [787, 296] width 548 height 238
copy div "Alberto: Yo vivo en Madrid. ¿_____ vives tú ? ¿Dónde? ¿Cómo? ¿Cuántos? ¿Por qué?"
click at [558, 251] on span "¿Dónde?" at bounding box center [552, 254] width 44 height 15
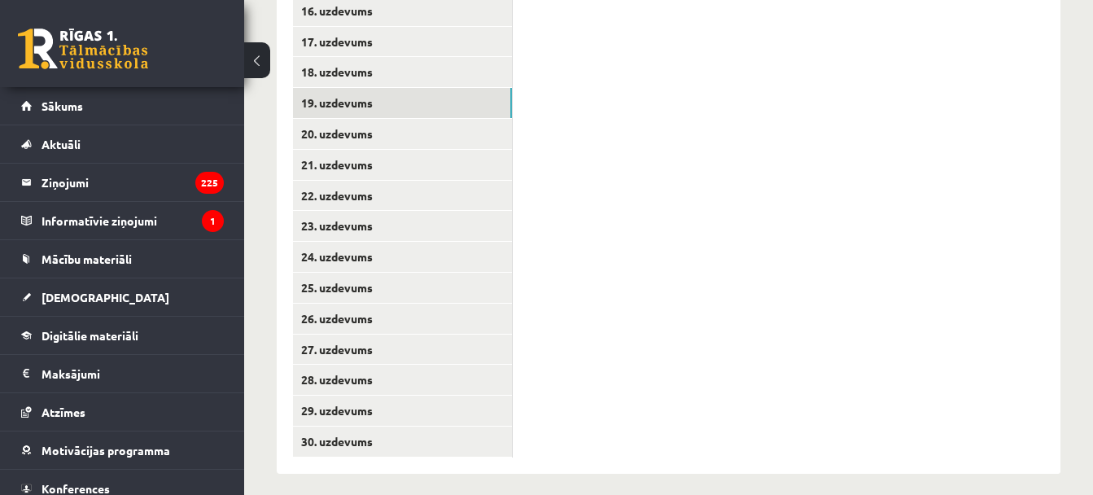
scroll to position [871, 0]
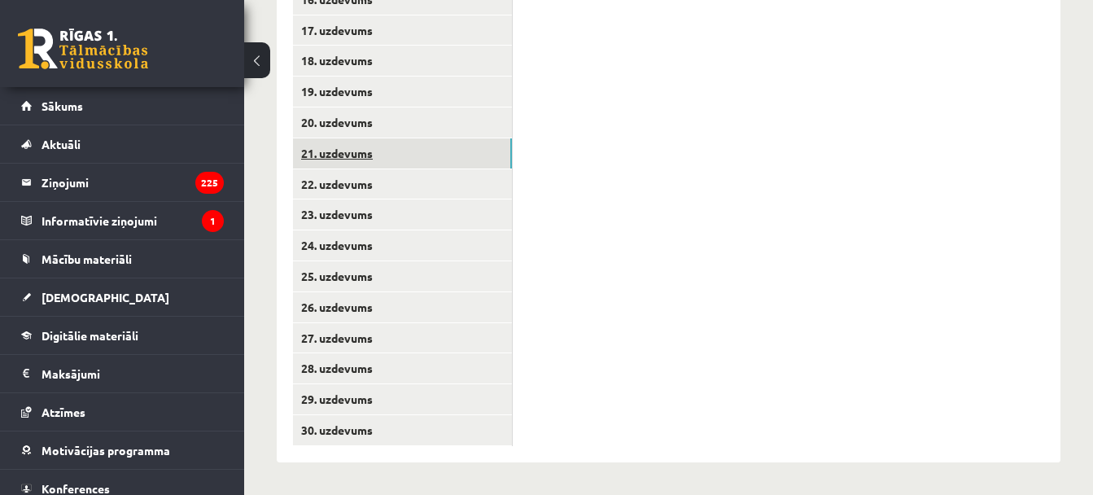
click at [374, 138] on link "21. uzdevums" at bounding box center [402, 153] width 219 height 30
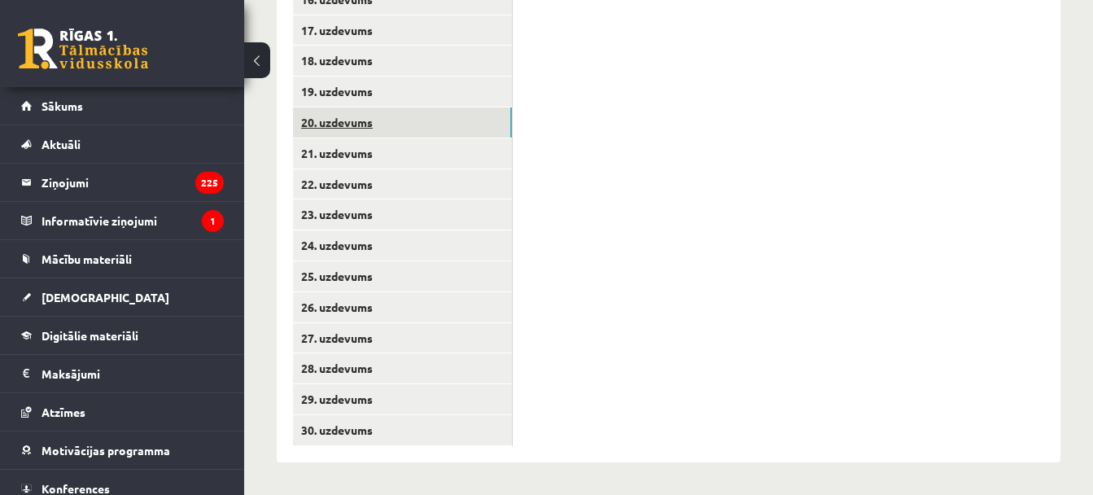
click at [369, 122] on link "20. uzdevums" at bounding box center [402, 122] width 219 height 30
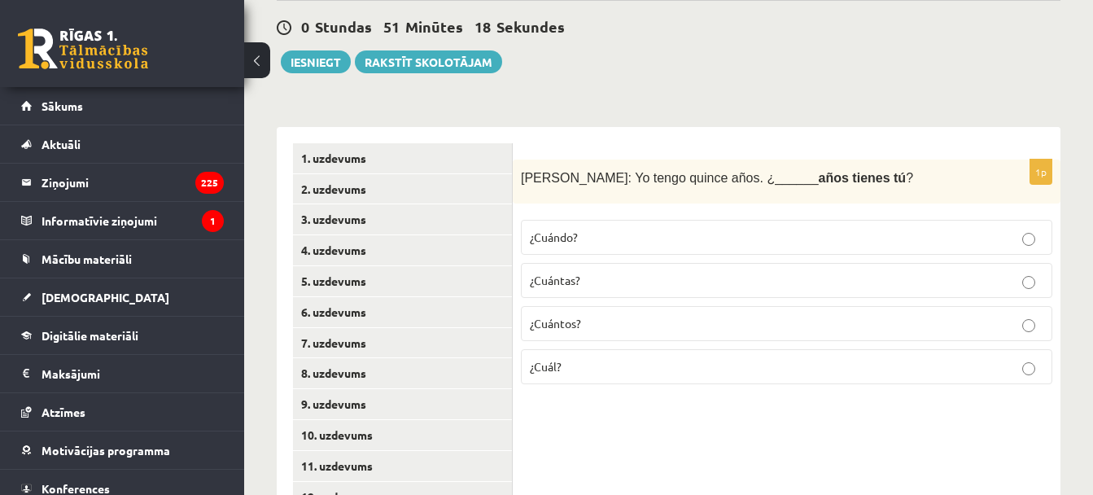
scroll to position [249, 0]
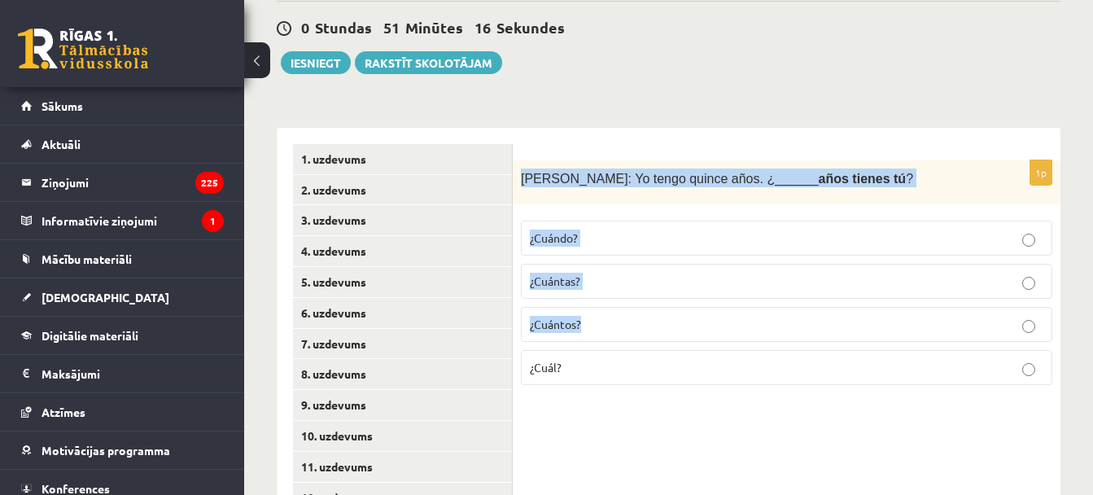
drag, startPoint x: 522, startPoint y: 180, endPoint x: 693, endPoint y: 336, distance: 232.2
click at [693, 336] on div "1p Inés: Yo tengo quince años. ¿______ años tienes tú ? ¿Cuándo? ¿Cuántas? ¿Cuá…" at bounding box center [787, 279] width 548 height 238
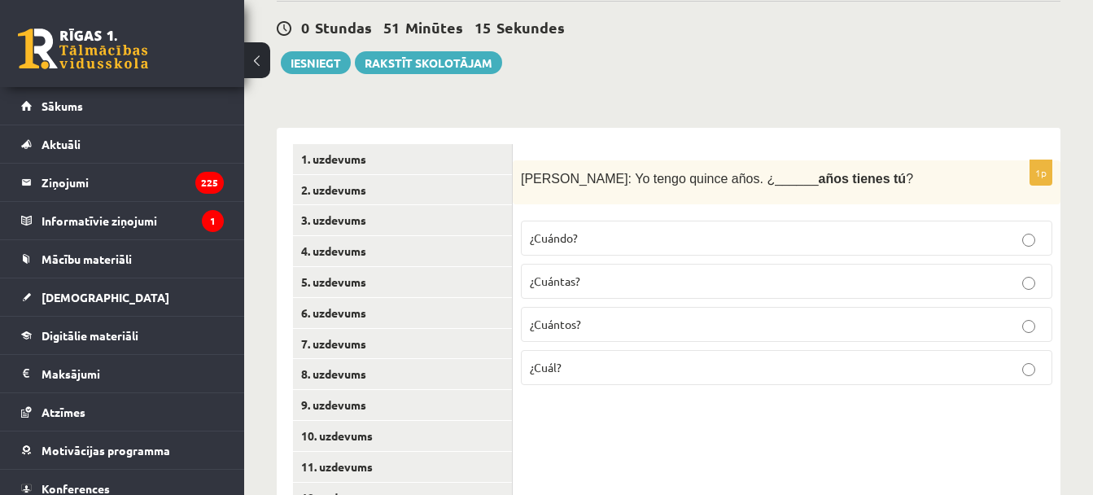
drag, startPoint x: 693, startPoint y: 336, endPoint x: 640, endPoint y: 386, distance: 72.5
click at [640, 385] on label "¿Cuál?" at bounding box center [786, 367] width 531 height 35
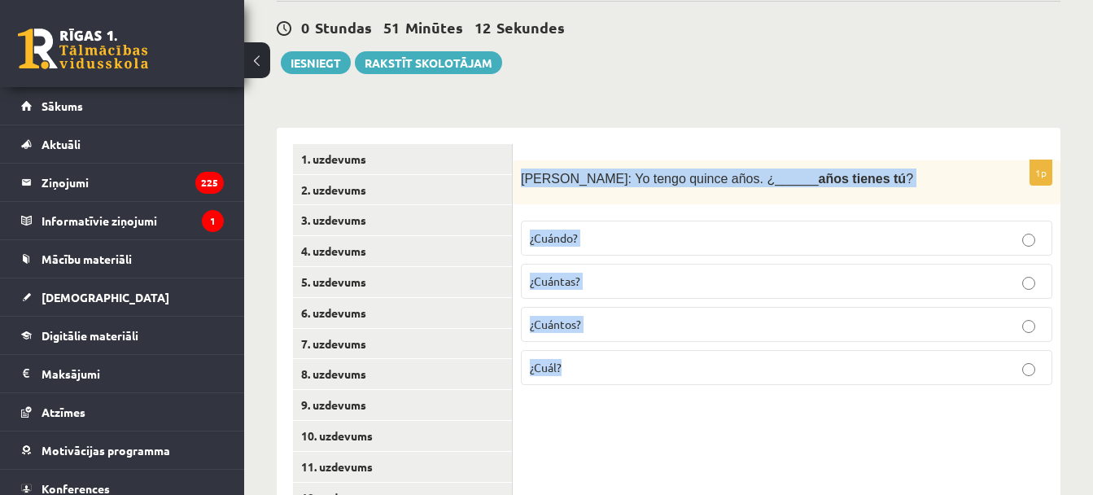
drag, startPoint x: 522, startPoint y: 180, endPoint x: 645, endPoint y: 373, distance: 228.7
click at [645, 373] on div "1p Inés: Yo tengo quince años. ¿______ años tienes tú ? ¿Cuándo? ¿Cuántas? ¿Cuá…" at bounding box center [787, 279] width 548 height 238
copy div "Inés: Yo tengo quince años. ¿______ años tienes tú ? ¿Cuándo? ¿Cuántas? ¿Cuánto…"
click at [578, 317] on p "¿Cuántos?" at bounding box center [786, 324] width 513 height 17
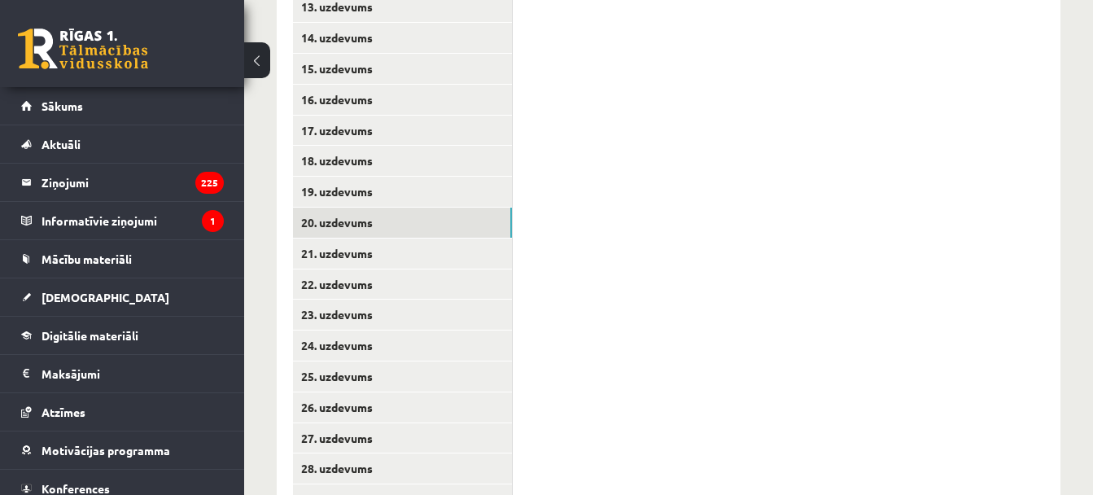
scroll to position [771, 0]
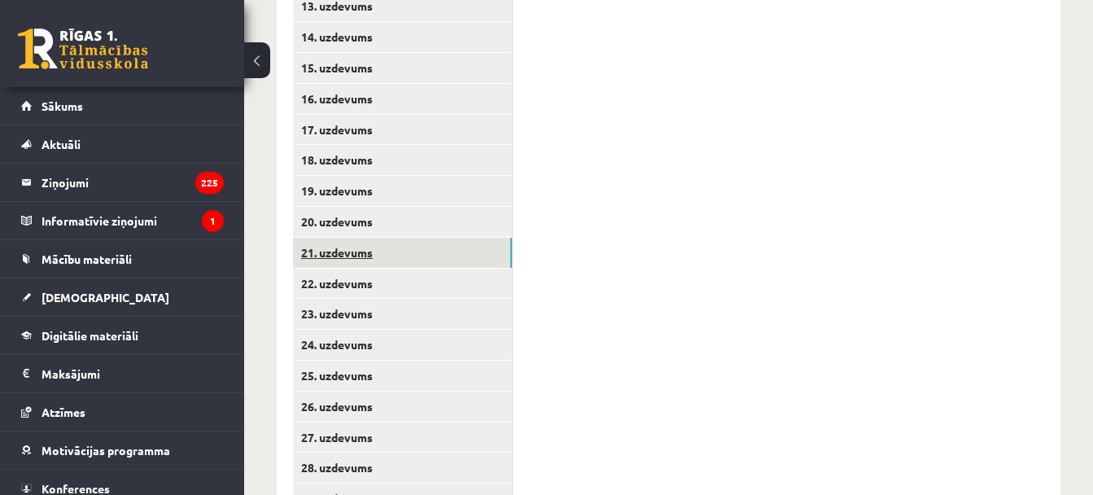
click at [404, 251] on link "21. uzdevums" at bounding box center [402, 253] width 219 height 30
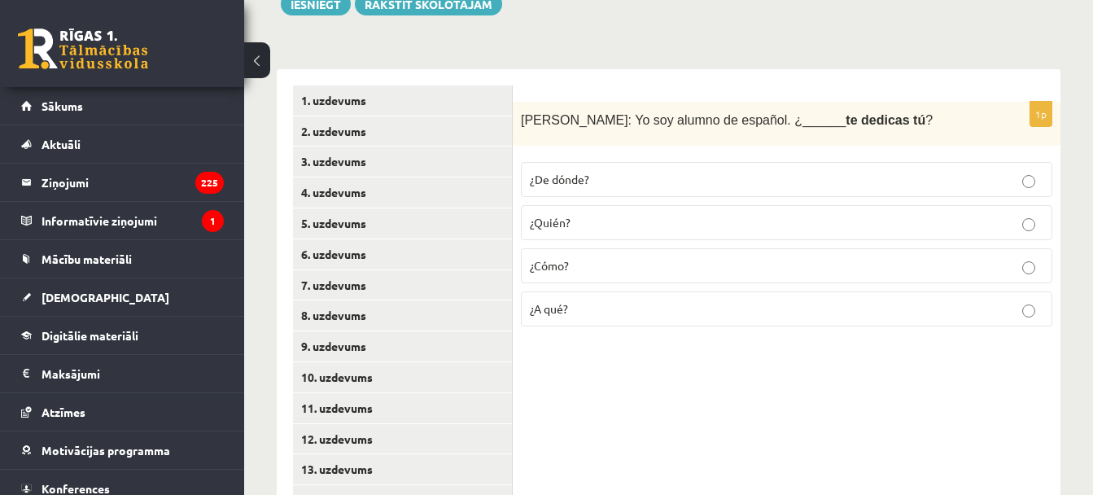
scroll to position [306, 0]
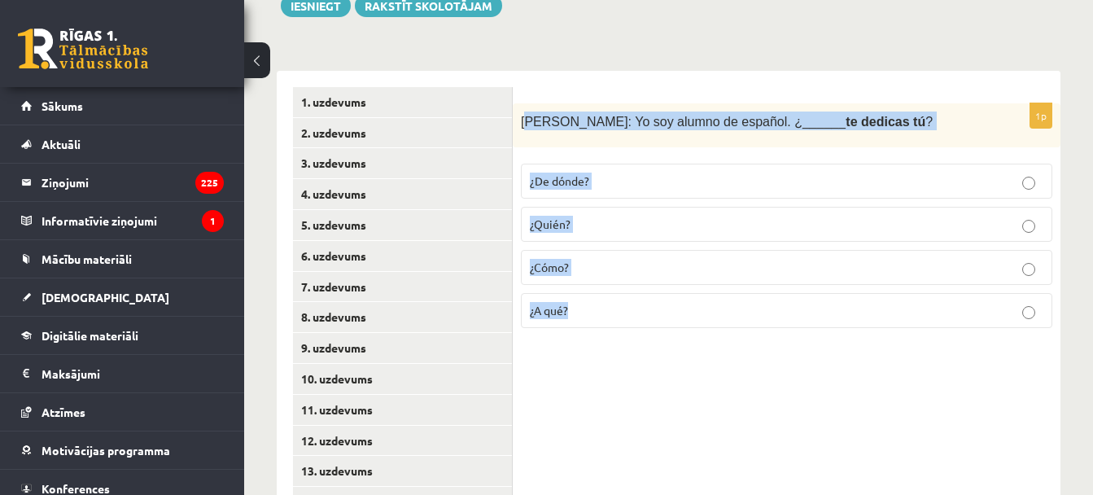
drag, startPoint x: 524, startPoint y: 122, endPoint x: 616, endPoint y: 308, distance: 207.8
click at [616, 308] on div "1p Javier: Yo soy alumno de español. ¿______ te dedicas tú ? ¿De dónde? ¿Quién?…" at bounding box center [787, 222] width 548 height 238
copy div "avier: Yo soy alumno de español. ¿______ te dedicas tú ? ¿De dónde? ¿Quién? ¿Có…"
click at [592, 307] on p "¿A qué?" at bounding box center [786, 310] width 513 height 17
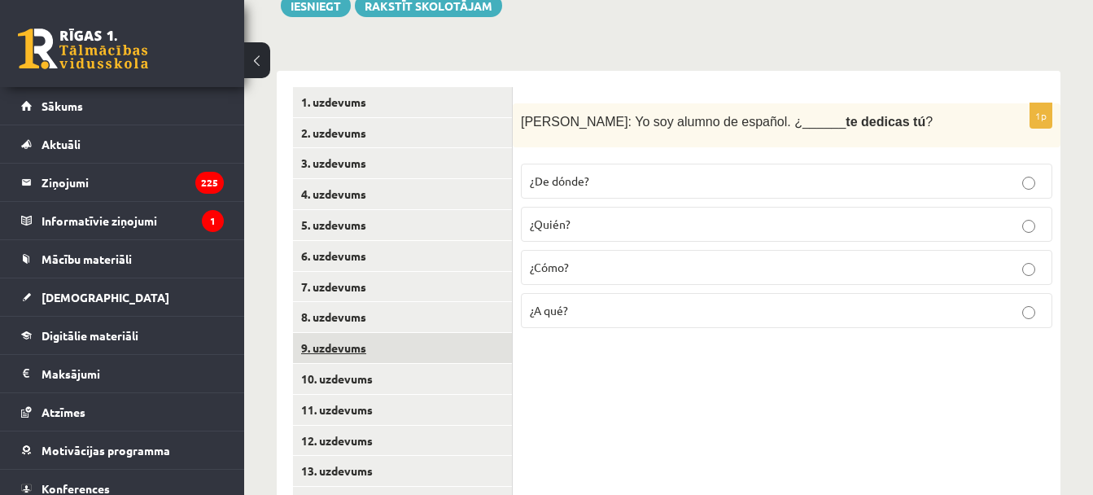
scroll to position [871, 0]
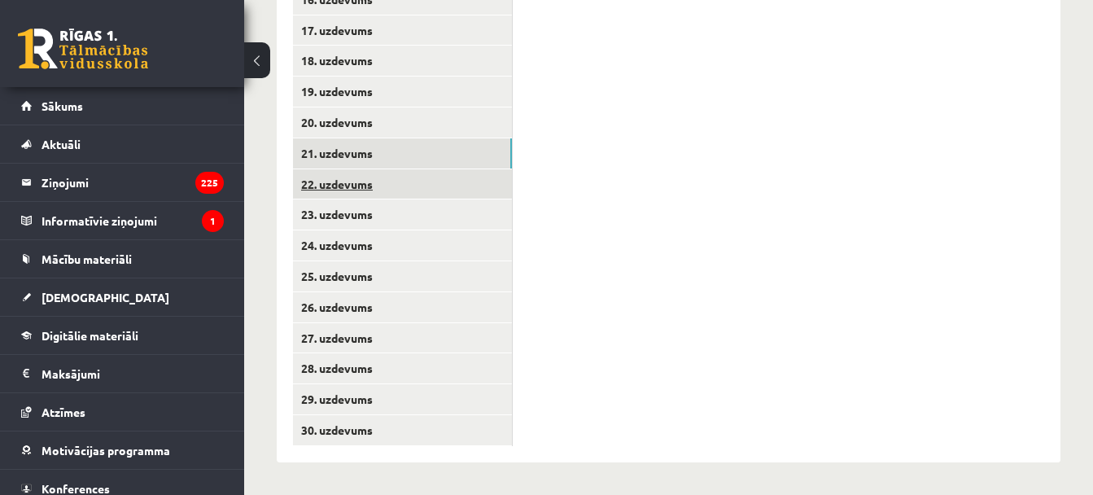
click at [356, 181] on link "22. uzdevums" at bounding box center [402, 184] width 219 height 30
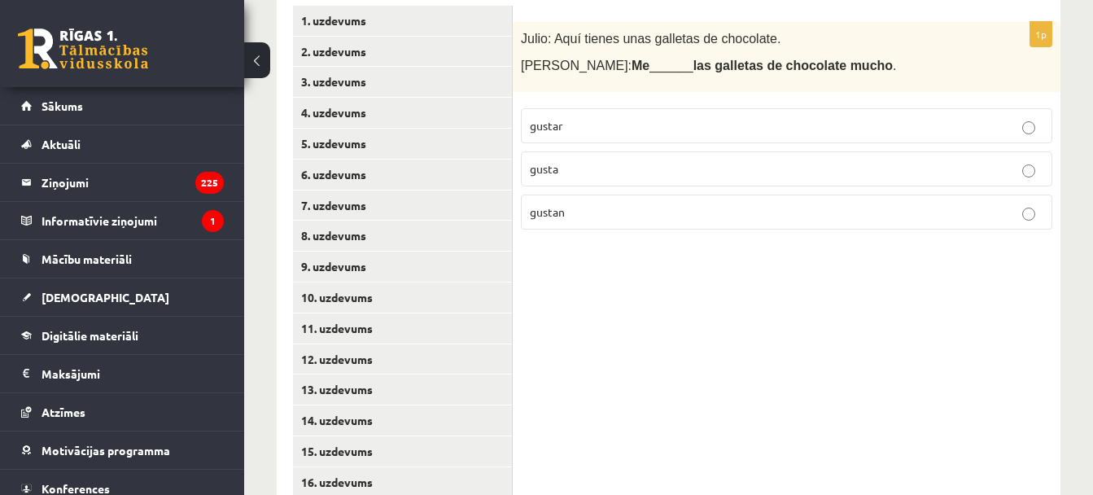
scroll to position [404, 0]
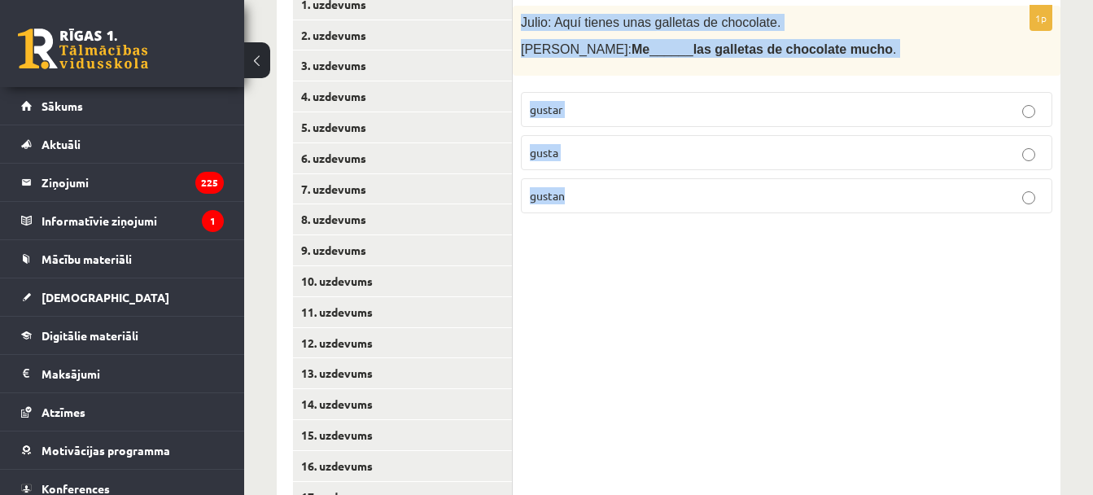
drag, startPoint x: 522, startPoint y: 22, endPoint x: 732, endPoint y: 211, distance: 283.0
click at [732, 211] on div "1p Julio: Aquí tienes unas galletas de chocolate. Paqui: Me ______ las galletas…" at bounding box center [787, 116] width 548 height 221
click at [601, 201] on p "gustan" at bounding box center [786, 195] width 513 height 17
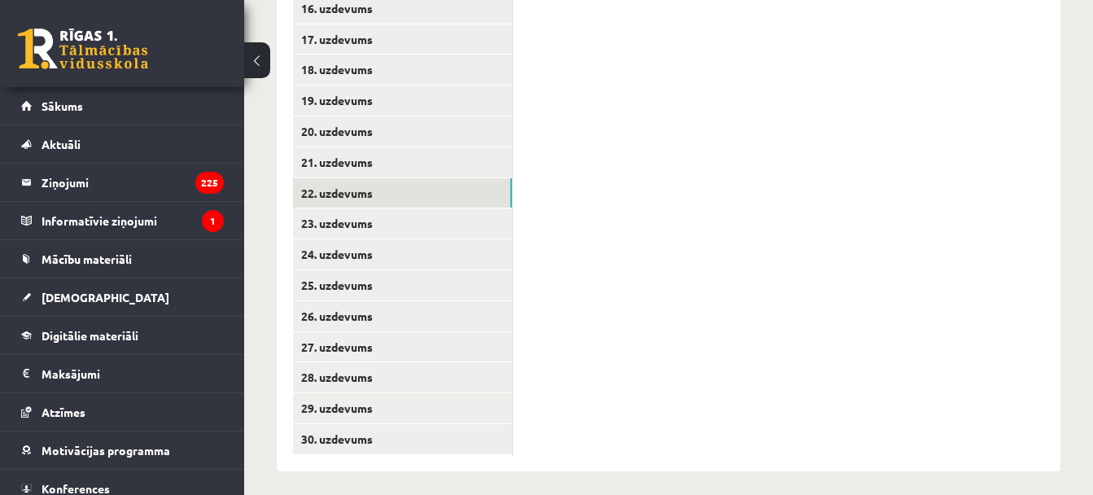
scroll to position [870, 0]
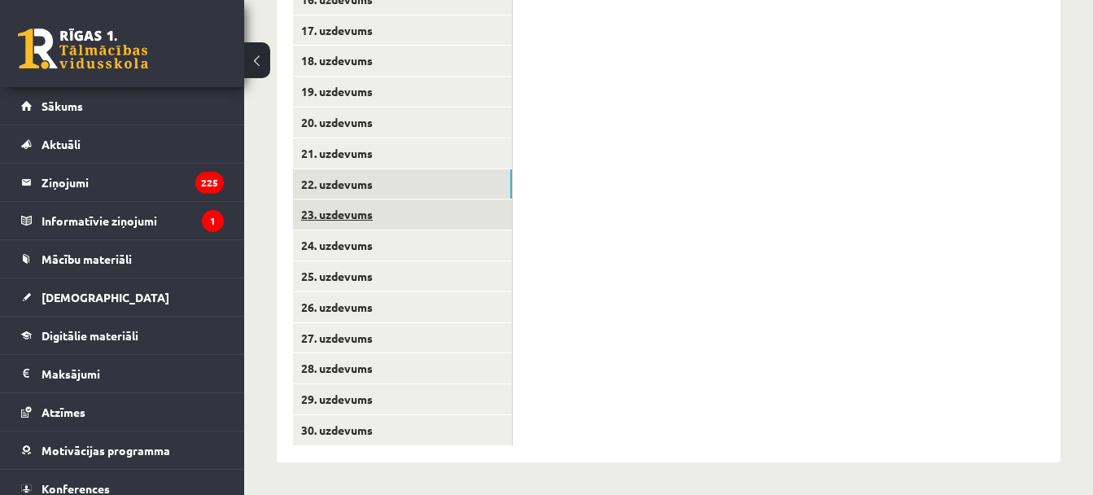
click at [404, 210] on link "23. uzdevums" at bounding box center [402, 214] width 219 height 30
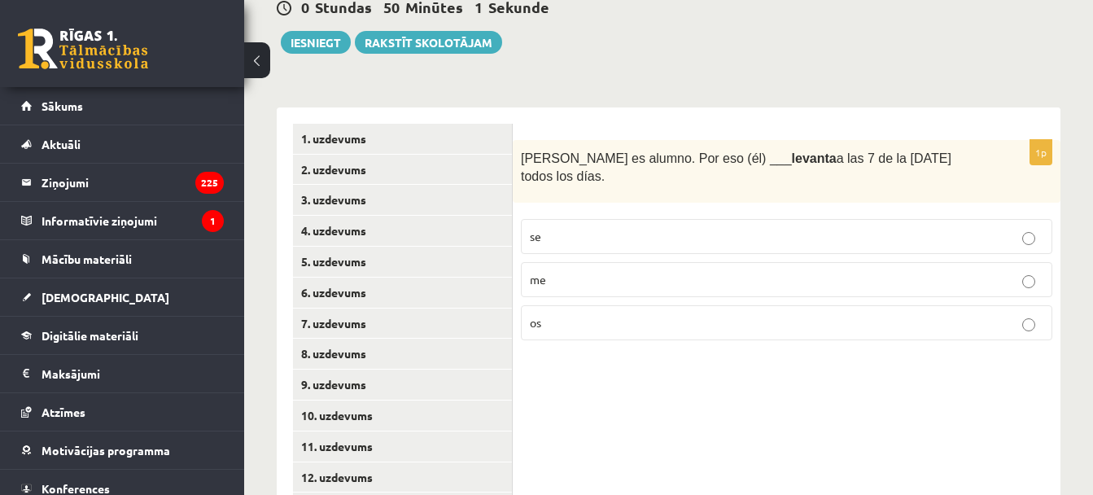
scroll to position [269, 0]
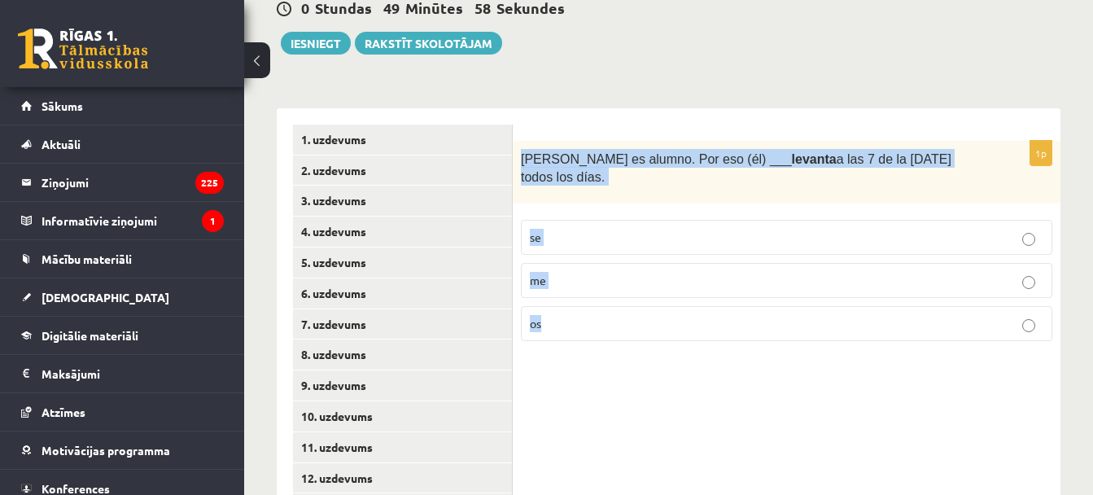
drag, startPoint x: 520, startPoint y: 158, endPoint x: 946, endPoint y: 299, distance: 449.1
click at [946, 299] on div "1p Andrés es alumno. Por eso (él) ___ levanta a las 7 de la mañana todos los dí…" at bounding box center [787, 247] width 548 height 213
click at [595, 220] on label "se" at bounding box center [786, 237] width 531 height 35
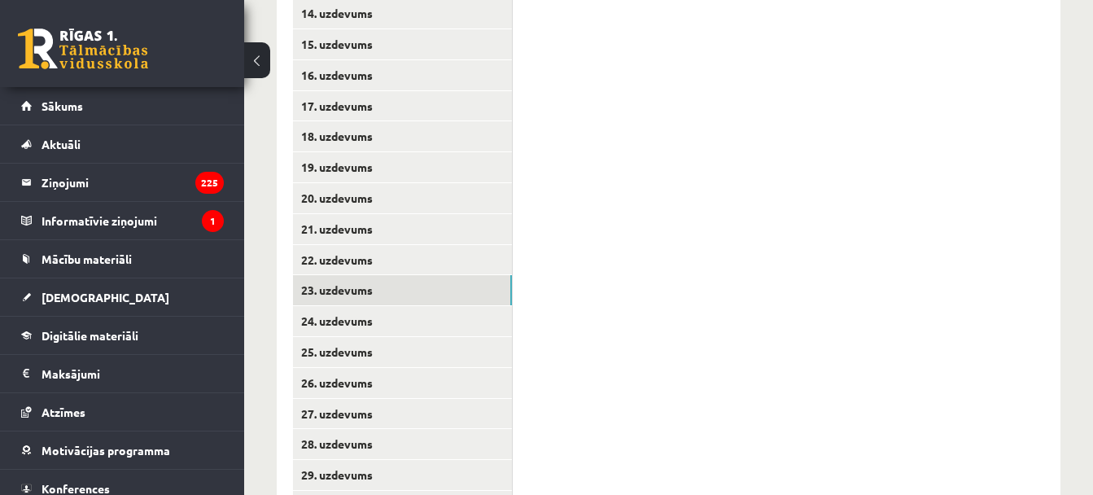
scroll to position [854, 0]
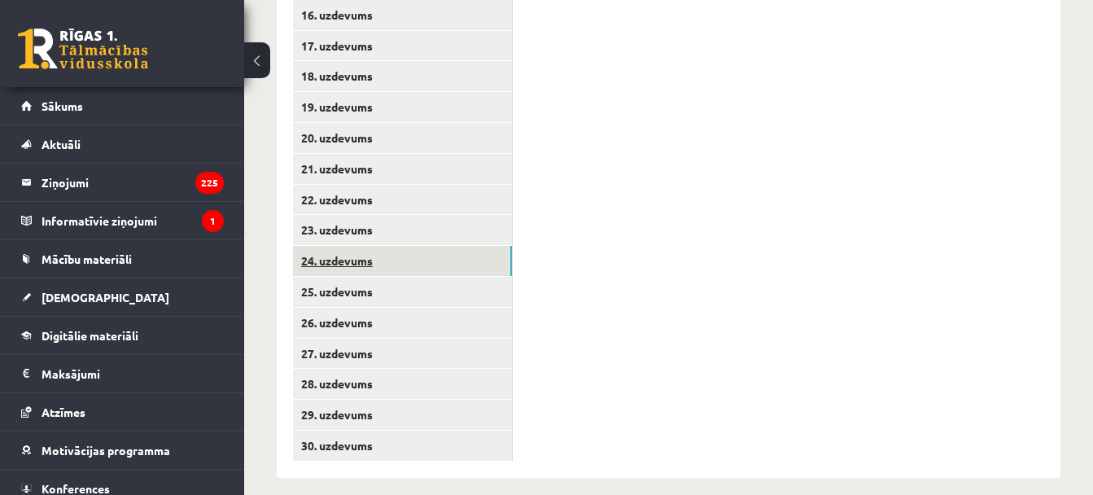
click at [363, 259] on link "24. uzdevums" at bounding box center [402, 261] width 219 height 30
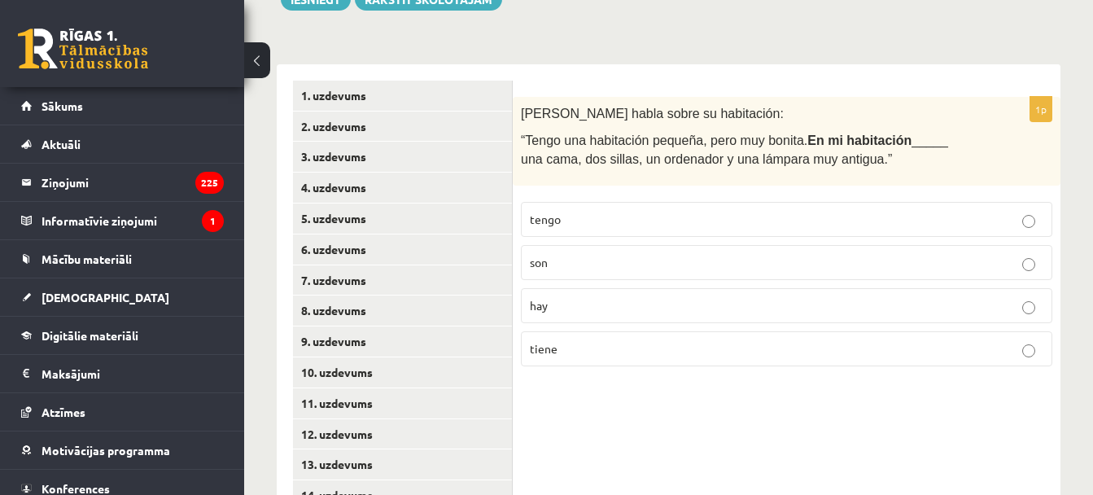
scroll to position [312, 0]
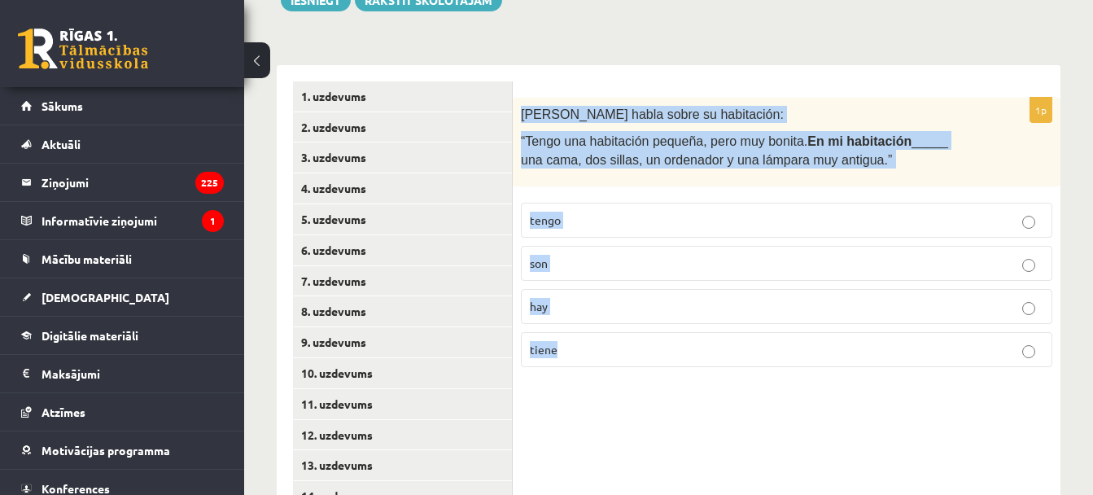
drag, startPoint x: 522, startPoint y: 115, endPoint x: 693, endPoint y: 329, distance: 274.4
click at [693, 329] on div "1p Pilar habla sobre su habitación: “Tengo una habitación pequeña, pero muy bon…" at bounding box center [787, 239] width 548 height 282
click at [598, 310] on p "hay" at bounding box center [786, 306] width 513 height 17
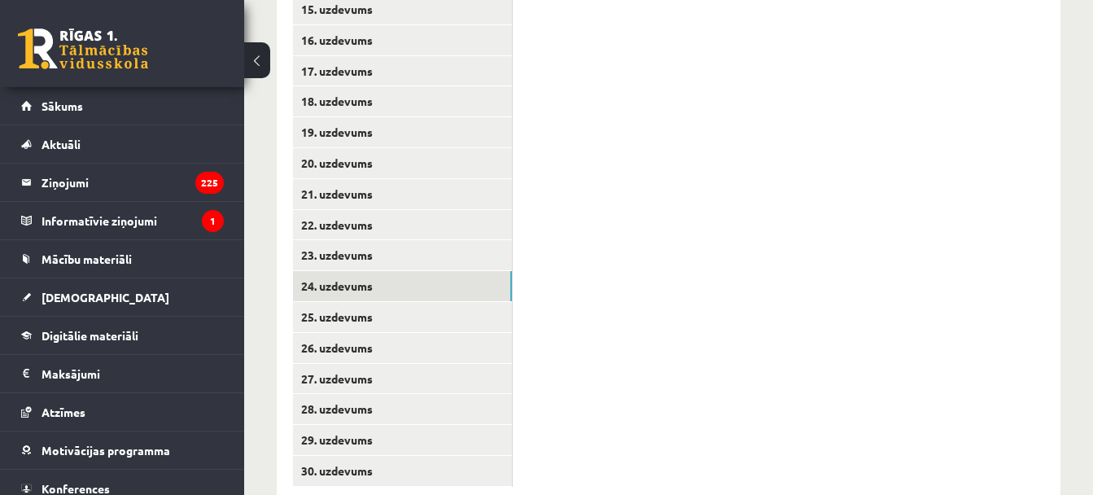
scroll to position [871, 0]
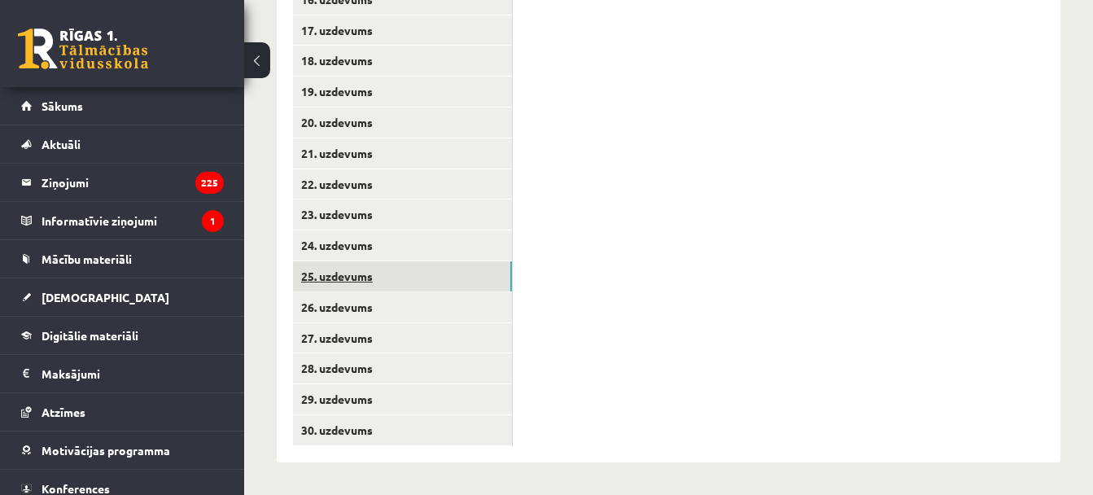
click at [375, 285] on link "25. uzdevums" at bounding box center [402, 276] width 219 height 30
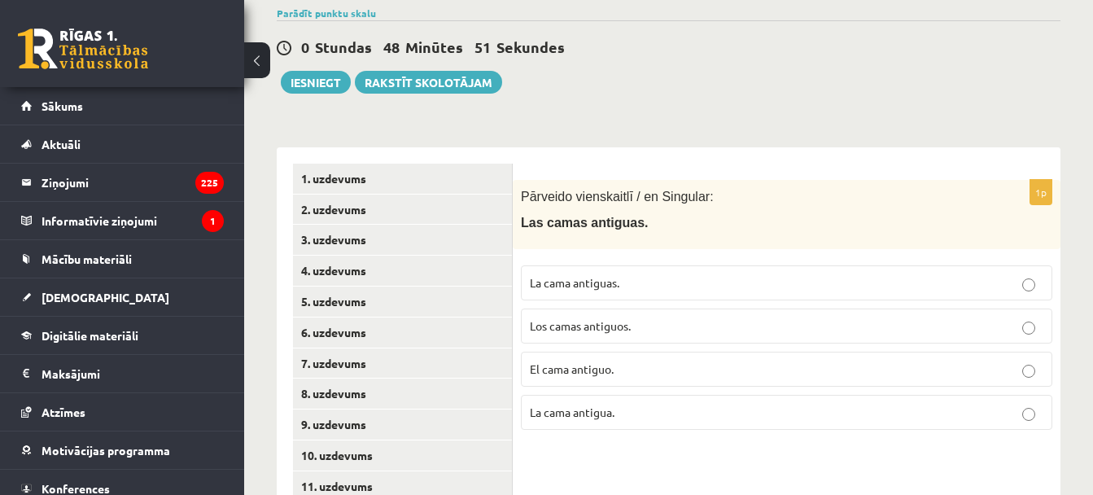
scroll to position [229, 0]
click at [524, 192] on span "Pārveido vienskaitlī / en Singular:" at bounding box center [617, 197] width 193 height 14
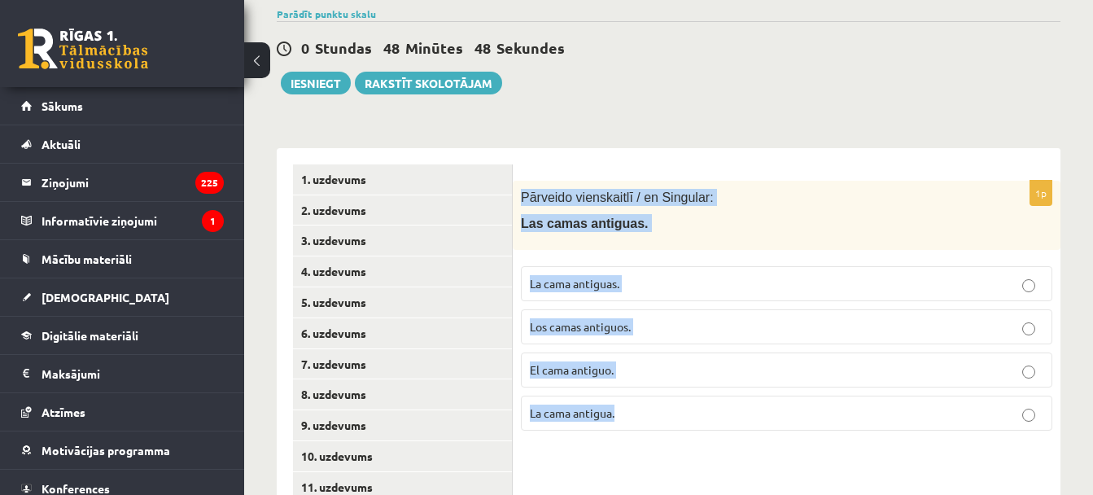
drag, startPoint x: 522, startPoint y: 196, endPoint x: 752, endPoint y: 404, distance: 309.9
click at [752, 404] on div "1p Pārveido vienskaitlī / en Singular: Las camas antiguas. La cama antiguas. Lo…" at bounding box center [787, 312] width 548 height 263
click at [596, 364] on span "El cama antiguo." at bounding box center [572, 369] width 84 height 15
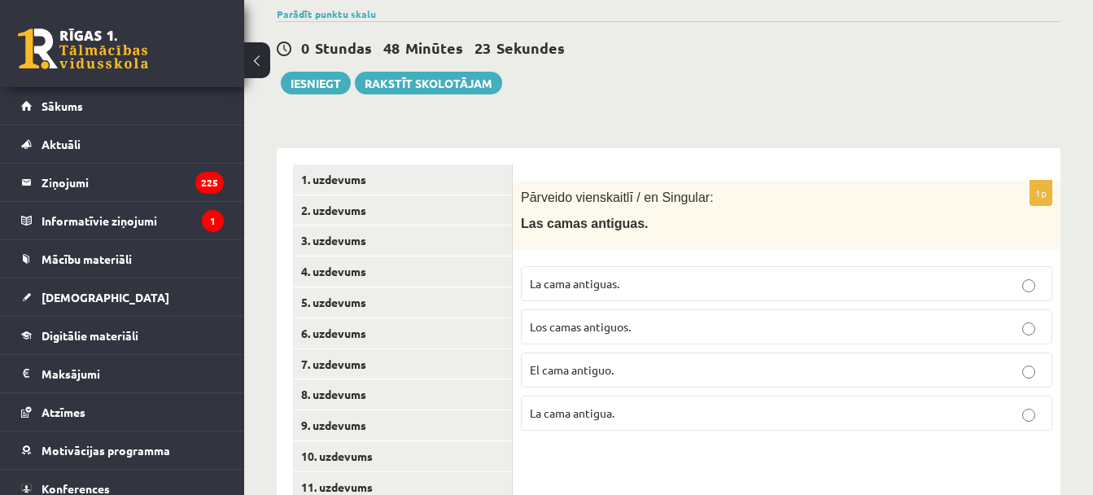
click at [579, 419] on span "La cama antigua." at bounding box center [572, 412] width 85 height 15
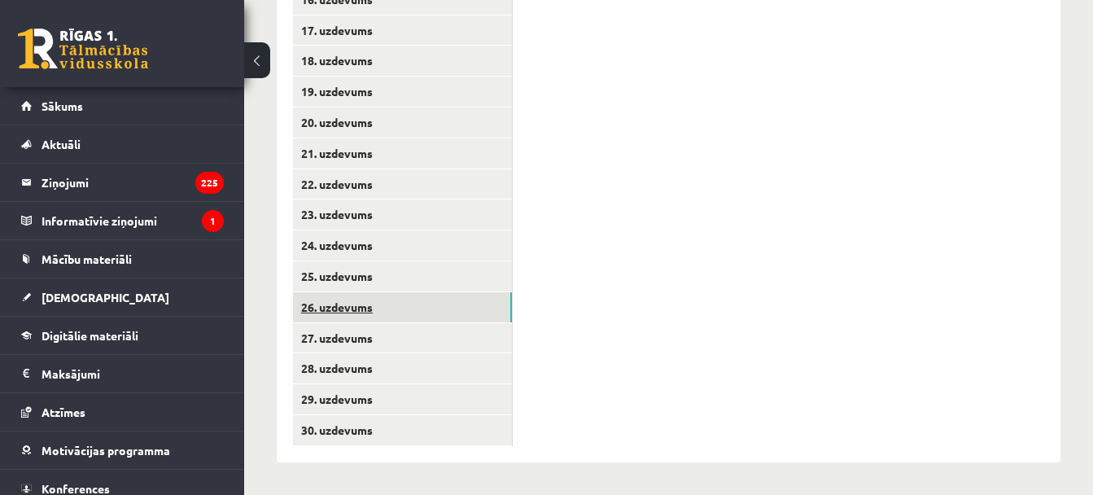
click at [366, 314] on link "26. uzdevums" at bounding box center [402, 307] width 219 height 30
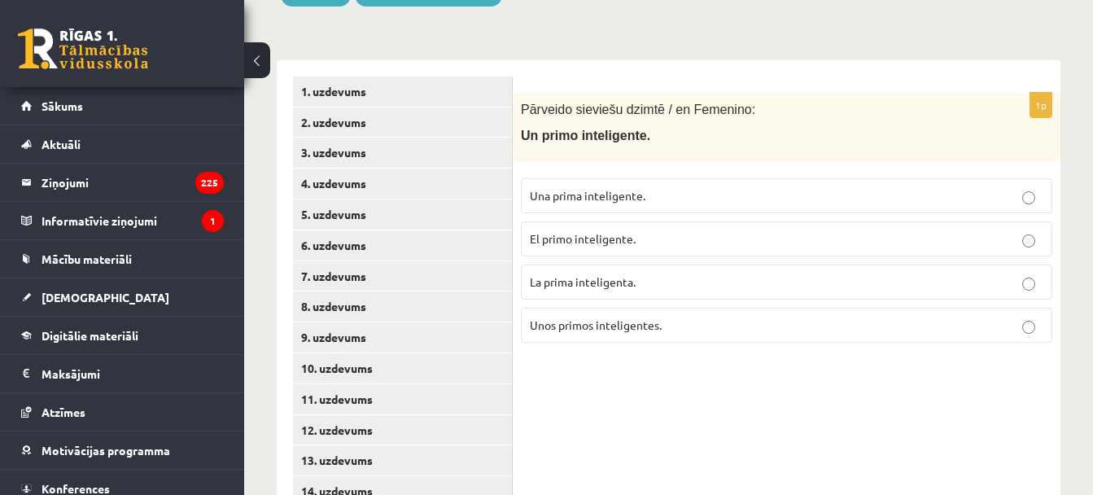
scroll to position [342, 0]
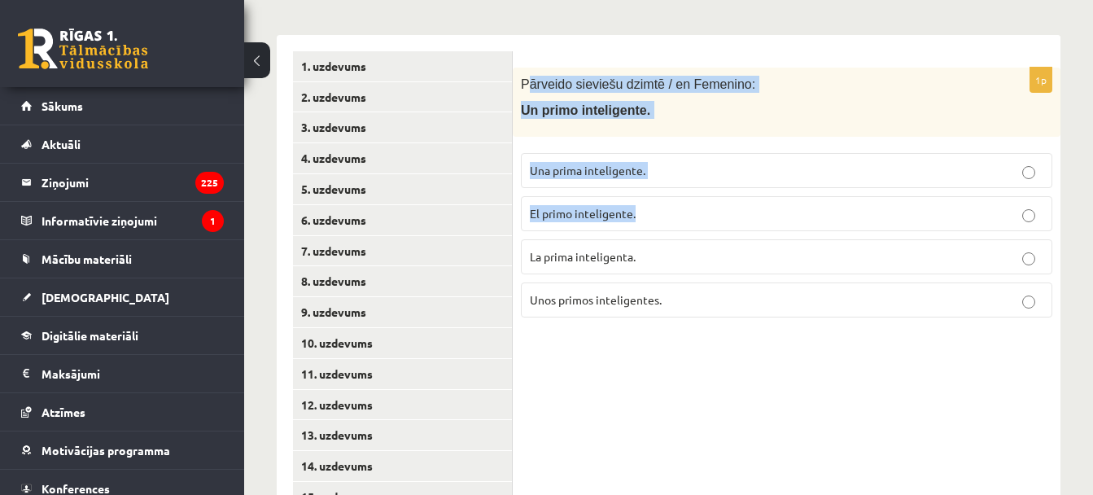
drag, startPoint x: 526, startPoint y: 83, endPoint x: 650, endPoint y: 190, distance: 163.9
click at [650, 190] on div "1p Pārveido sieviešu dzimtē / en Femenino: Un primo inteligente. Una prima inte…" at bounding box center [787, 199] width 548 height 263
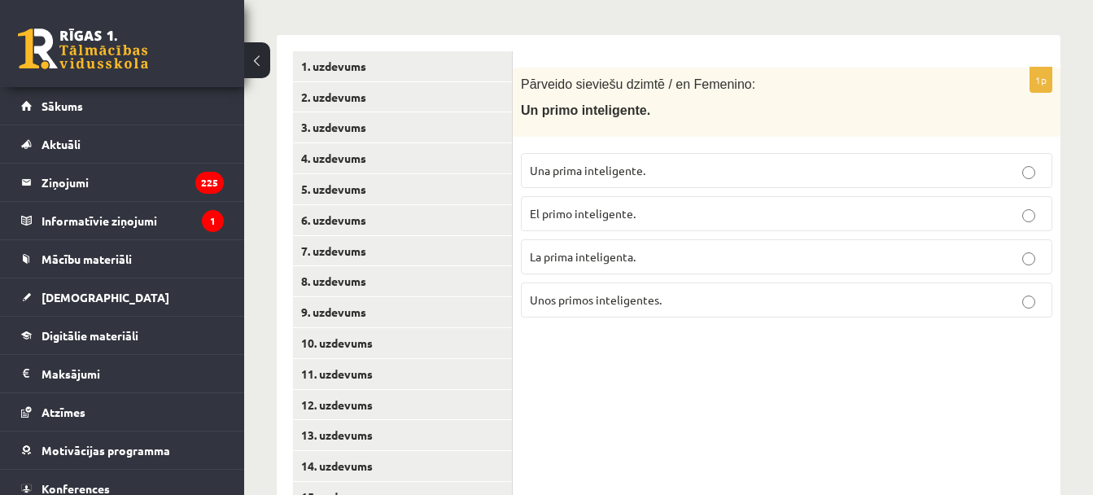
drag, startPoint x: 650, startPoint y: 190, endPoint x: 522, endPoint y: 87, distance: 164.5
click at [522, 87] on span "Pārveido sieviešu dzimtē / en Femenino:" at bounding box center [638, 84] width 234 height 14
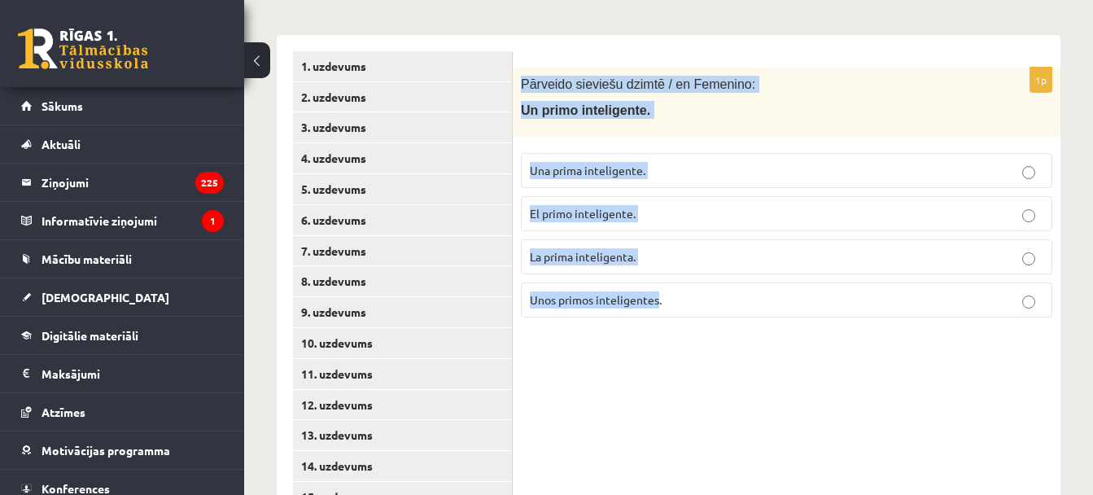
drag, startPoint x: 520, startPoint y: 82, endPoint x: 658, endPoint y: 287, distance: 247.4
click at [658, 287] on div "1p Pārveido sieviešu dzimtē / en Femenino: Un primo inteligente. Una prima inte…" at bounding box center [787, 199] width 548 height 263
click at [588, 168] on span "Una prima inteligente." at bounding box center [588, 170] width 116 height 15
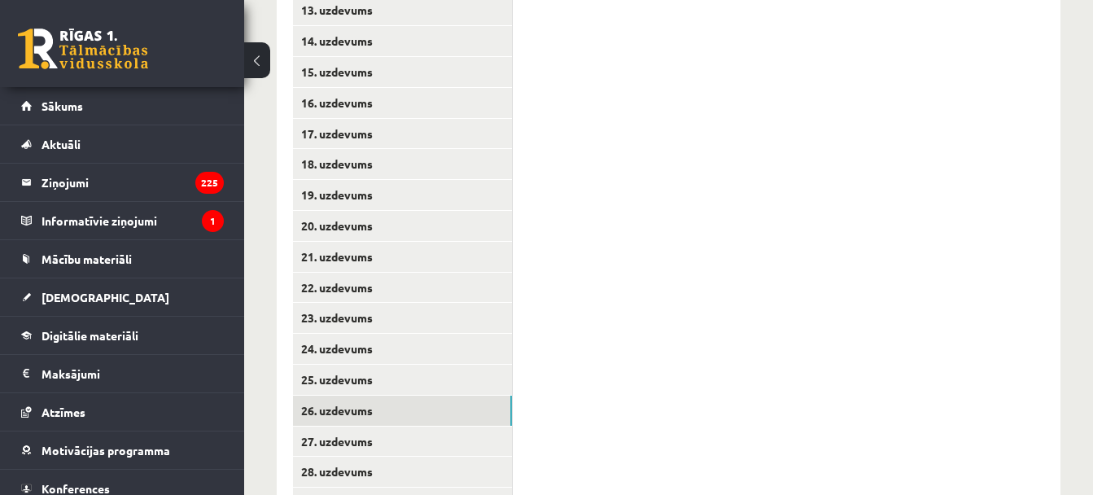
scroll to position [871, 0]
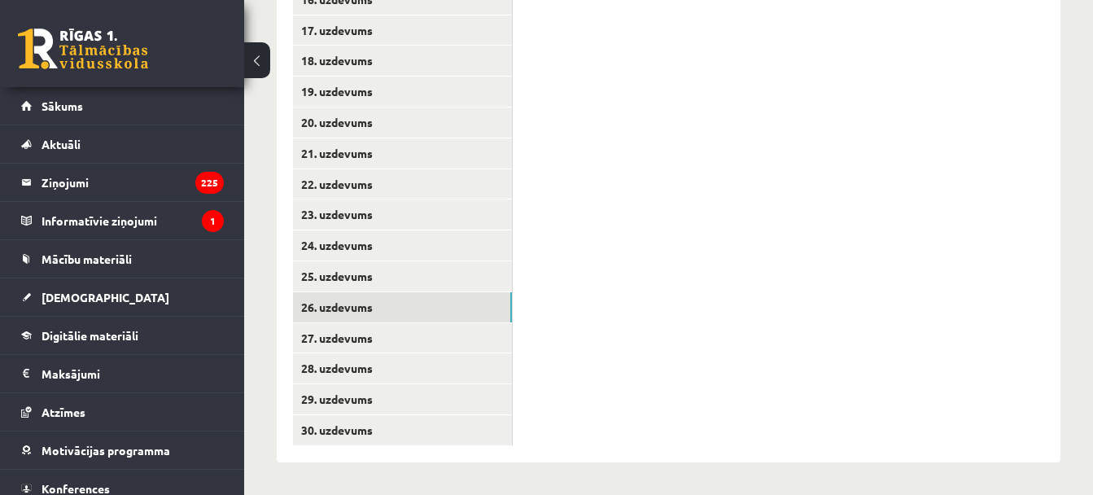
click at [422, 324] on link "27. uzdevums" at bounding box center [402, 338] width 219 height 30
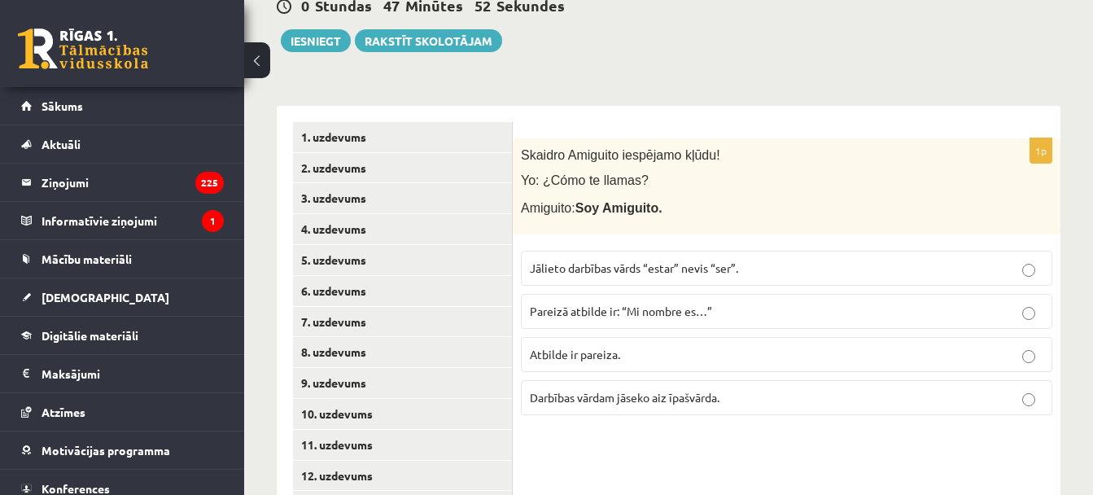
scroll to position [254, 0]
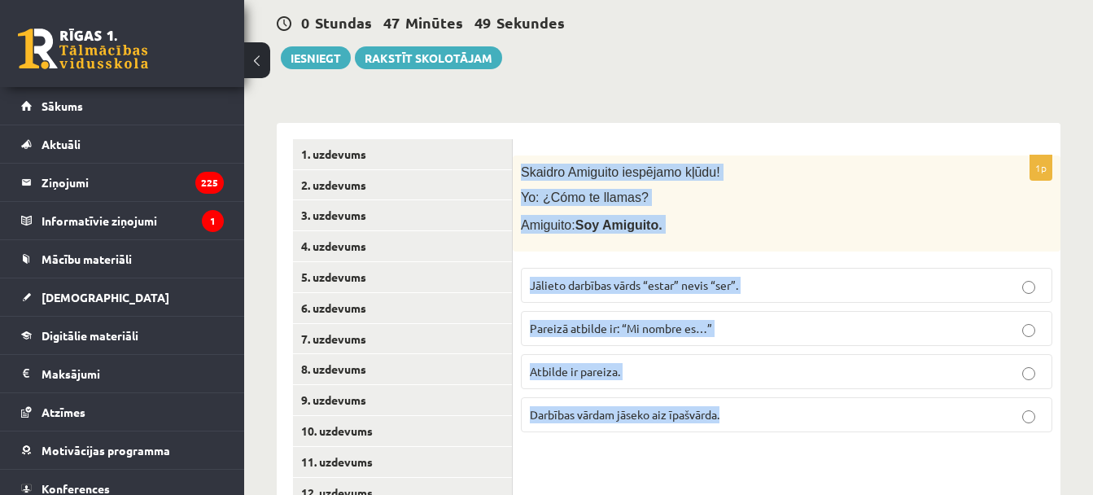
drag, startPoint x: 520, startPoint y: 168, endPoint x: 725, endPoint y: 423, distance: 327.6
click at [725, 423] on div "1p Skaidro Amiguito iespējamo kļūdu! Yo: ¿Cómo te llamas? Amiguito: Soy Amiguit…" at bounding box center [787, 300] width 548 height 290
click at [630, 439] on div "1p Skaidro Amiguito iespējamo kļūdu! Yo: ¿Cómo te llamas? Amiguito: Soy Amiguit…" at bounding box center [787, 300] width 548 height 290
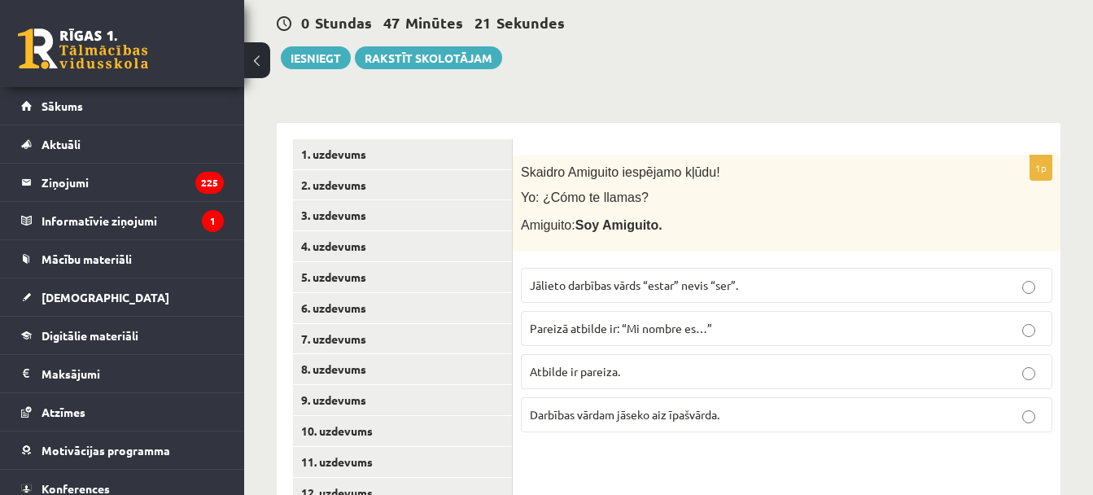
click at [601, 368] on span "Atbilde ir pareiza." at bounding box center [575, 371] width 90 height 15
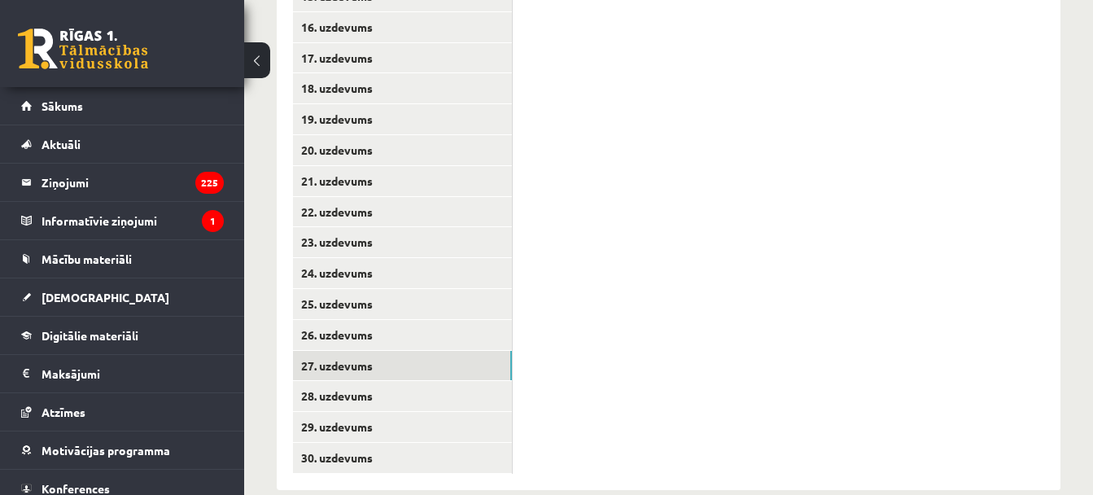
scroll to position [871, 0]
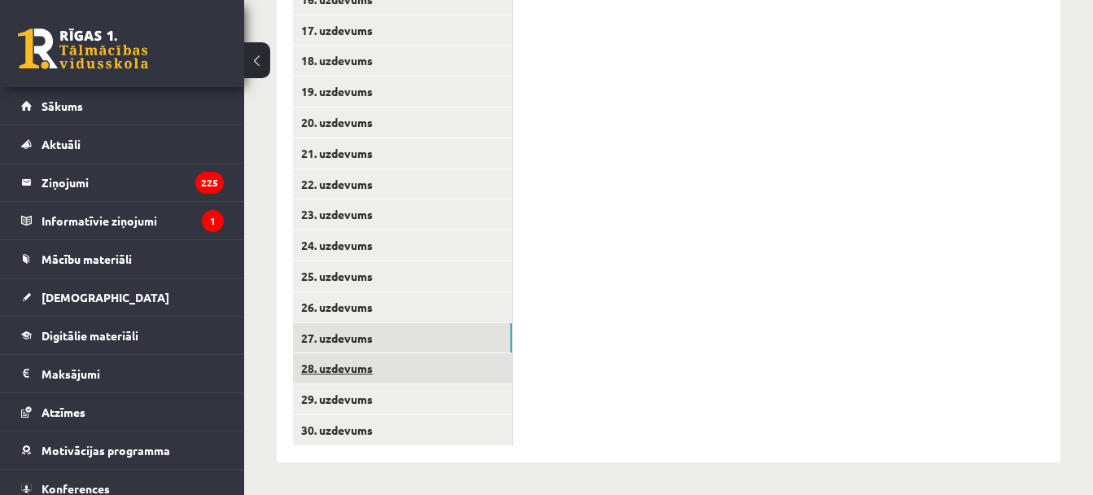
click at [373, 361] on link "28. uzdevums" at bounding box center [402, 368] width 219 height 30
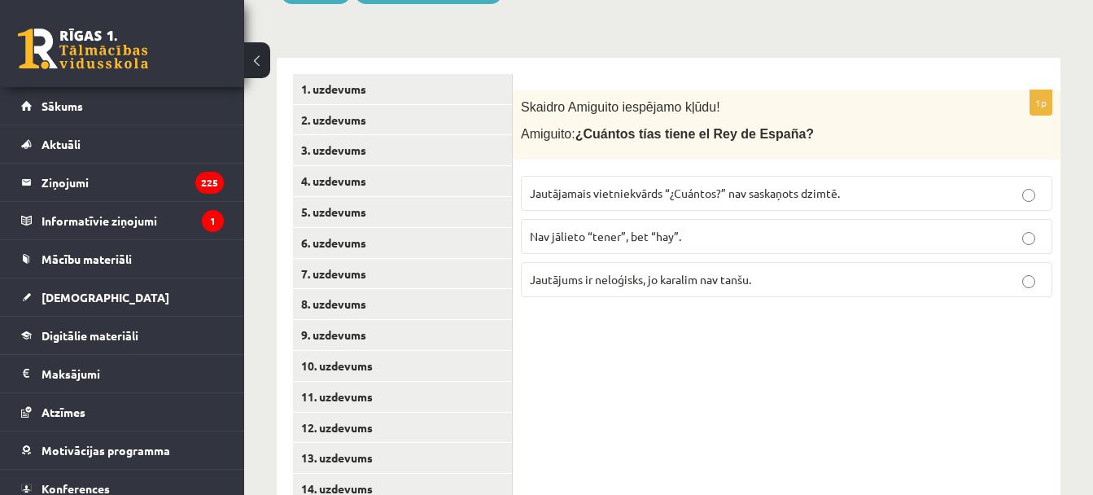
scroll to position [317, 0]
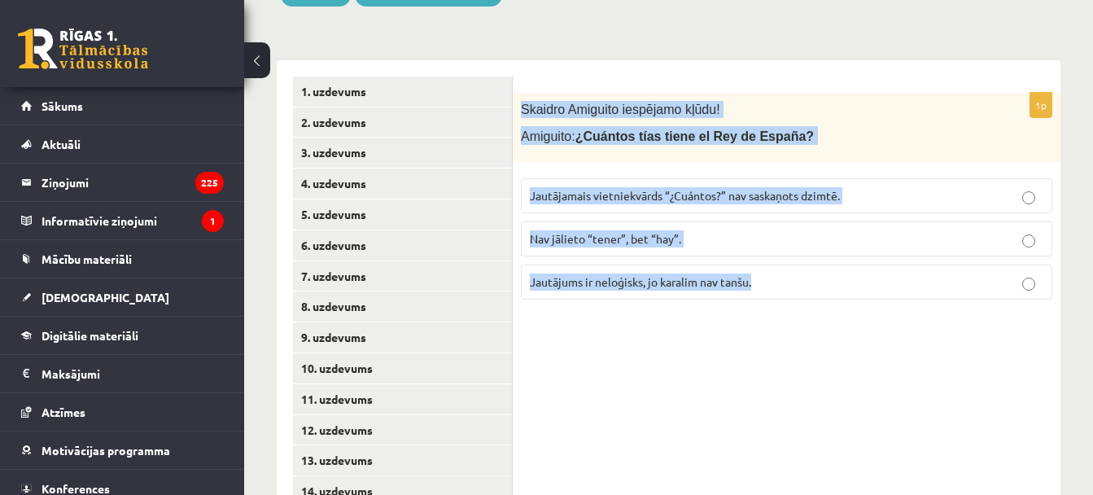
drag, startPoint x: 522, startPoint y: 111, endPoint x: 754, endPoint y: 287, distance: 291.5
click at [754, 287] on div "1p Skaidro Amiguito iespējamo kļūdu! Amiguito: ¿Cuántos tías tiene el Rey de Es…" at bounding box center [787, 203] width 548 height 220
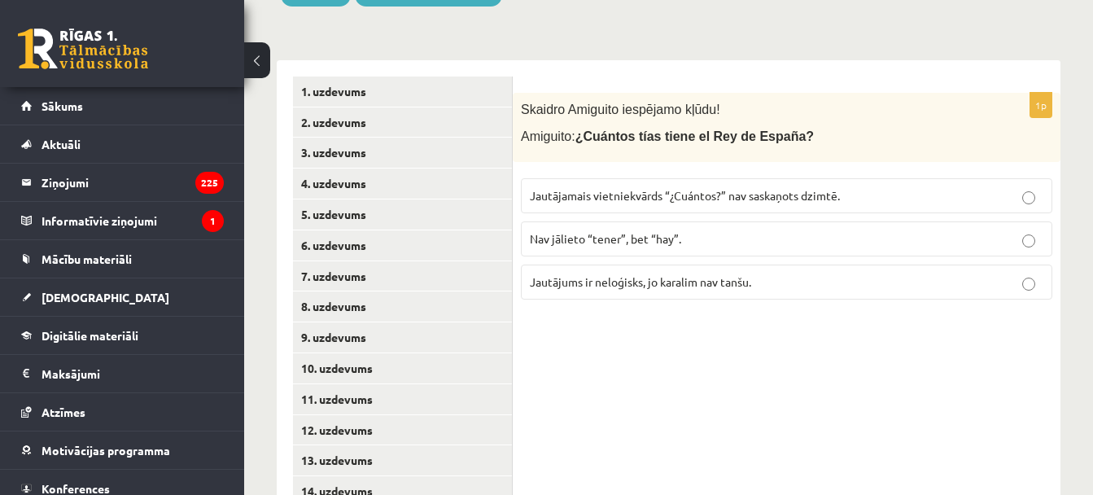
click at [623, 186] on label "Jautājamais vietniekvārds “¿Cuántos?” nav saskaņots dzimtē." at bounding box center [786, 195] width 531 height 35
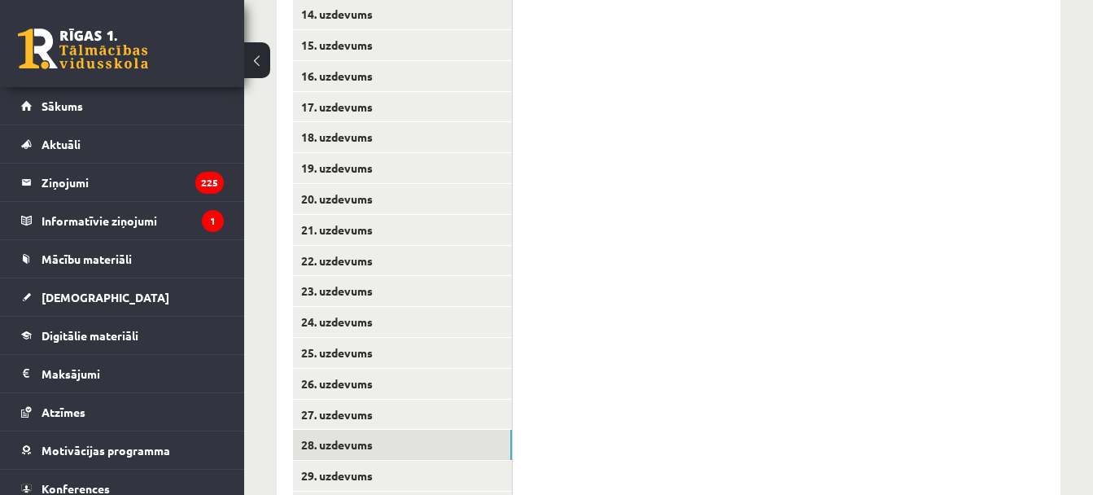
scroll to position [871, 0]
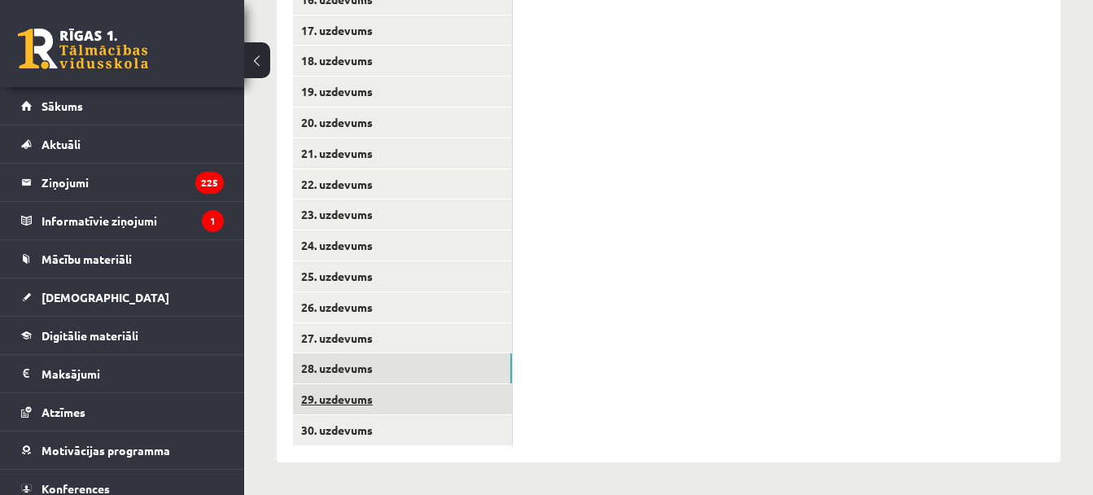
click at [368, 394] on link "29. uzdevums" at bounding box center [402, 399] width 219 height 30
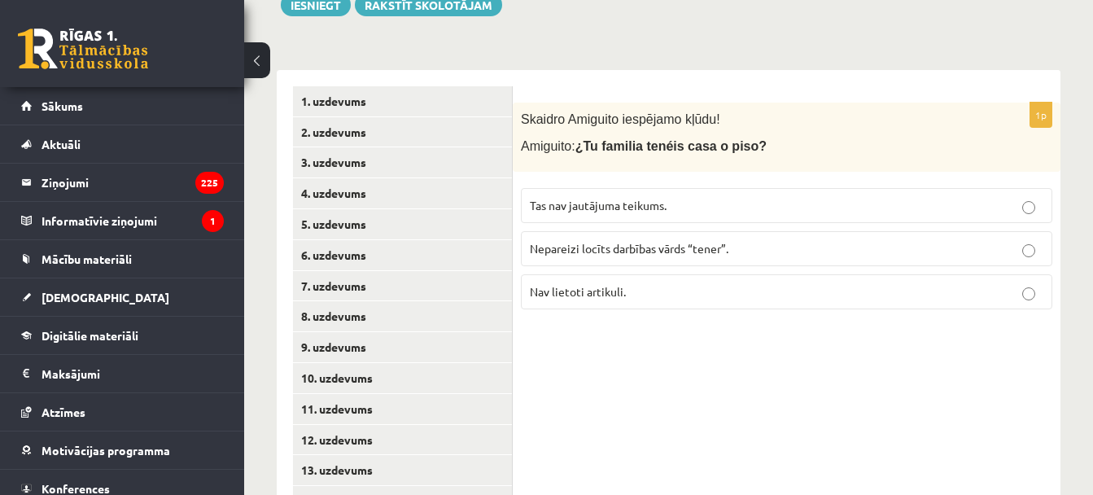
scroll to position [306, 0]
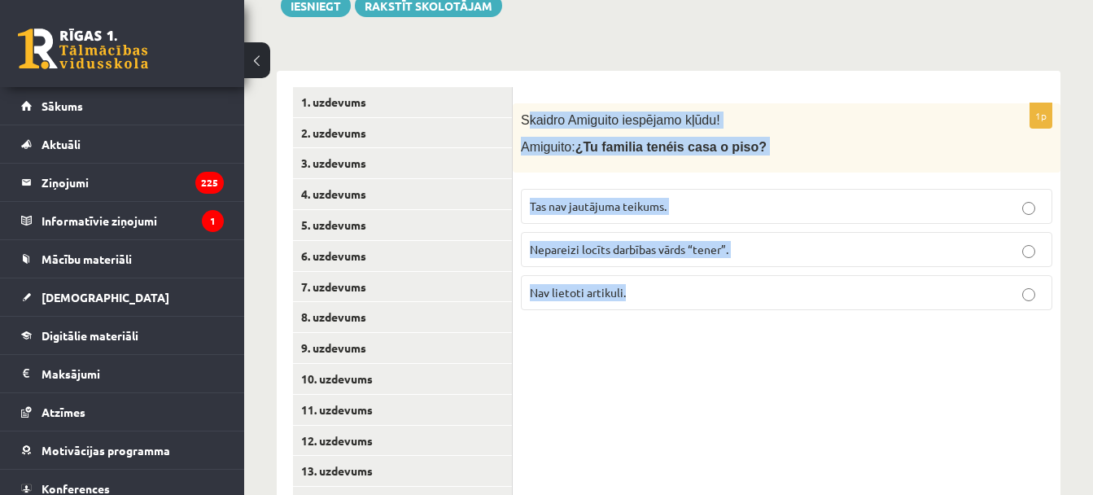
drag, startPoint x: 524, startPoint y: 120, endPoint x: 672, endPoint y: 298, distance: 231.1
click at [672, 298] on div "1p Skaidro Amiguito iespējamo kļūdu! Amiguito: ¿Tu familia tenéis casa o piso? …" at bounding box center [787, 213] width 548 height 220
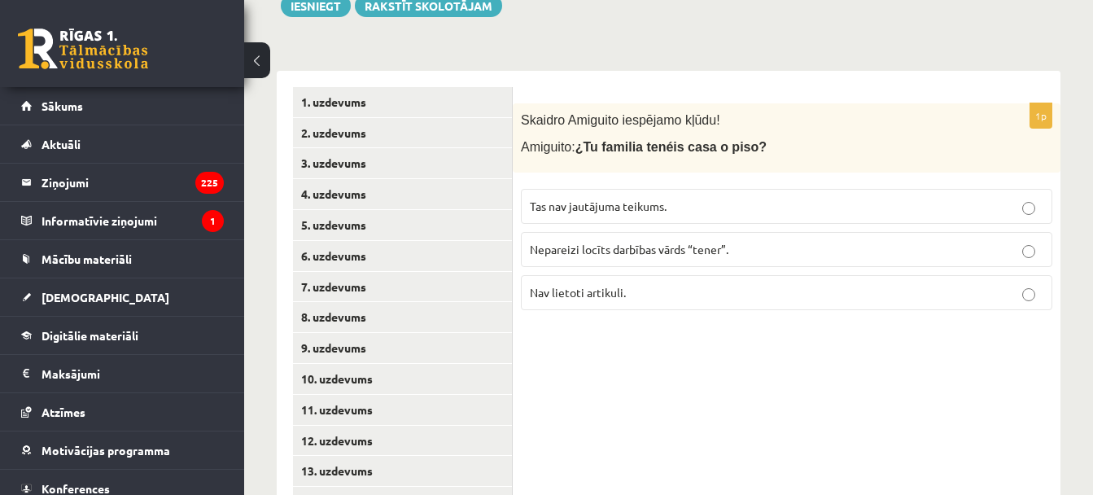
click at [563, 201] on span "Tas nav jautājuma teikums." at bounding box center [598, 206] width 137 height 15
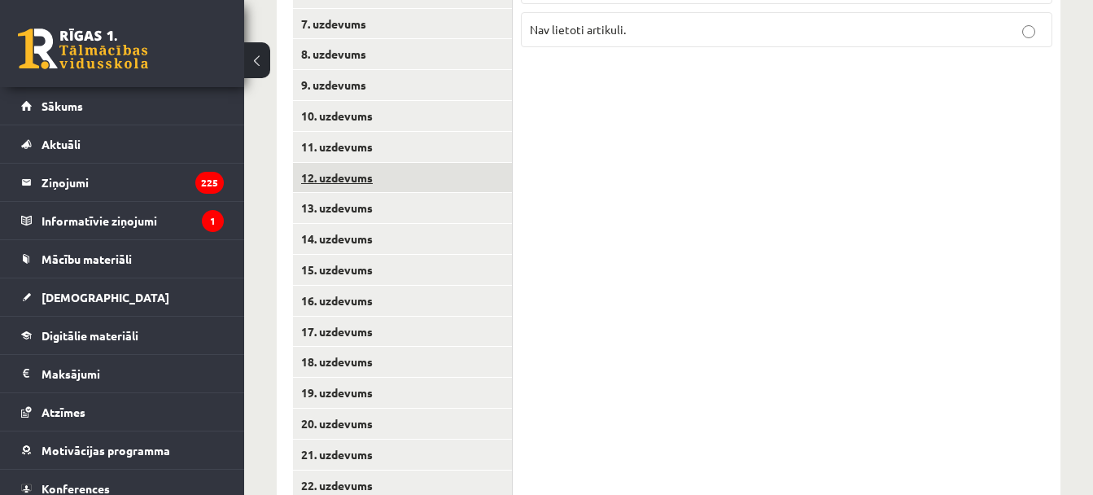
scroll to position [871, 0]
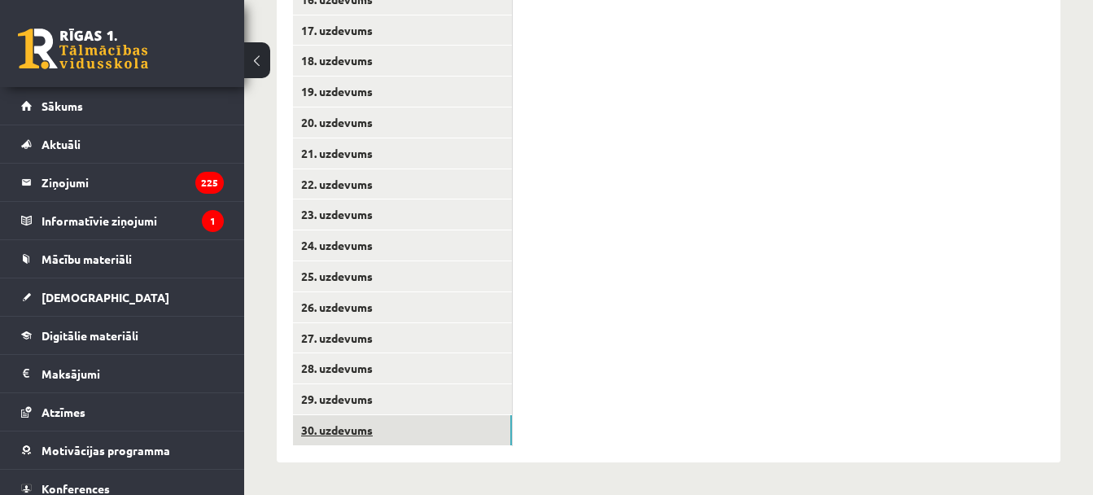
click at [360, 433] on link "30. uzdevums" at bounding box center [402, 430] width 219 height 30
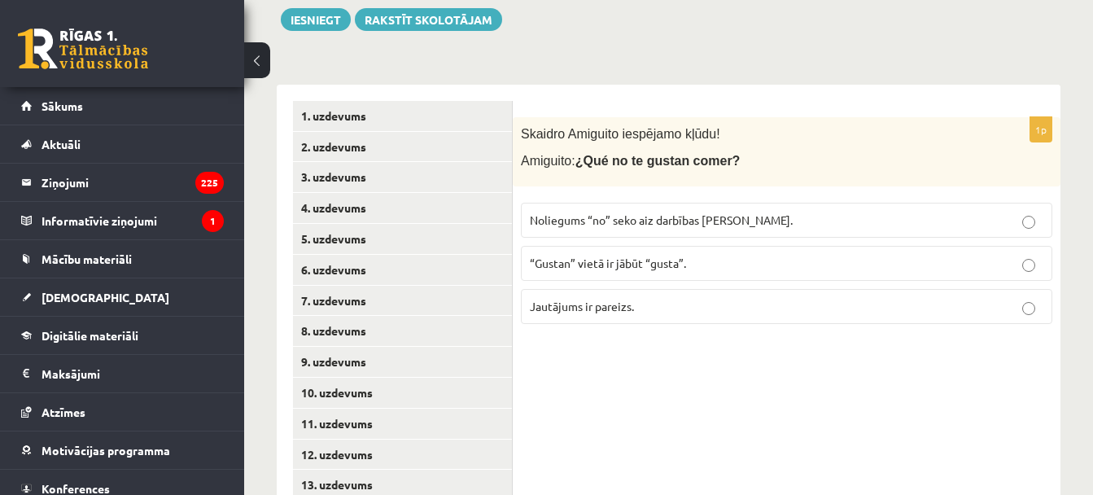
scroll to position [293, 0]
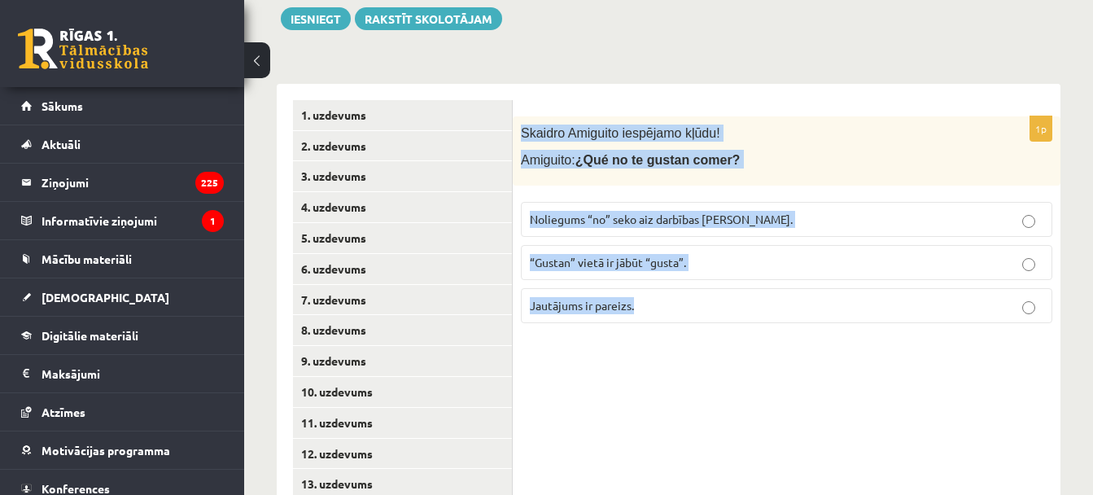
drag, startPoint x: 521, startPoint y: 134, endPoint x: 657, endPoint y: 338, distance: 244.7
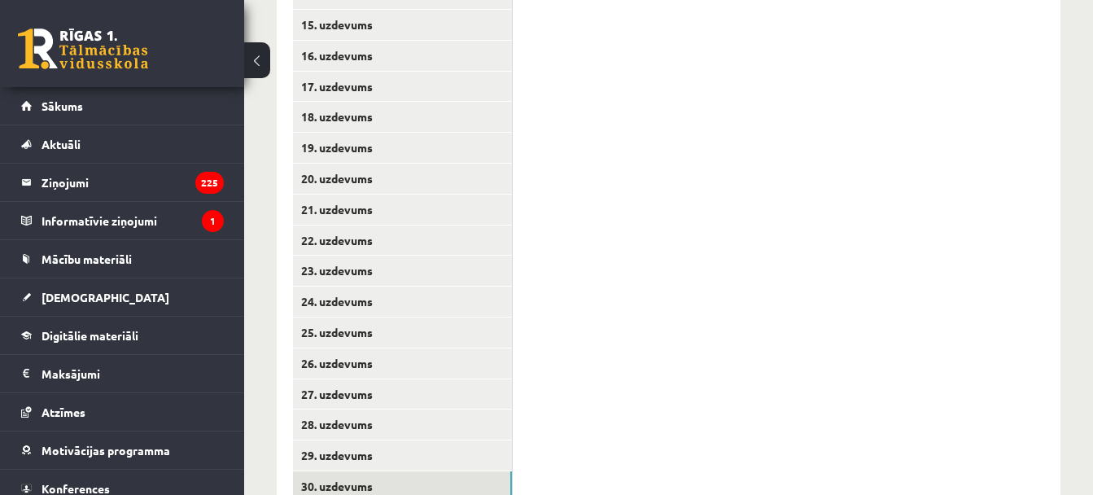
scroll to position [871, 0]
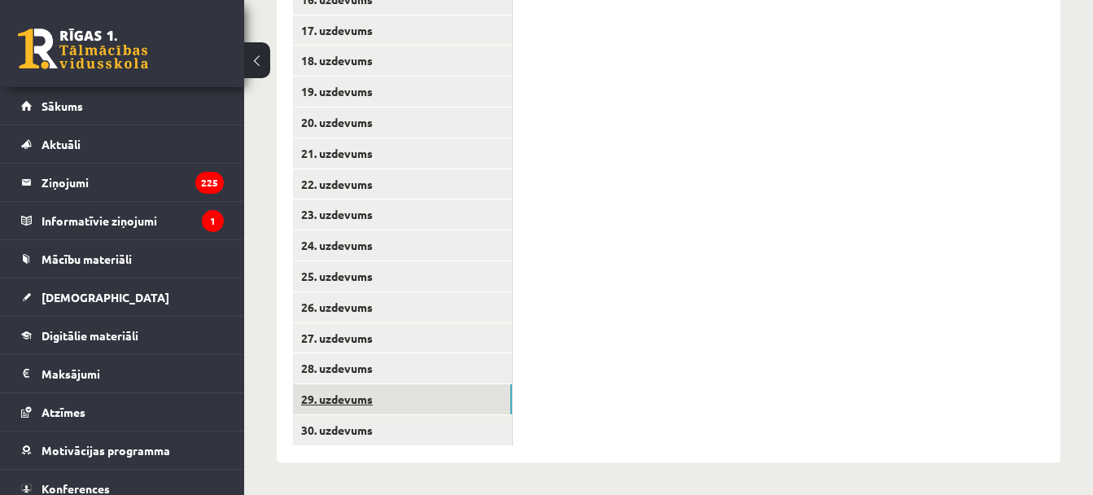
click at [364, 404] on link "29. uzdevums" at bounding box center [402, 399] width 219 height 30
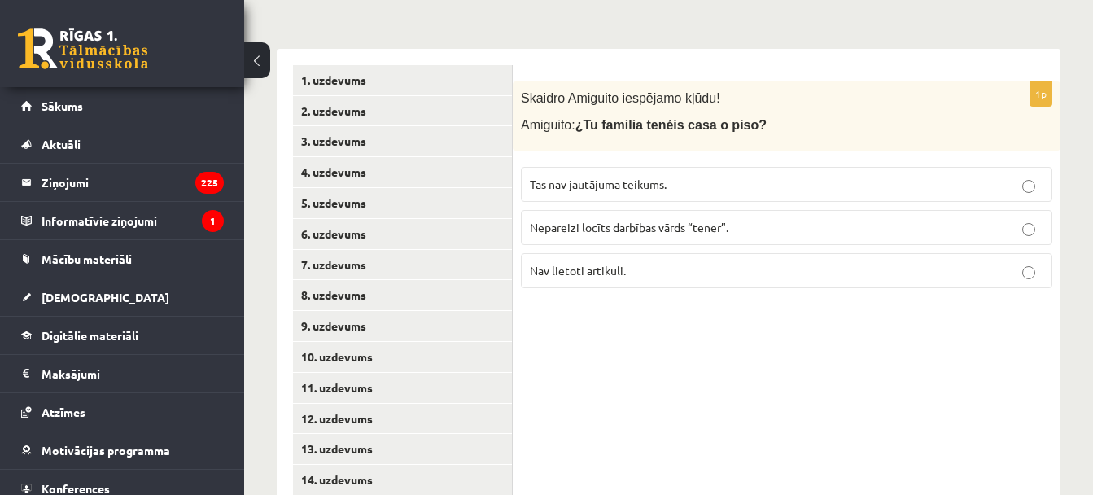
scroll to position [321, 0]
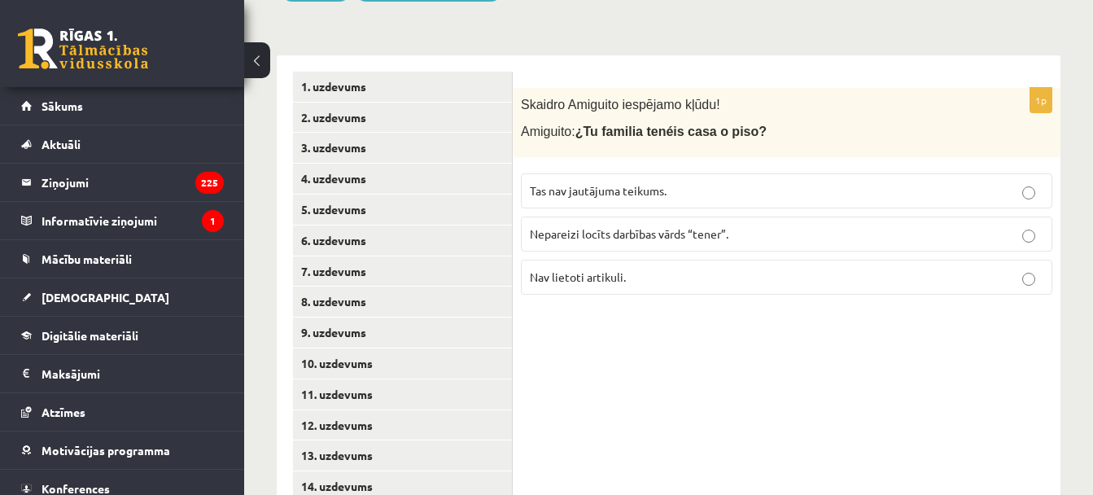
click at [566, 226] on p "Nepareizi locīts darbības vārds “tener”." at bounding box center [786, 233] width 513 height 17
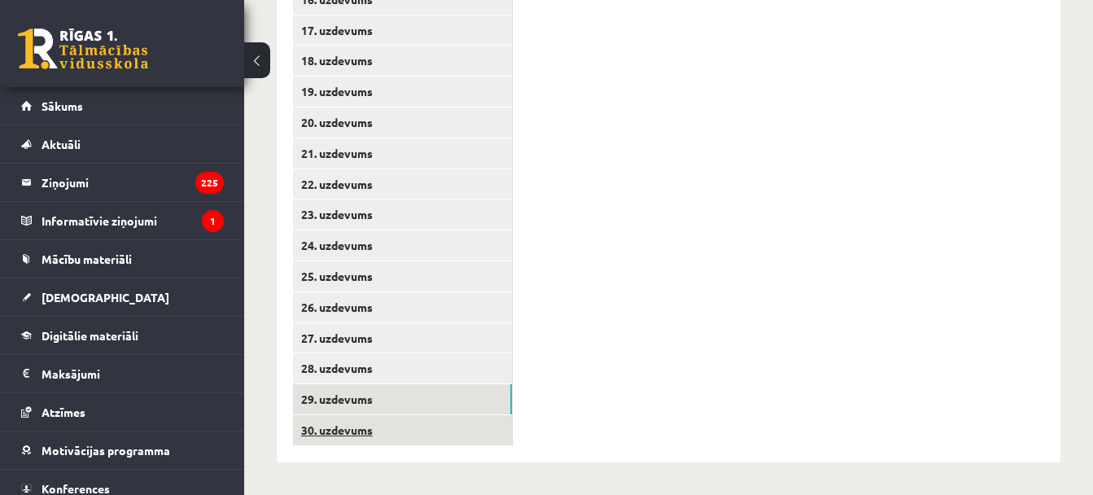
click at [402, 421] on link "30. uzdevums" at bounding box center [402, 430] width 219 height 30
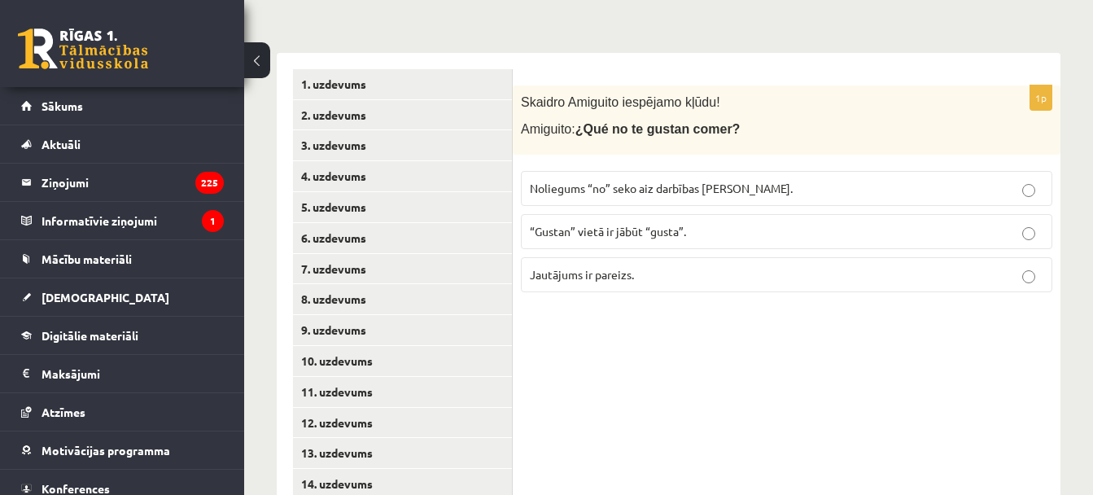
scroll to position [318, 0]
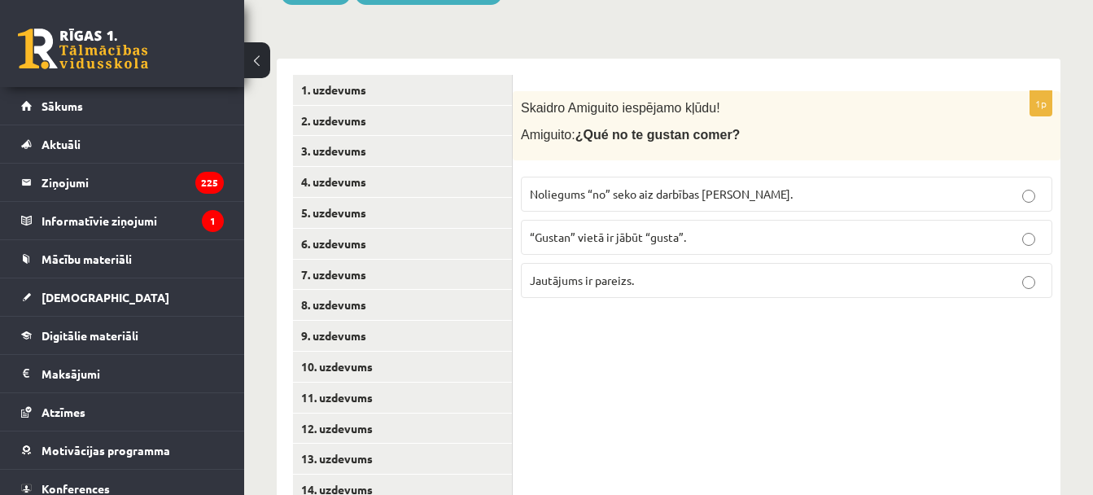
click at [667, 275] on p "Jautājums ir pareizs." at bounding box center [786, 280] width 513 height 17
click at [653, 177] on label "Noliegums “no” seko aiz darbības vārda." at bounding box center [786, 194] width 531 height 35
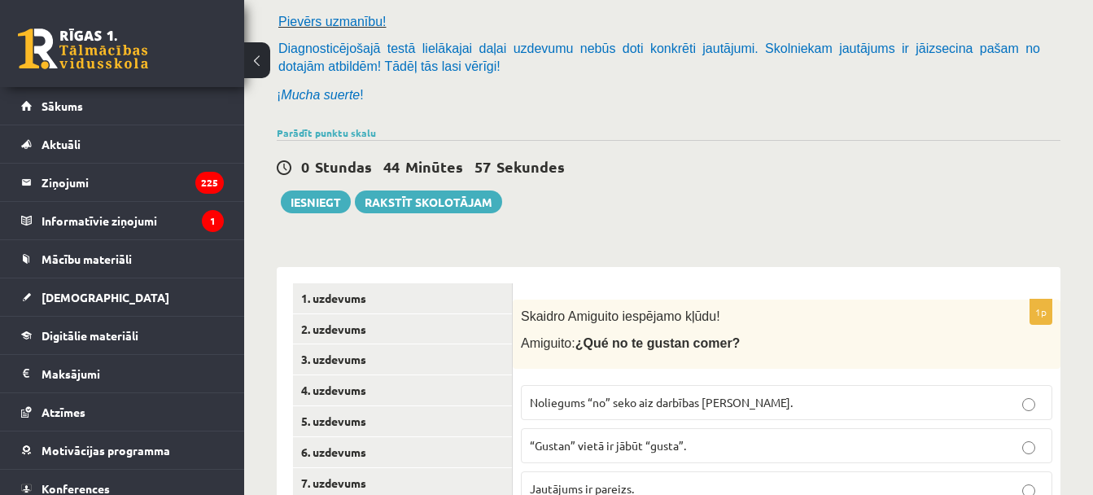
scroll to position [0, 0]
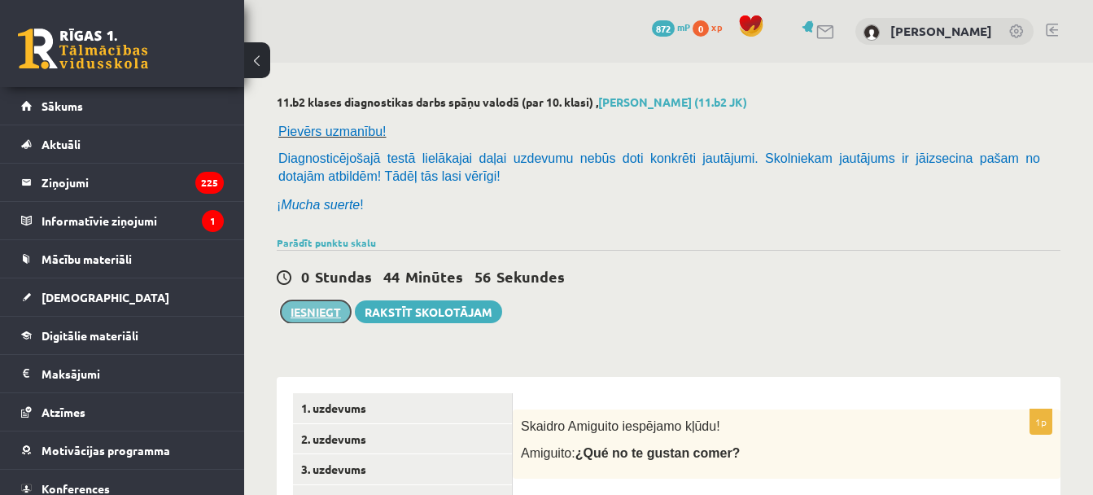
click at [319, 317] on button "Iesniegt" at bounding box center [316, 311] width 70 height 23
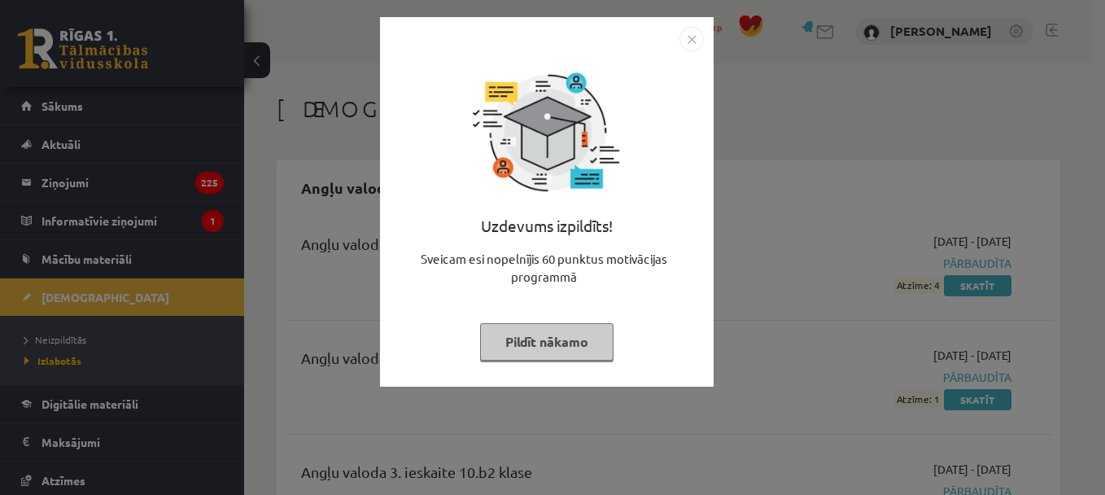
click at [693, 33] on img "Close" at bounding box center [691, 39] width 24 height 24
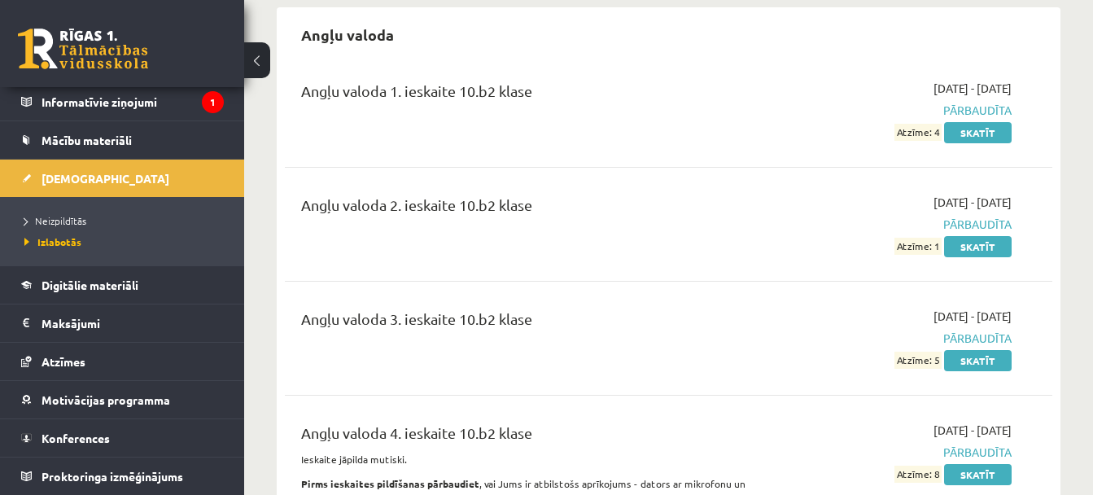
scroll to position [155, 0]
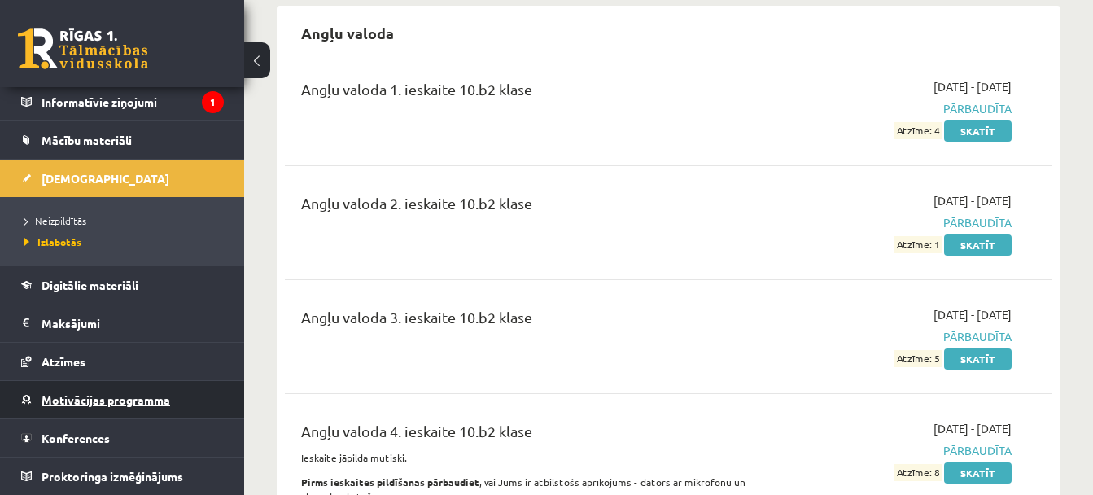
click at [82, 409] on link "Motivācijas programma" at bounding box center [122, 399] width 203 height 37
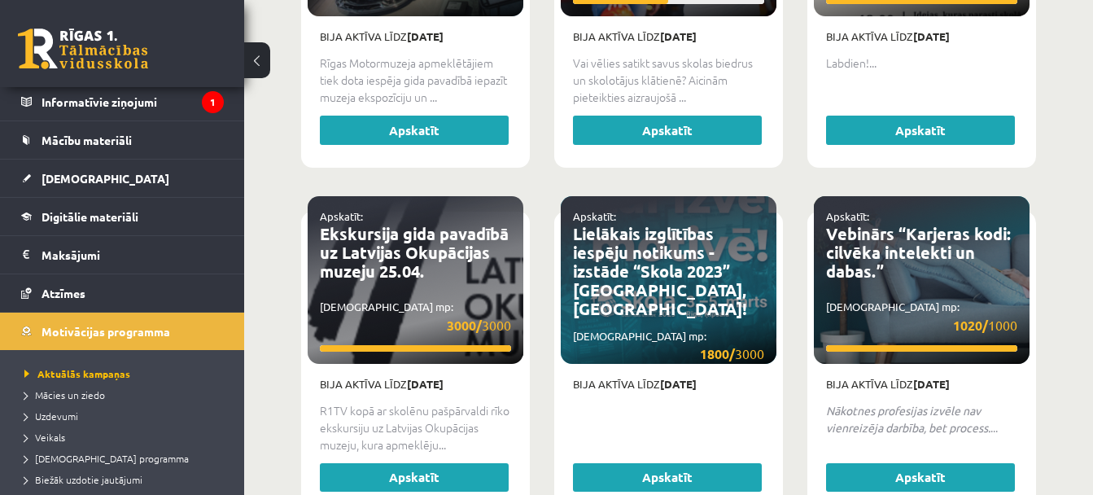
scroll to position [3466, 0]
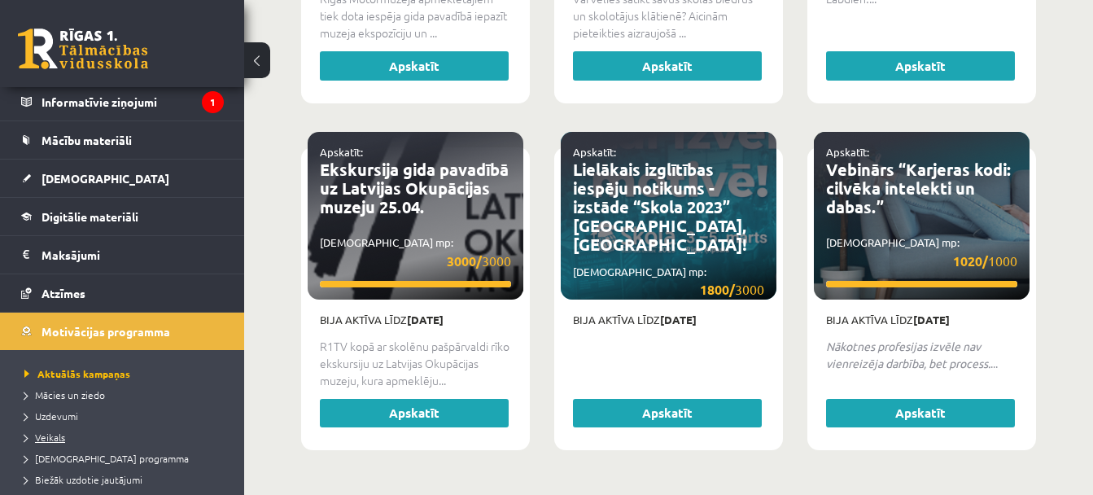
click at [55, 437] on span "Veikals" at bounding box center [44, 436] width 41 height 13
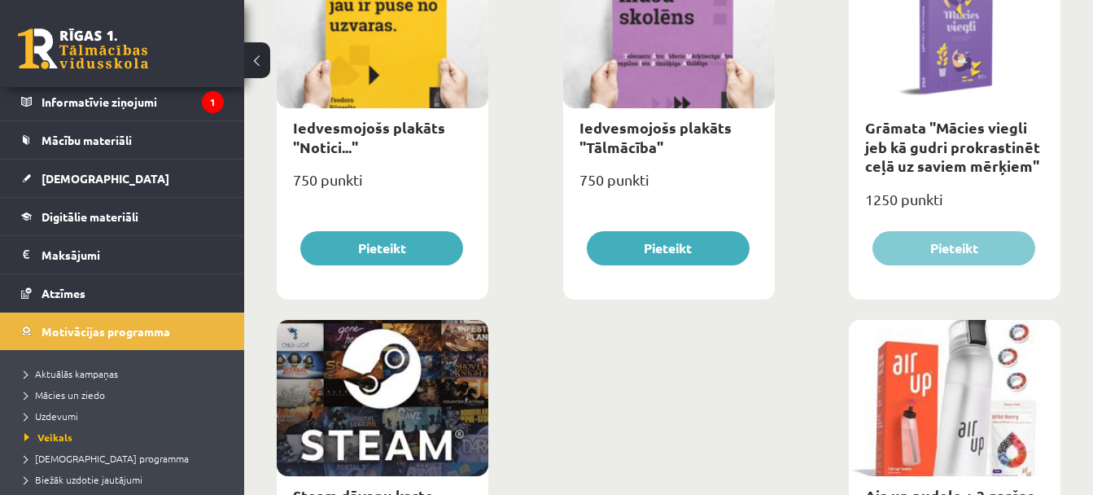
scroll to position [2523, 0]
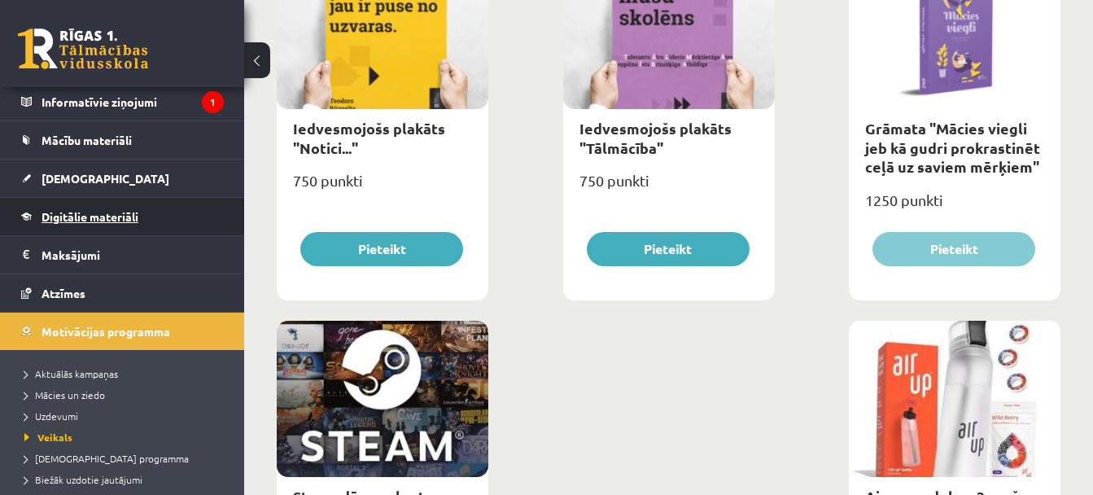
click at [126, 212] on span "Digitālie materiāli" at bounding box center [90, 216] width 97 height 15
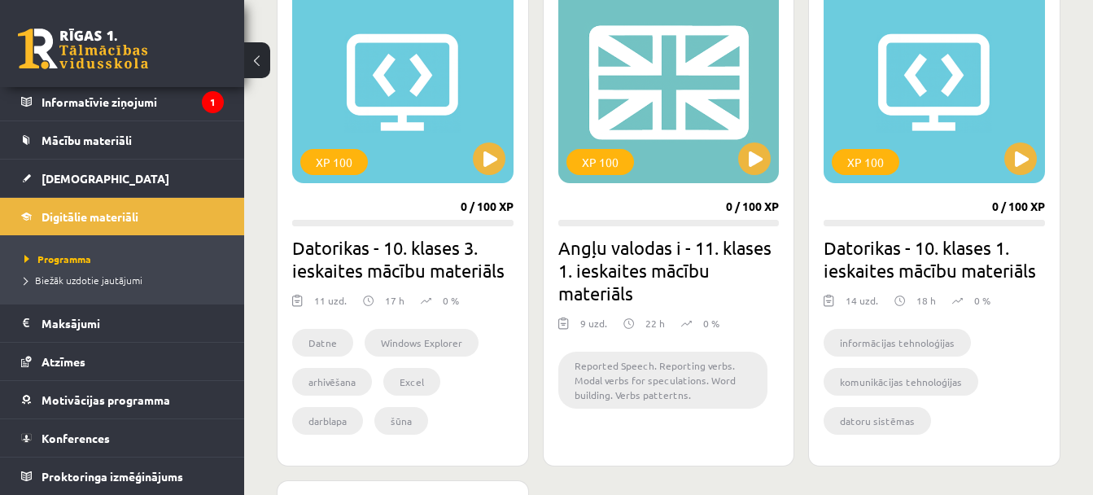
scroll to position [1553, 0]
